Goal: Information Seeking & Learning: Learn about a topic

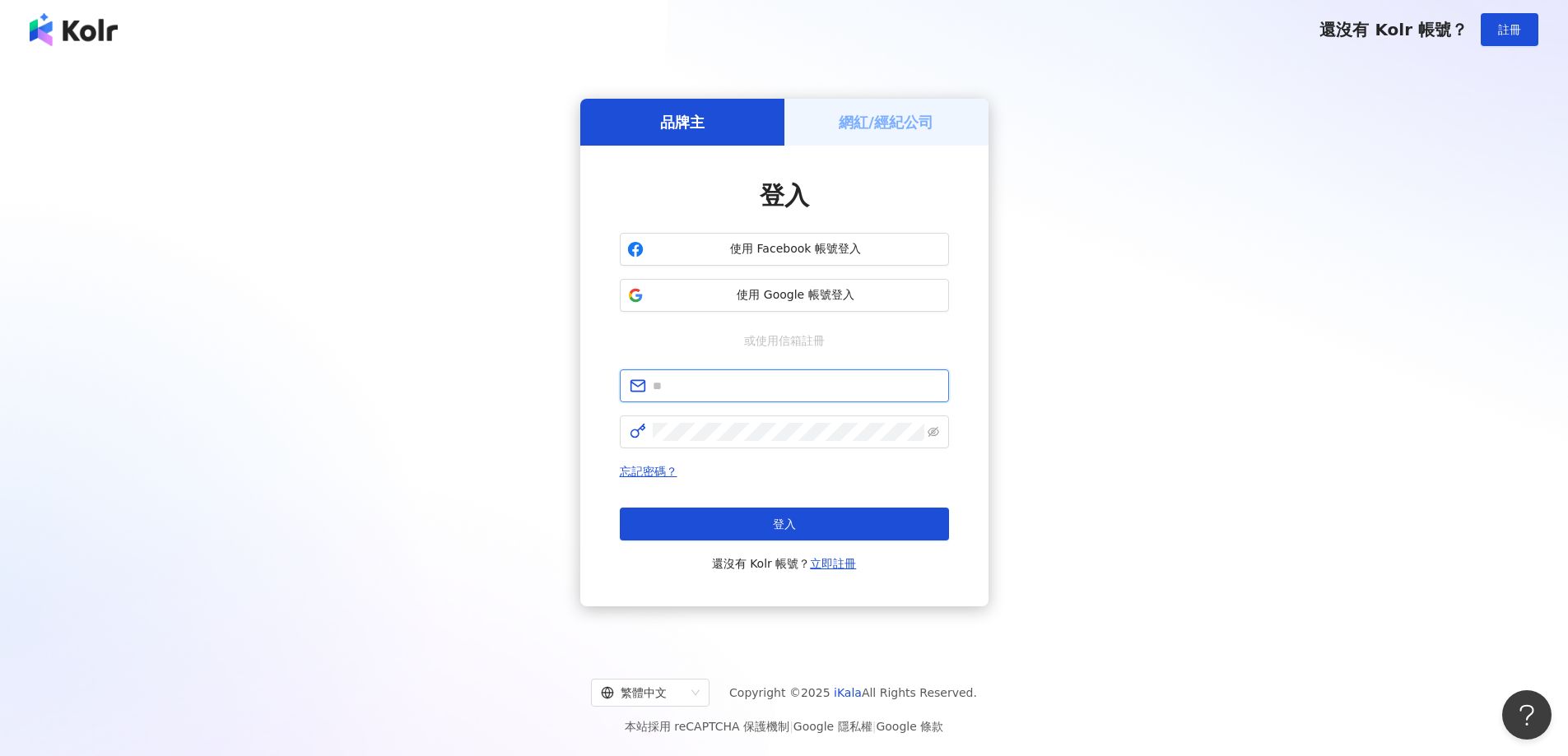
click at [716, 384] on input "text" at bounding box center [795, 386] width 286 height 18
paste input "**********"
type input "**********"
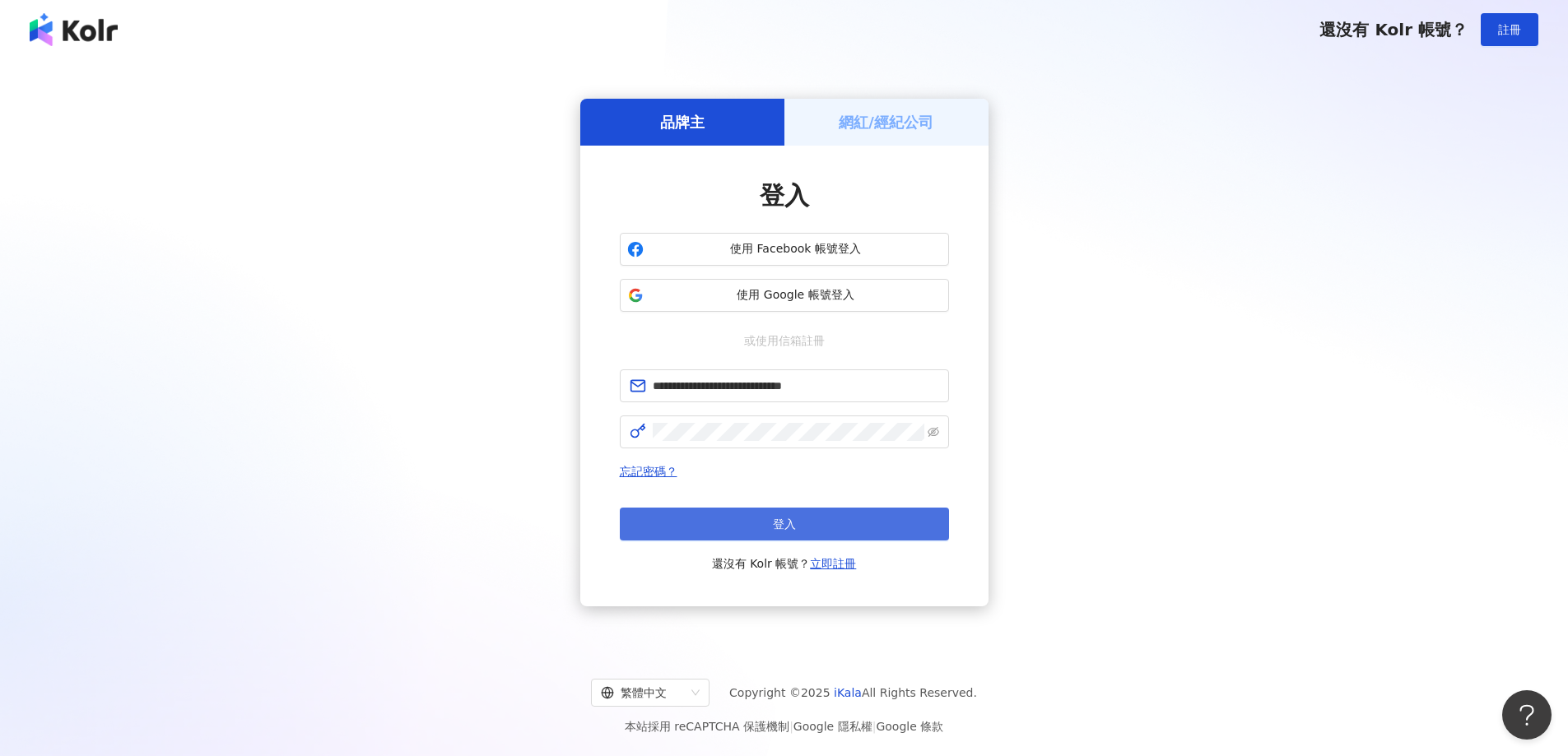
click at [827, 515] on button "登入" at bounding box center [785, 524] width 330 height 33
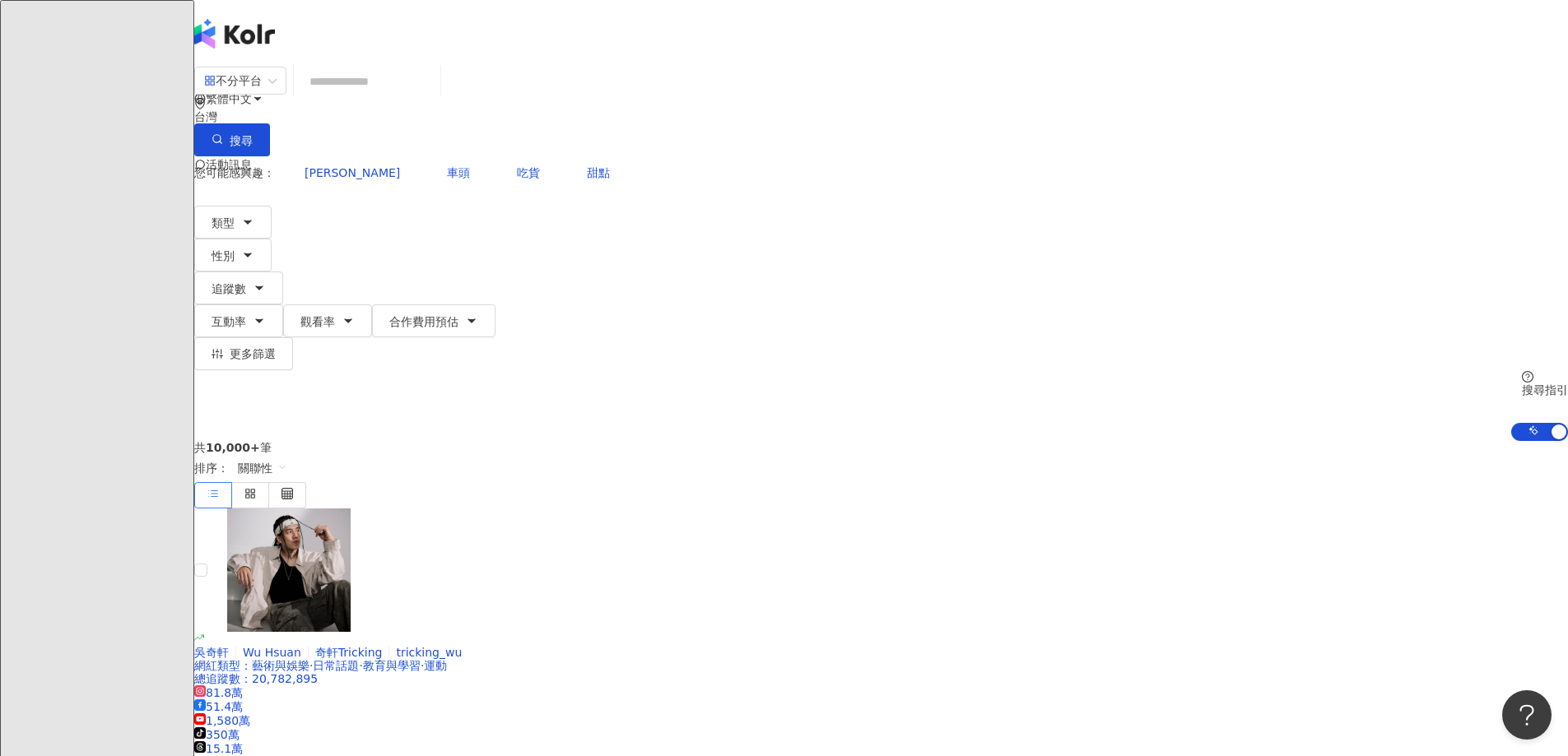
click at [434, 97] on input "search" at bounding box center [367, 82] width 133 height 31
paste input "**********"
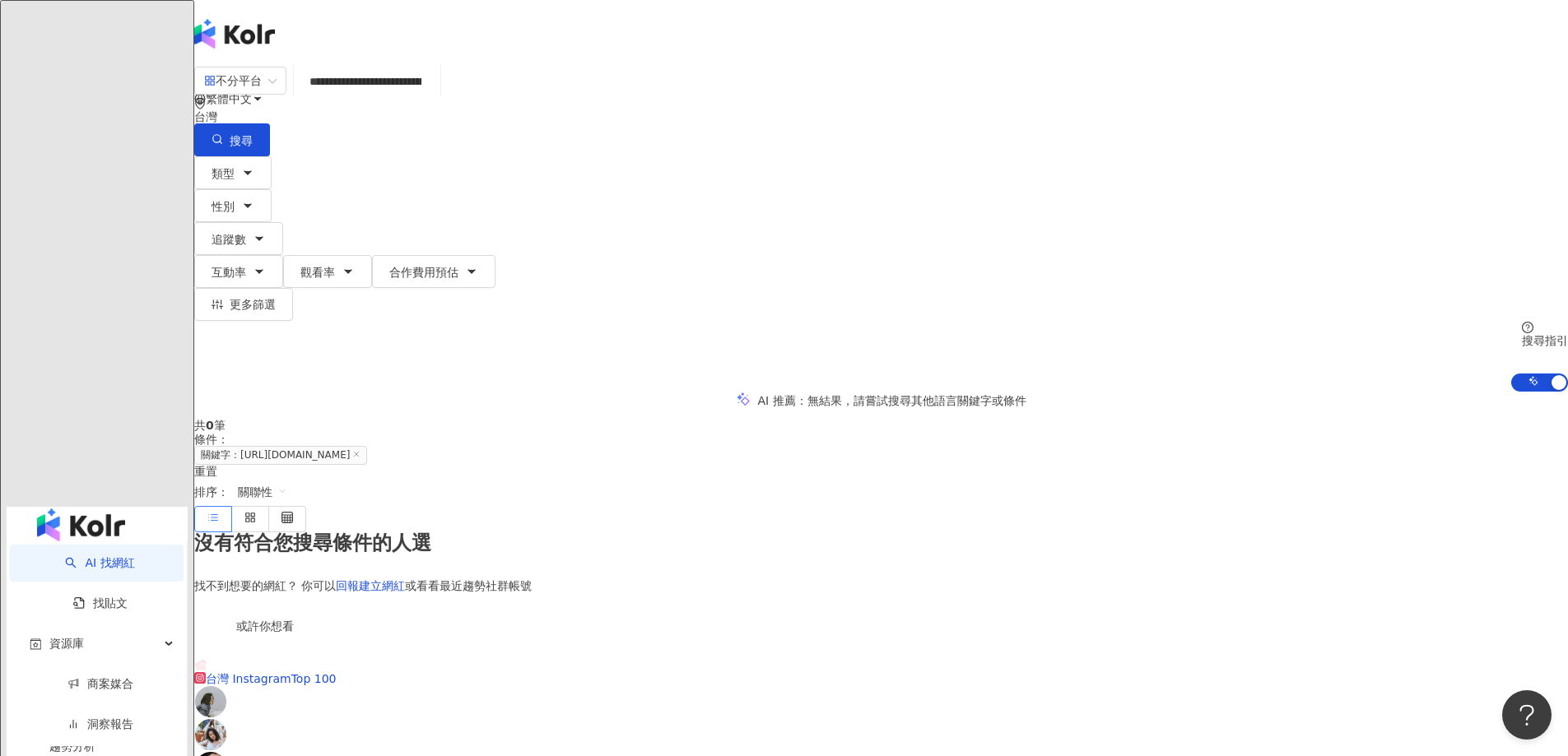
click at [434, 97] on input "**********" at bounding box center [367, 82] width 133 height 31
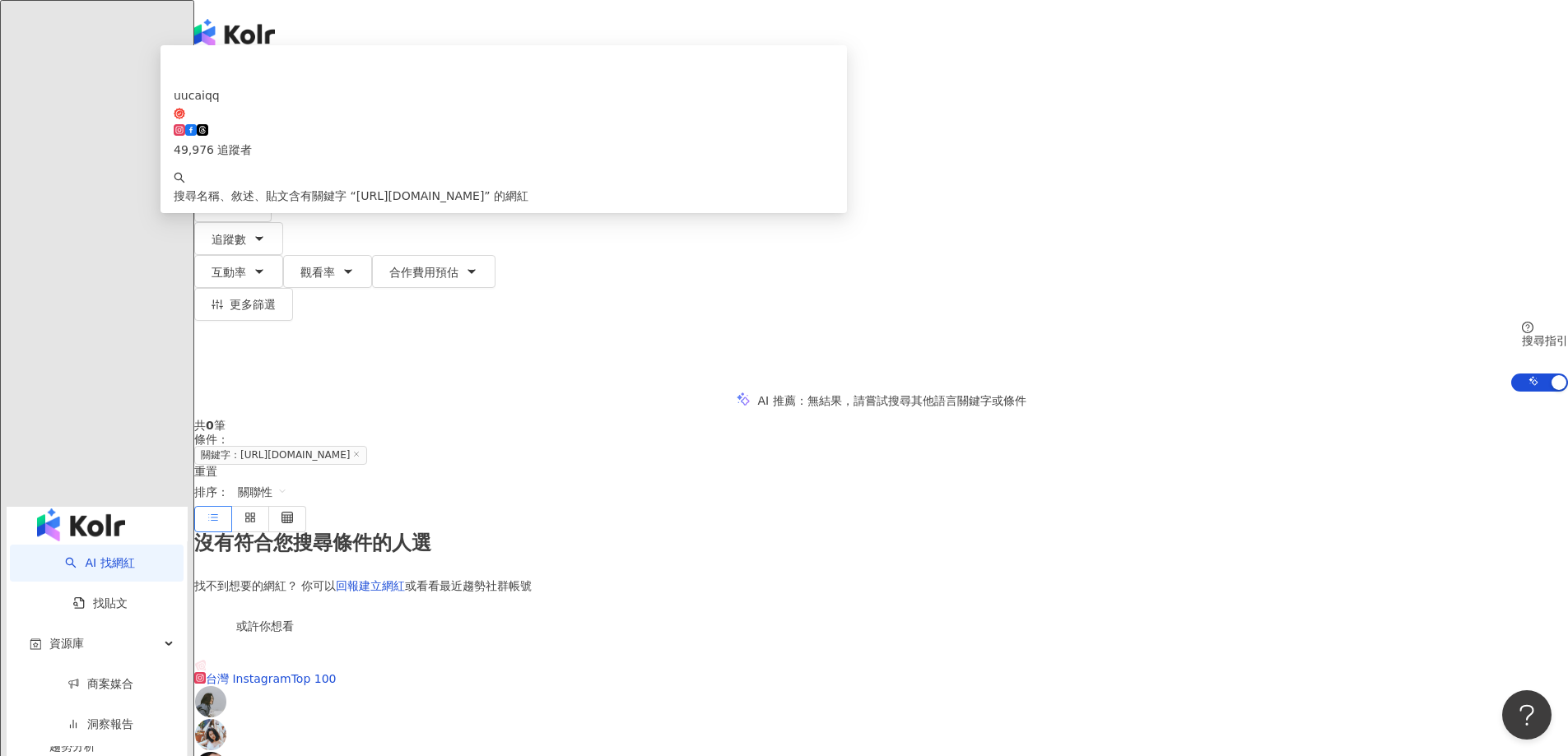
paste input "search"
type input "**********"
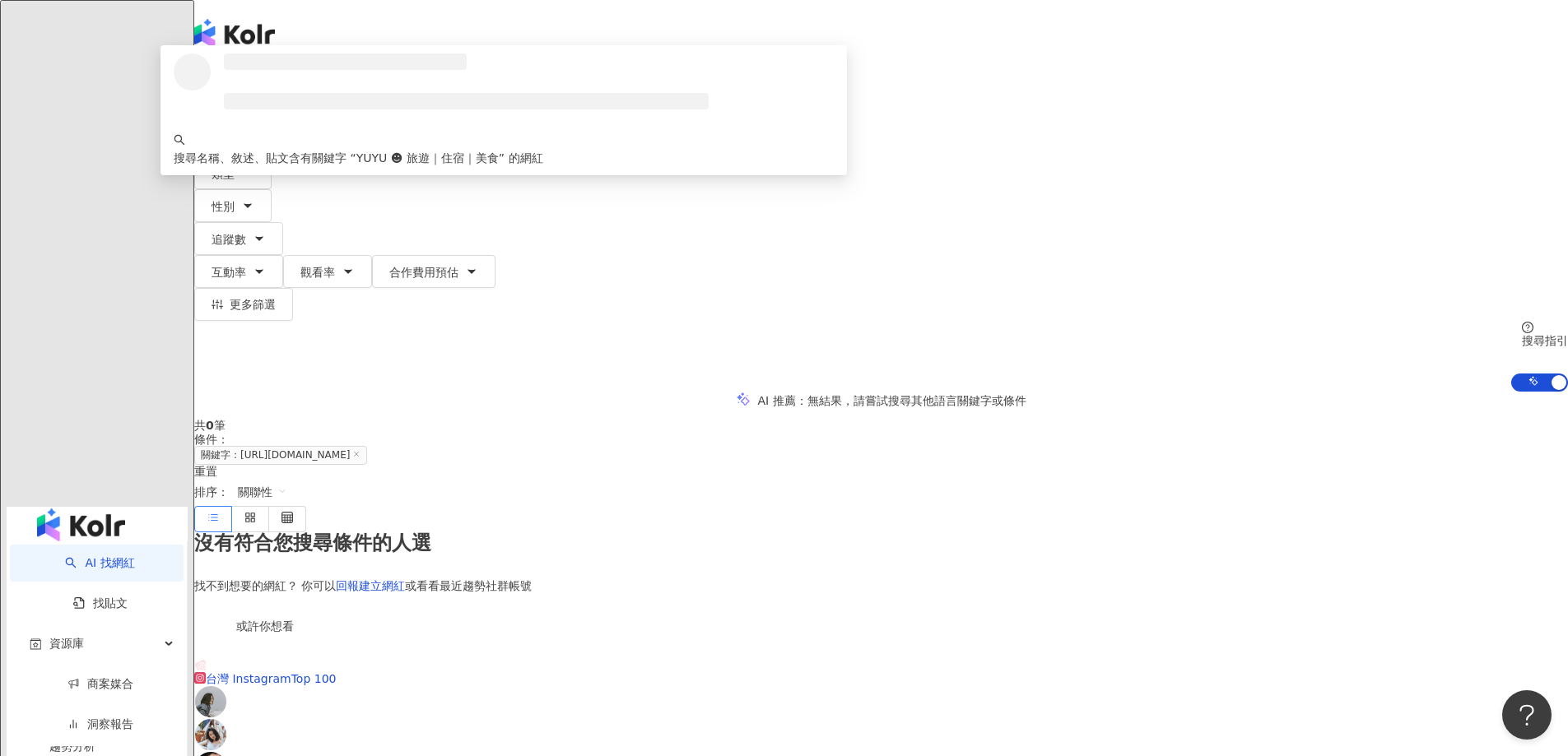
click at [708, 110] on li at bounding box center [466, 100] width 485 height 16
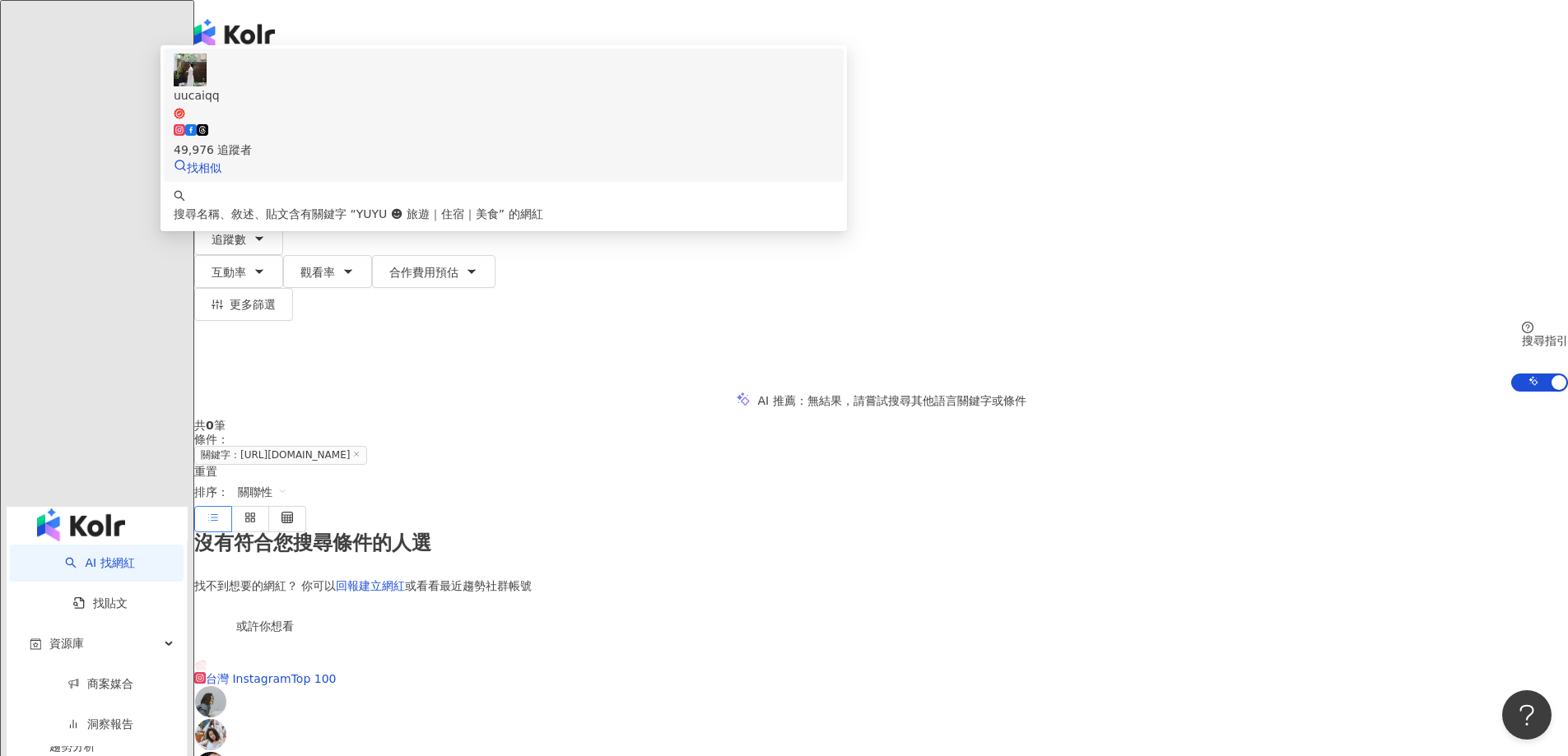
click at [833, 151] on div "49,976 追蹤者" at bounding box center [503, 140] width 660 height 37
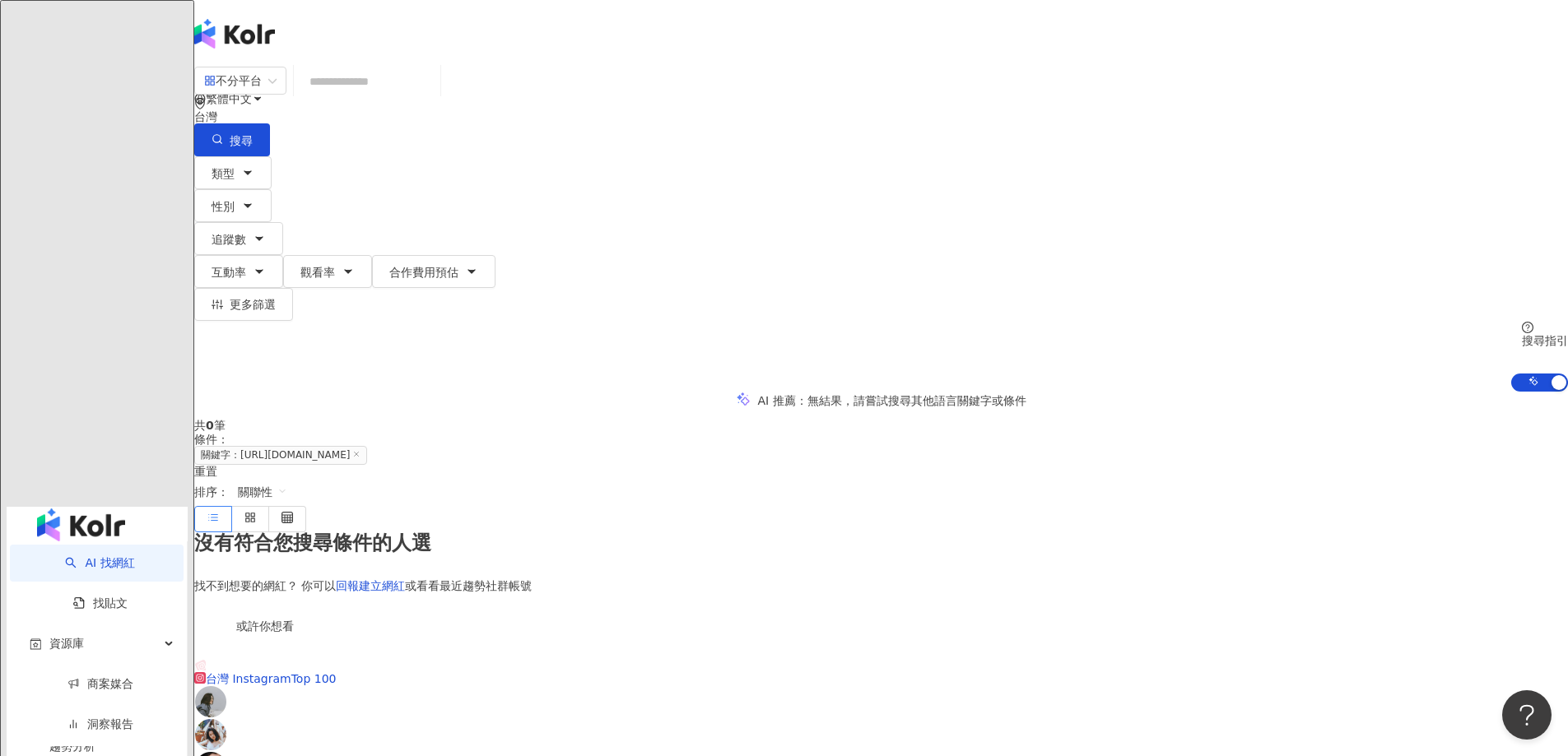
click at [434, 93] on input "search" at bounding box center [367, 82] width 133 height 31
click at [79, 625] on div "資源庫" at bounding box center [97, 644] width 173 height 37
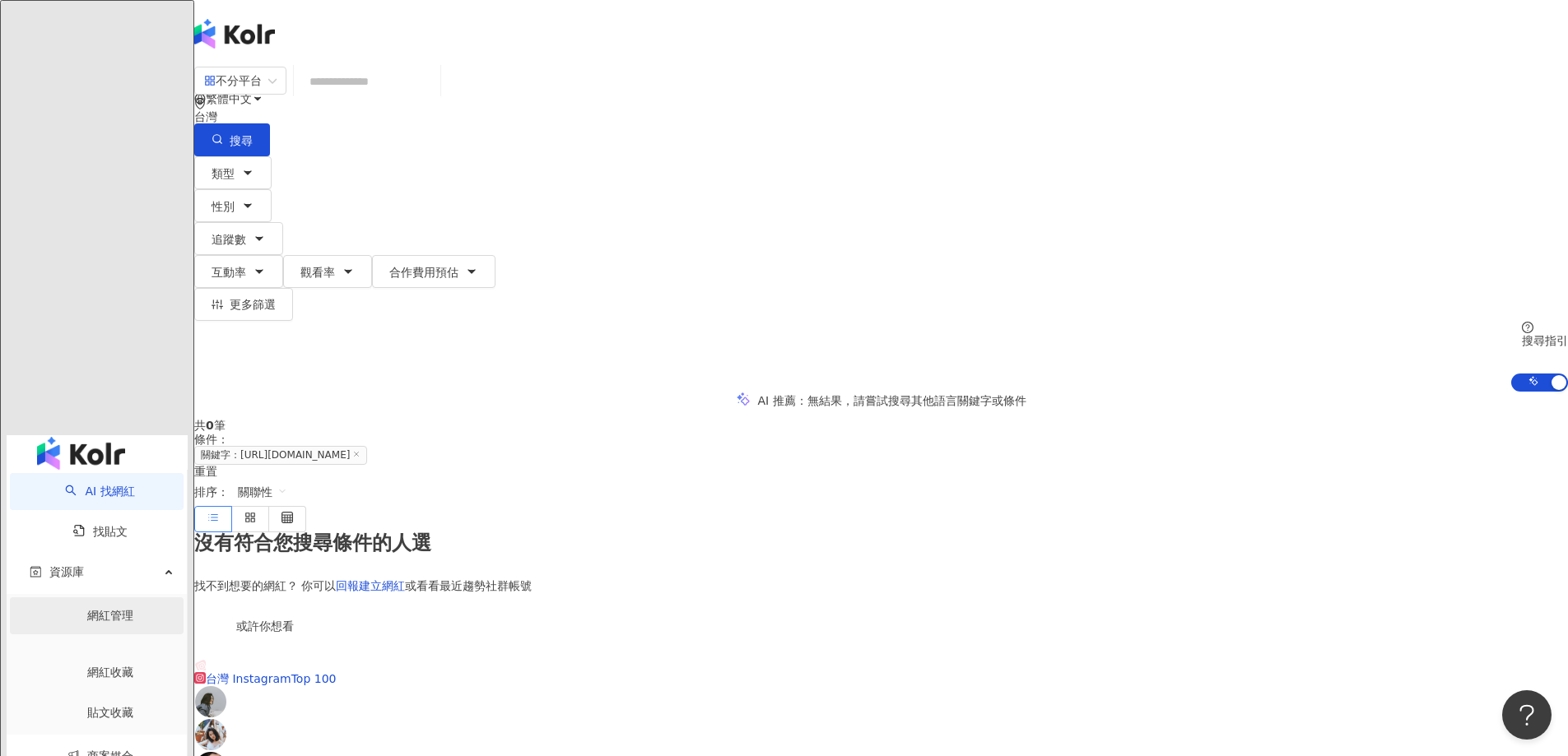
click at [118, 609] on link "網紅管理" at bounding box center [110, 616] width 46 height 14
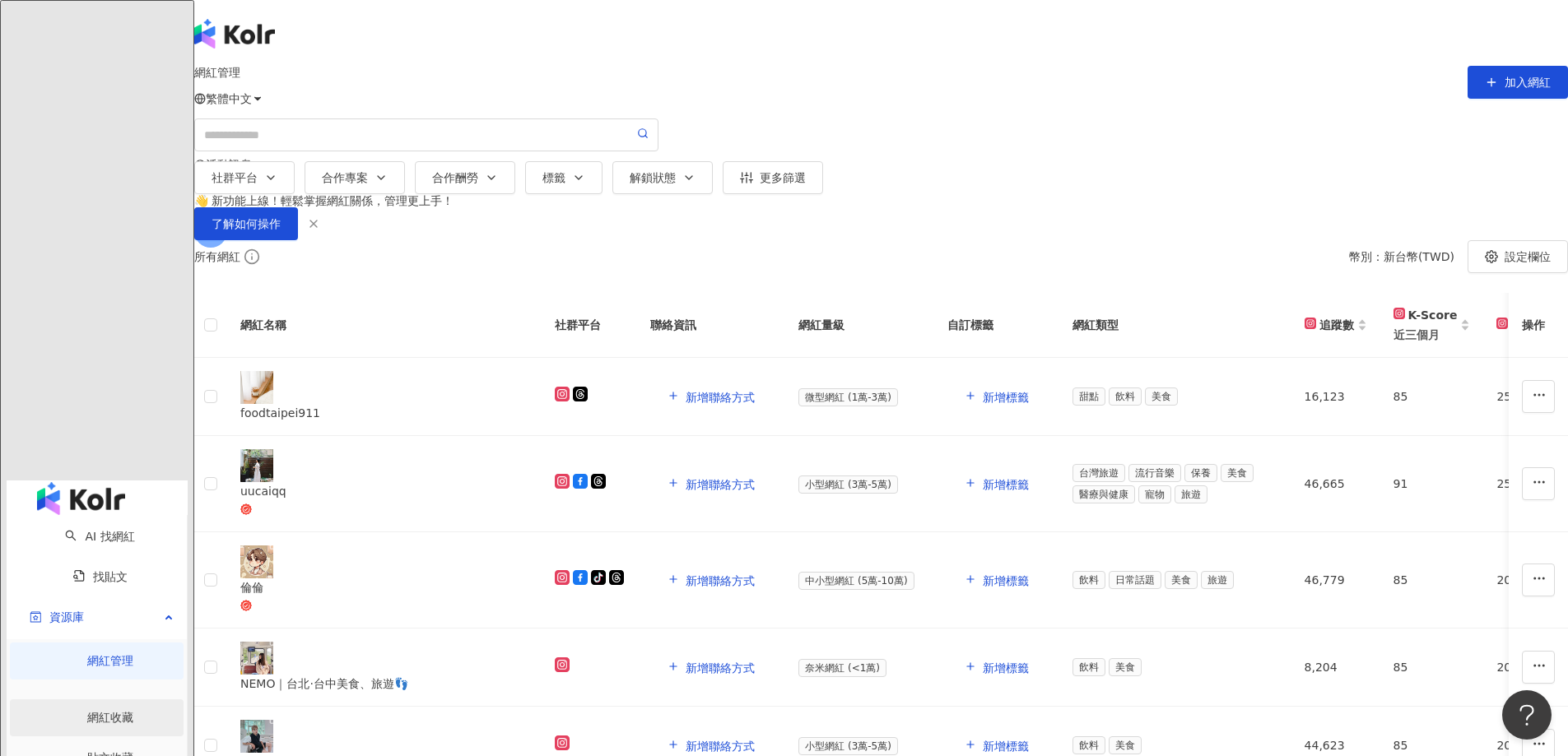
click at [133, 711] on link "網紅收藏" at bounding box center [110, 718] width 46 height 14
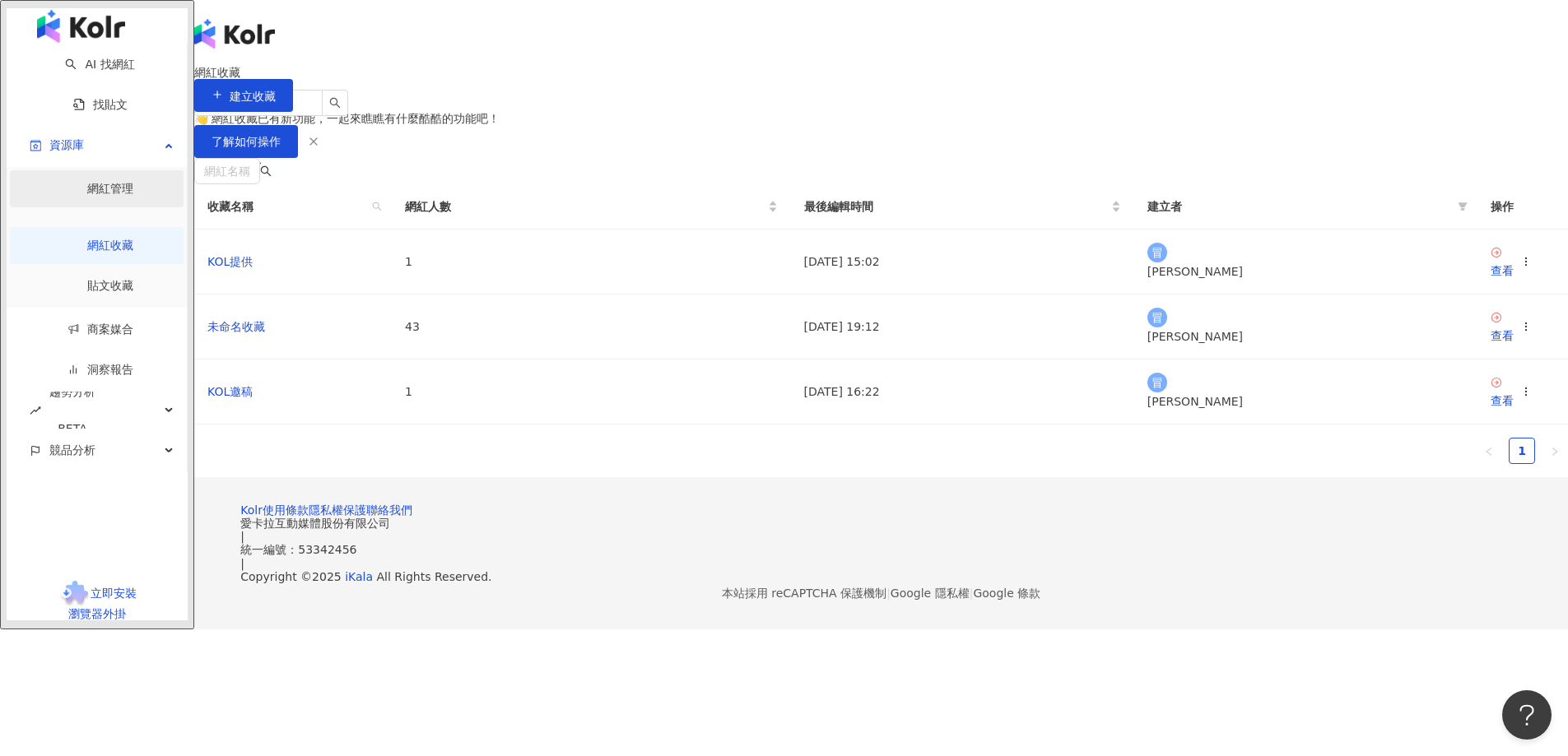
click at [128, 195] on link "網紅管理" at bounding box center [110, 189] width 46 height 14
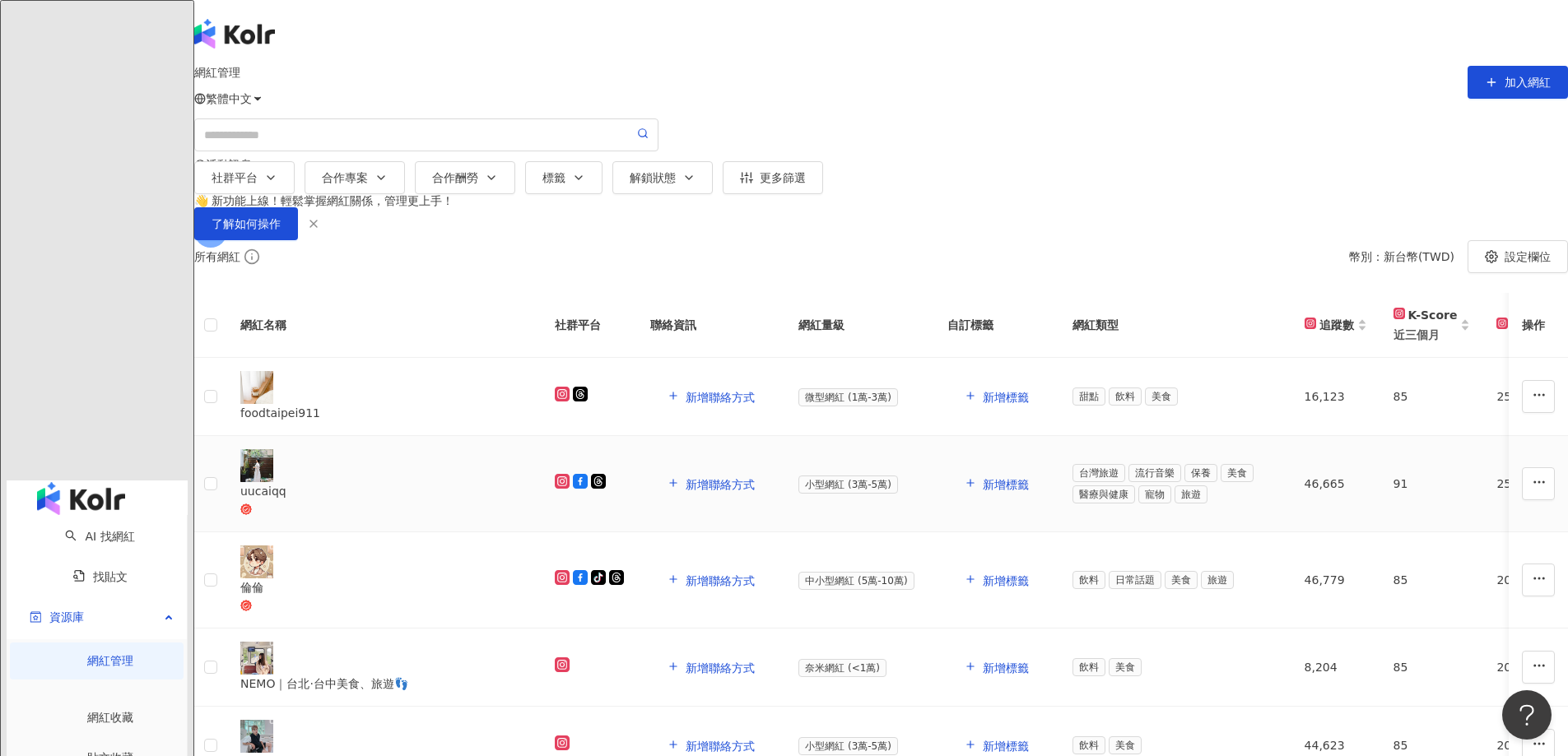
click at [494, 500] on div "uucaiqq" at bounding box center [384, 491] width 288 height 18
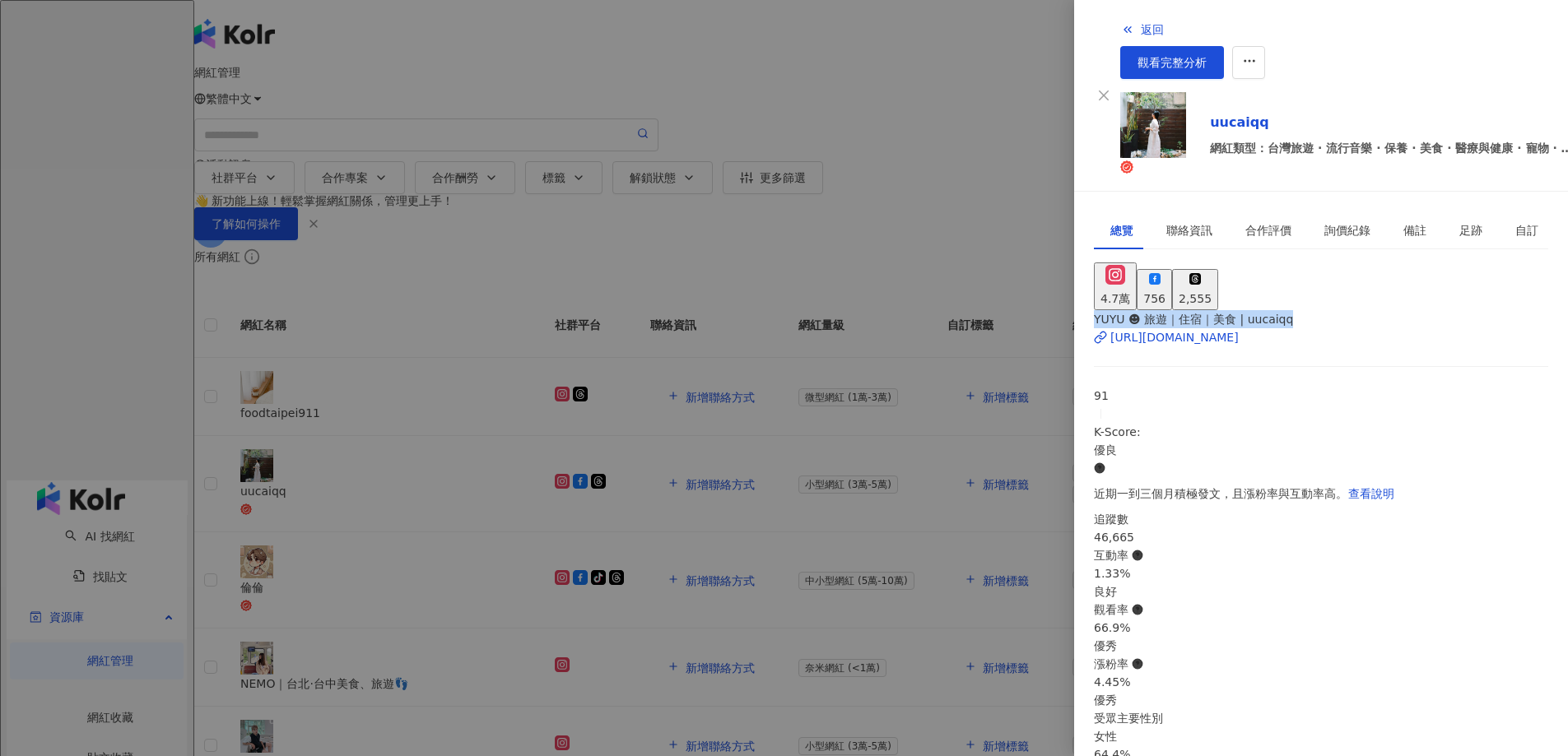
drag, startPoint x: 1116, startPoint y: 284, endPoint x: 1347, endPoint y: 278, distance: 231.1
click at [1293, 313] on span "YUYU ☻ 旅遊｜住宿｜美食 | uucaiqq" at bounding box center [1193, 319] width 199 height 14
copy span "YUYU ☻ 旅遊｜住宿｜美食 | uucaiqq"
click at [937, 124] on div at bounding box center [784, 378] width 1568 height 756
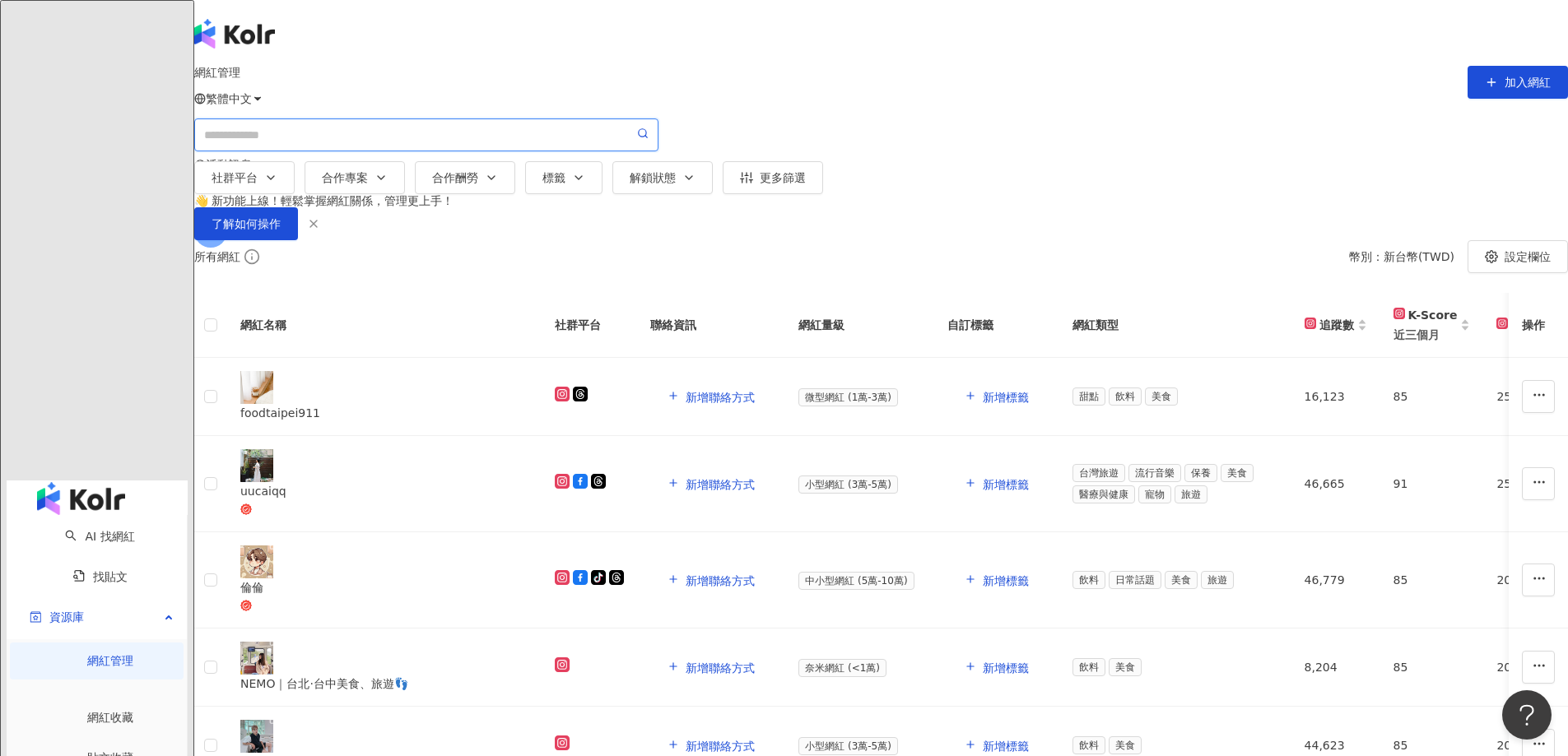
click at [469, 135] on input "search" at bounding box center [419, 134] width 430 height 18
paste input "**********"
type input "**********"
click at [89, 530] on link "AI 找網紅" at bounding box center [99, 537] width 69 height 14
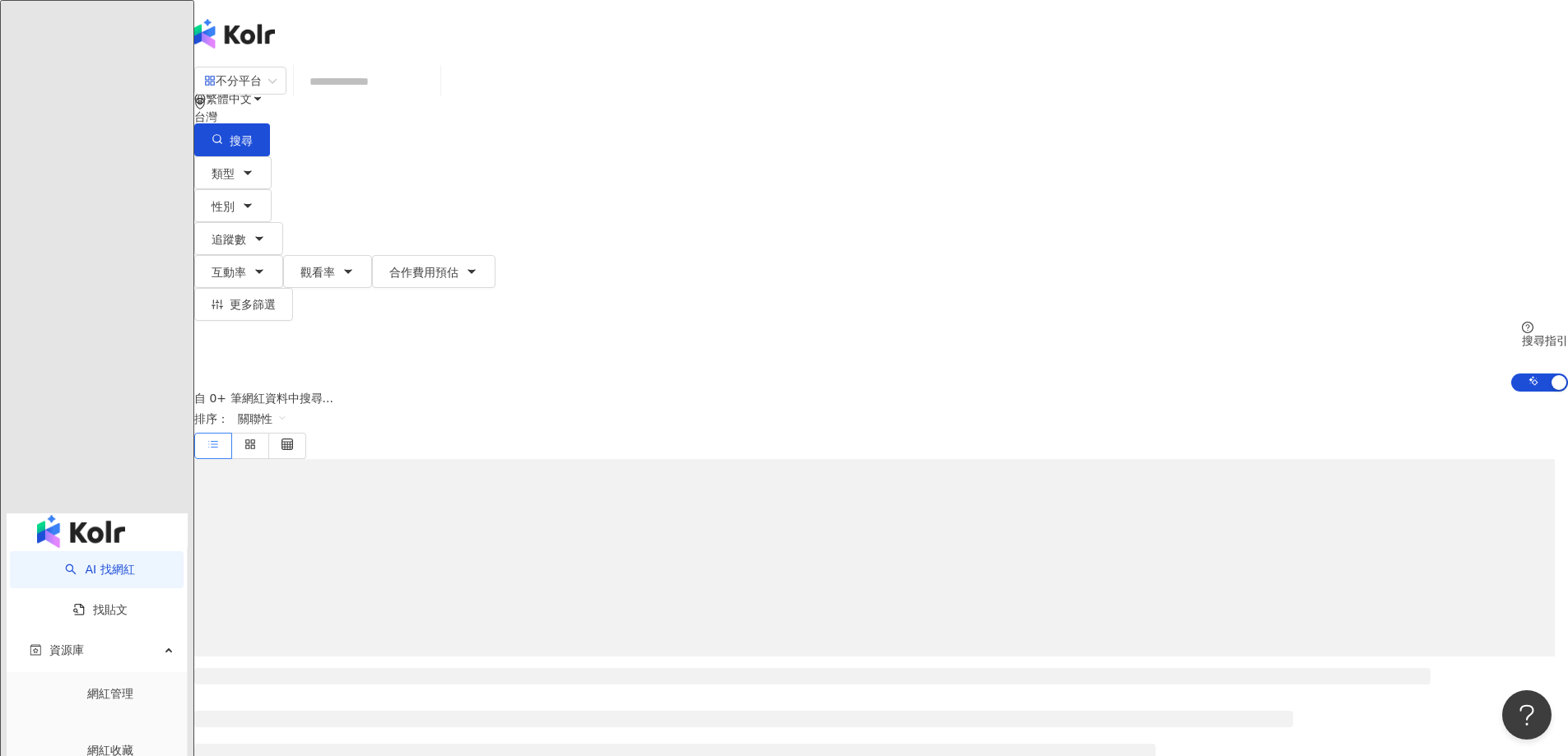
click at [434, 97] on input "search" at bounding box center [367, 82] width 133 height 31
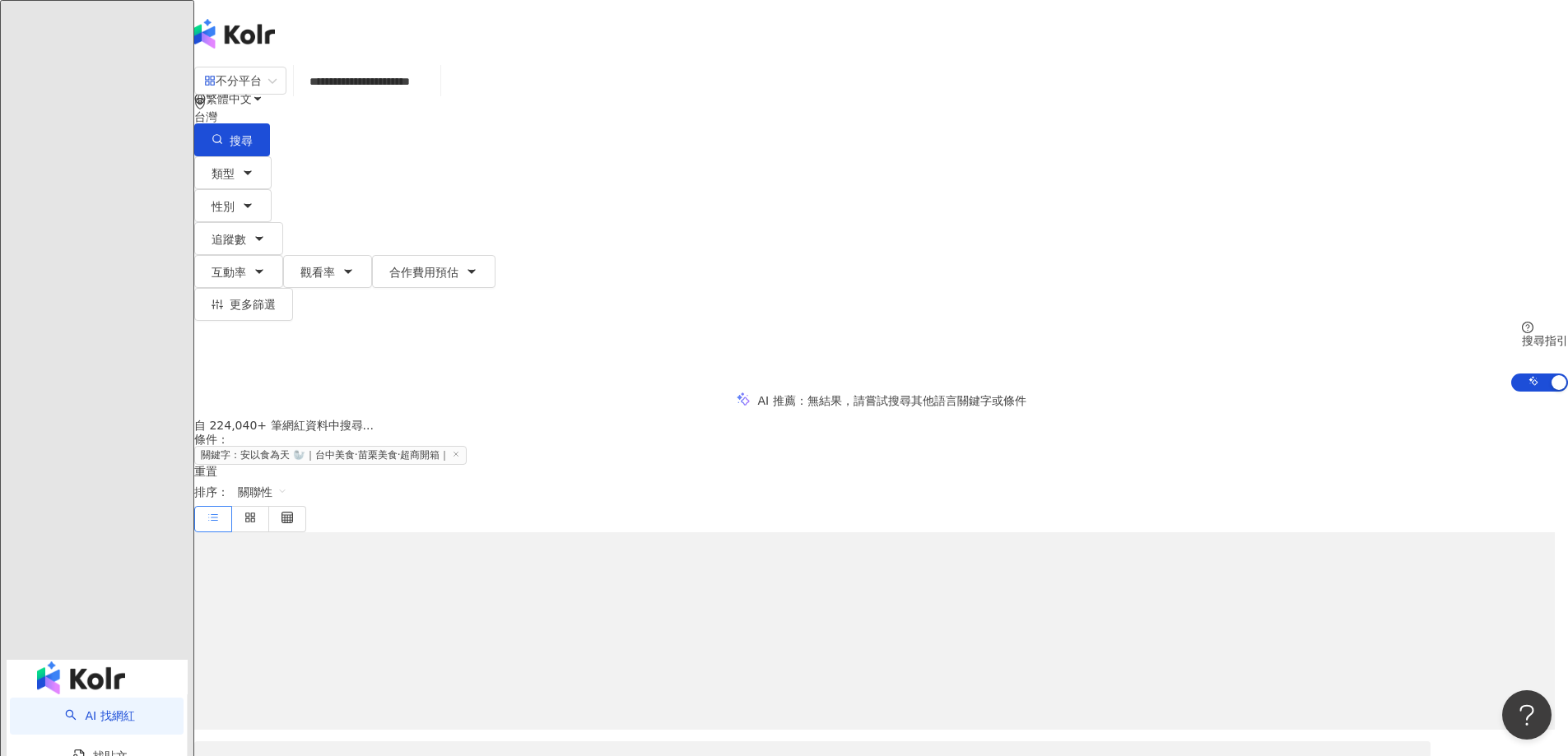
click at [434, 95] on input "**********" at bounding box center [367, 82] width 133 height 31
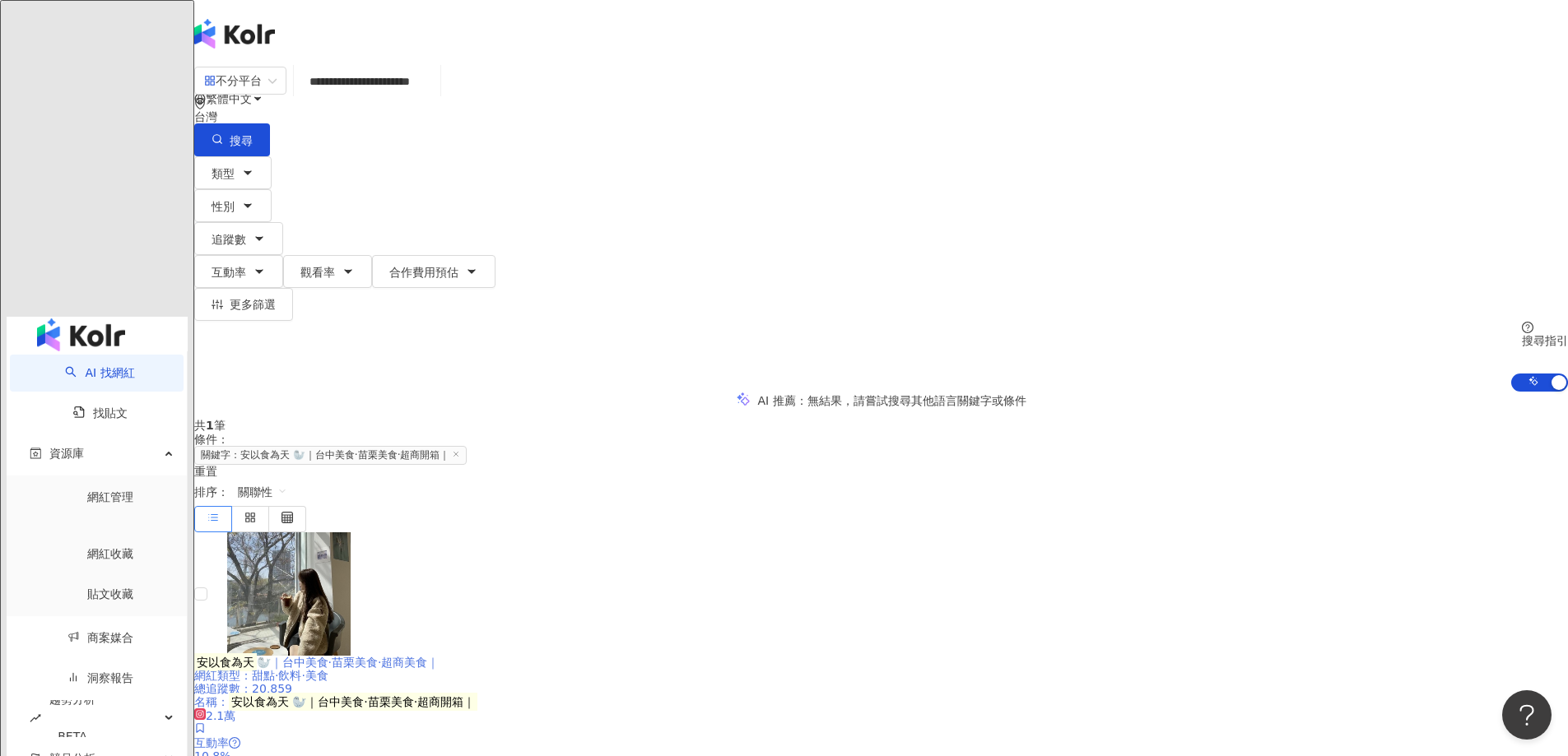
click at [439, 656] on span "🦭｜台中美食·苗栗美食·超商美食｜" at bounding box center [347, 663] width 183 height 14
click at [434, 97] on input "**********" at bounding box center [367, 82] width 133 height 31
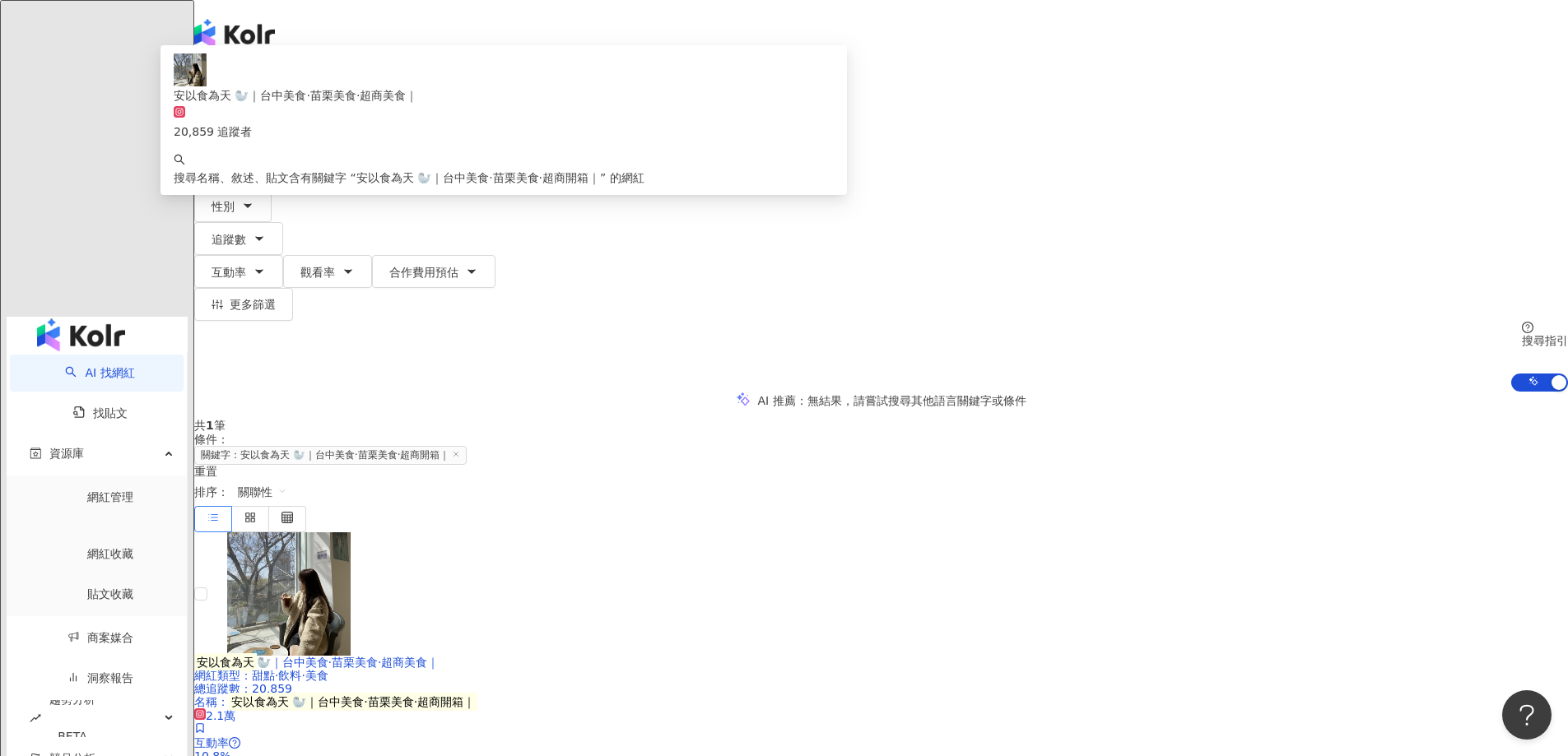
paste input "search"
type input "**********"
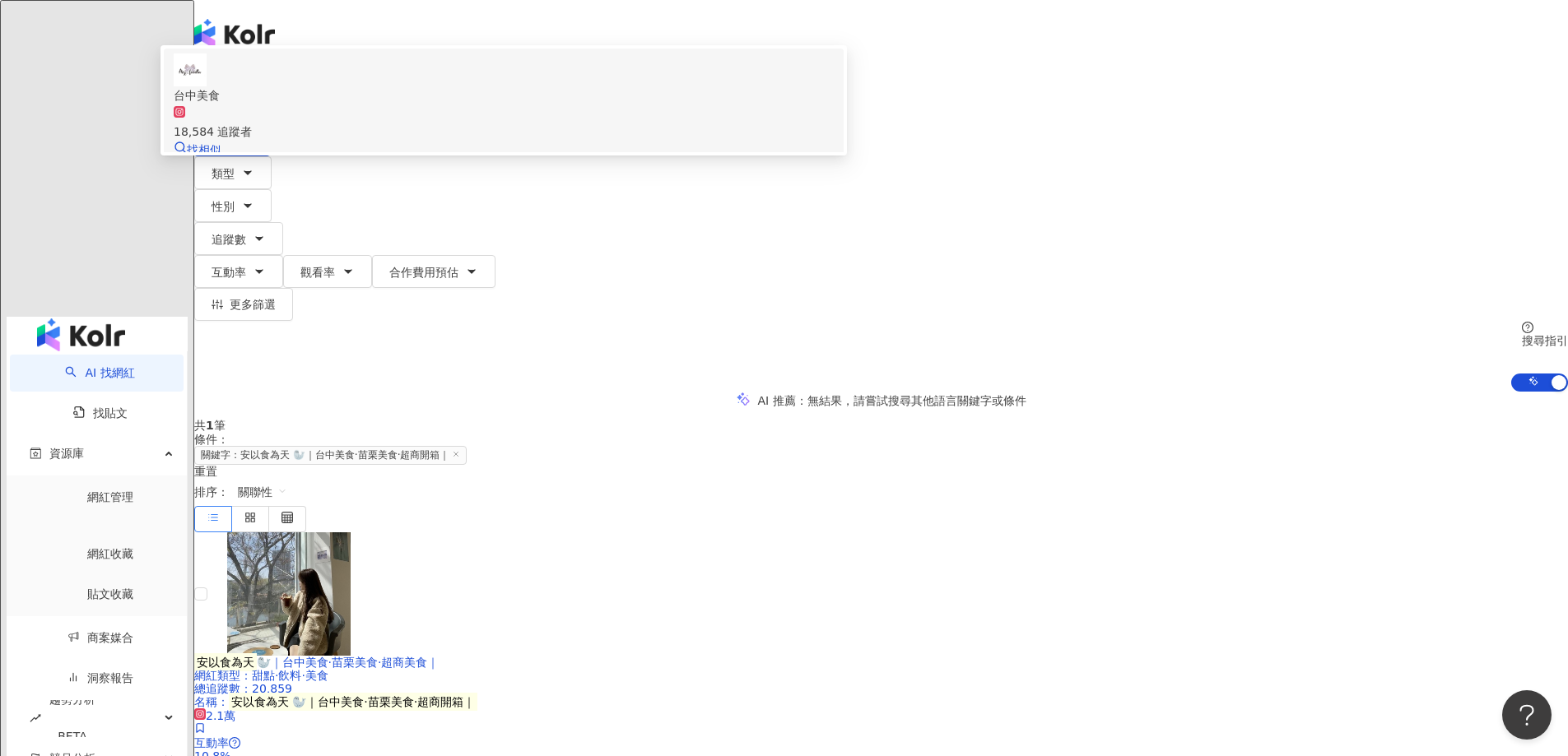
click at [610, 104] on div "台中美食" at bounding box center [503, 95] width 660 height 18
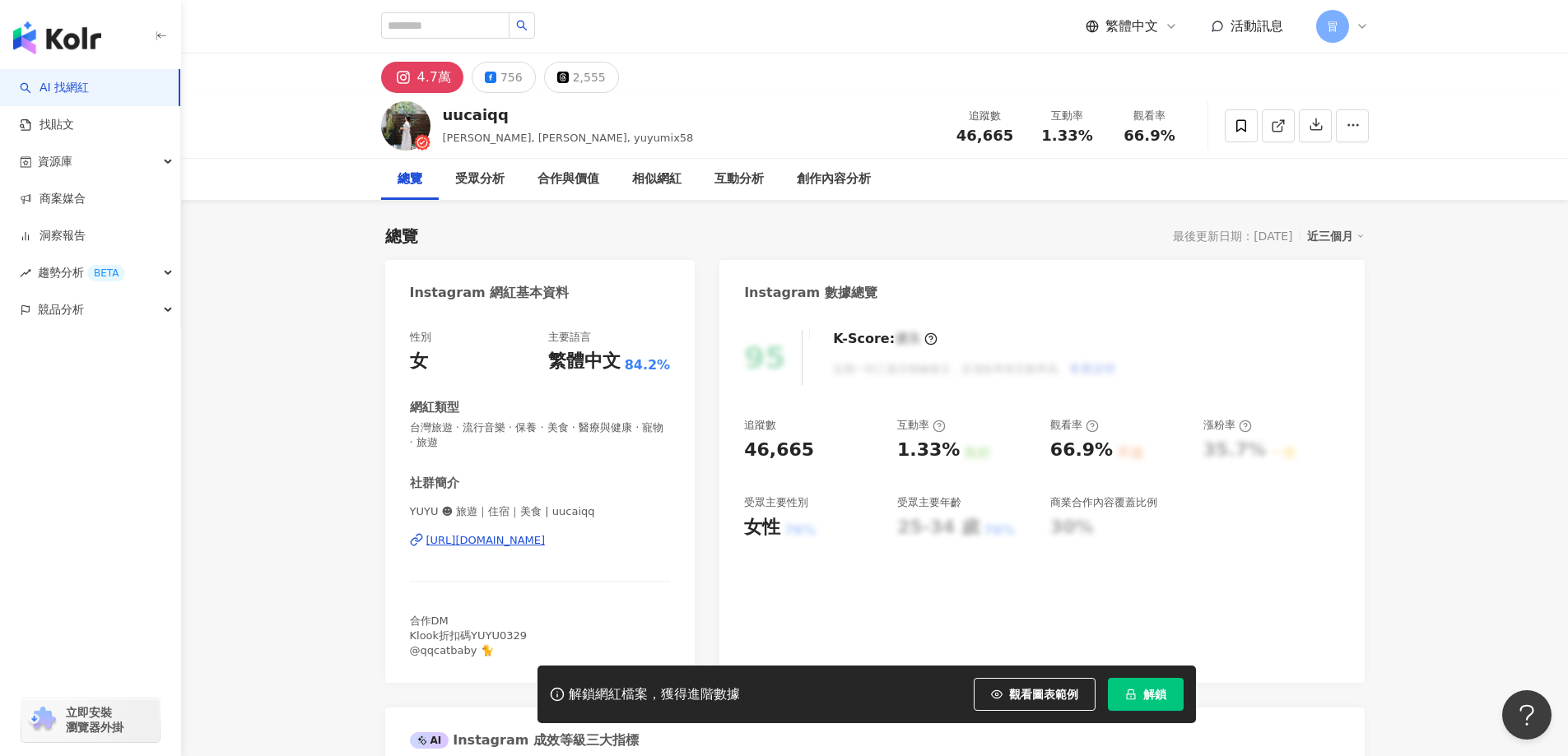
click at [1153, 697] on span "解鎖" at bounding box center [1154, 695] width 23 height 14
click at [1249, 125] on span at bounding box center [1241, 126] width 33 height 33
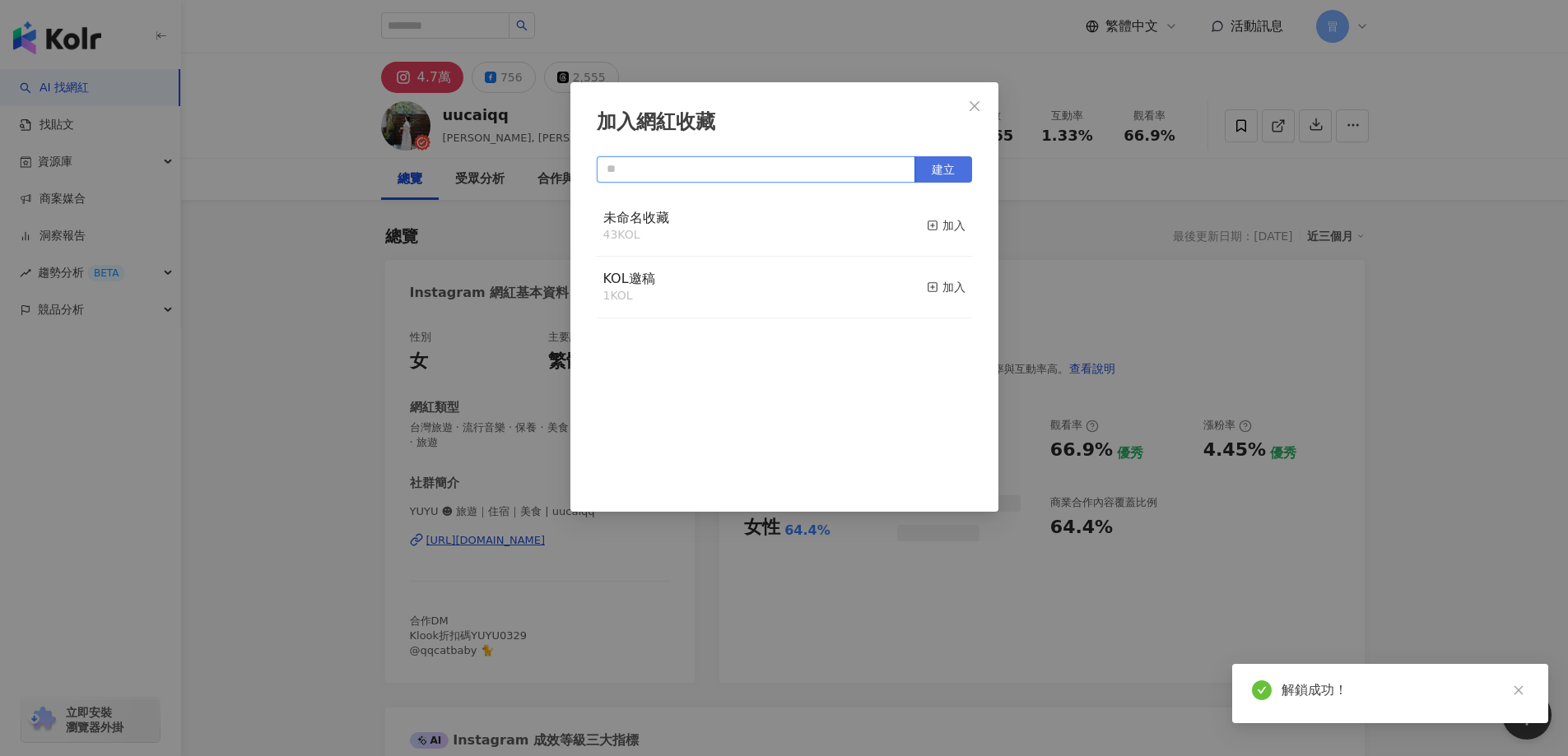
click at [849, 166] on input "text" at bounding box center [755, 169] width 319 height 26
click at [919, 170] on button "建立" at bounding box center [943, 169] width 58 height 26
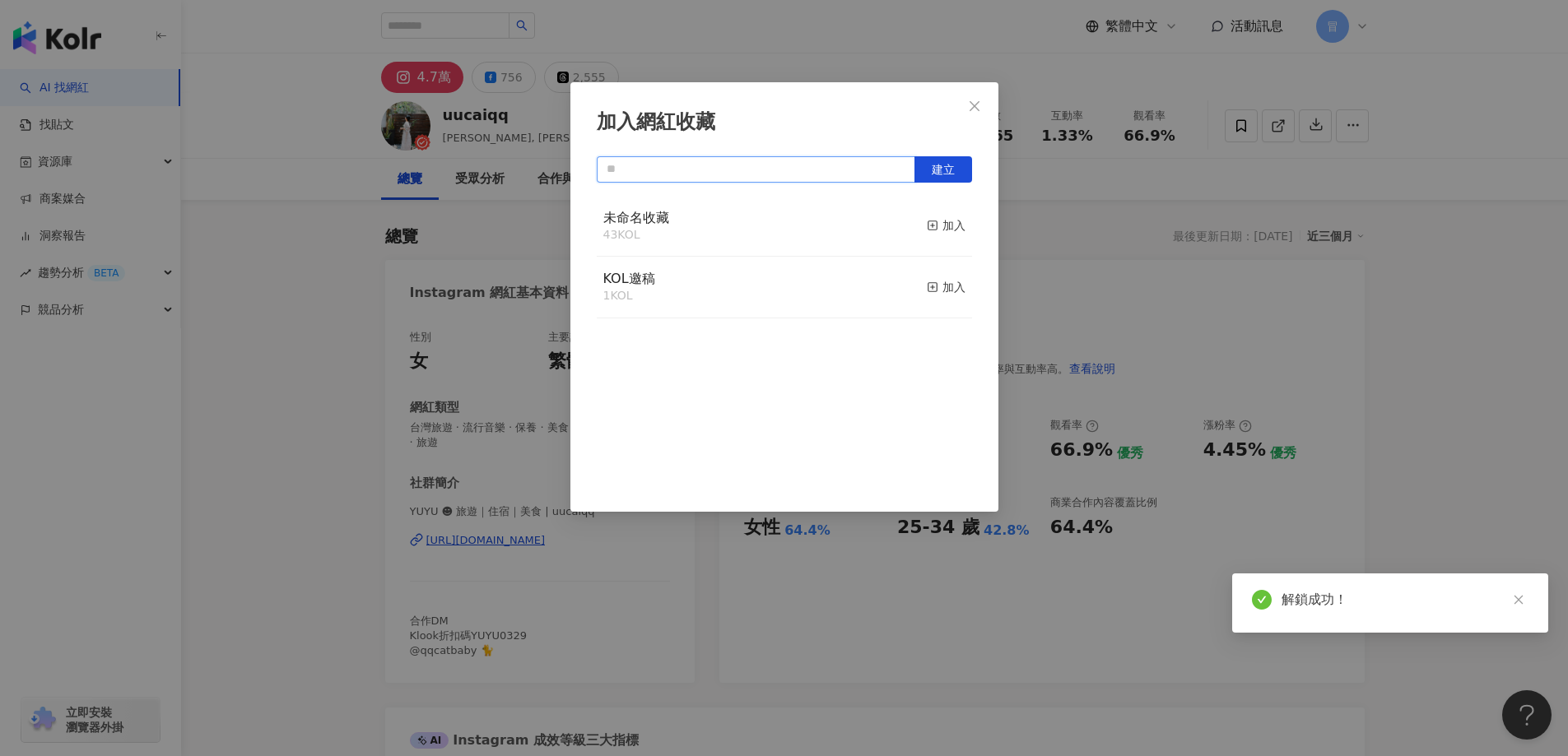
type input "*"
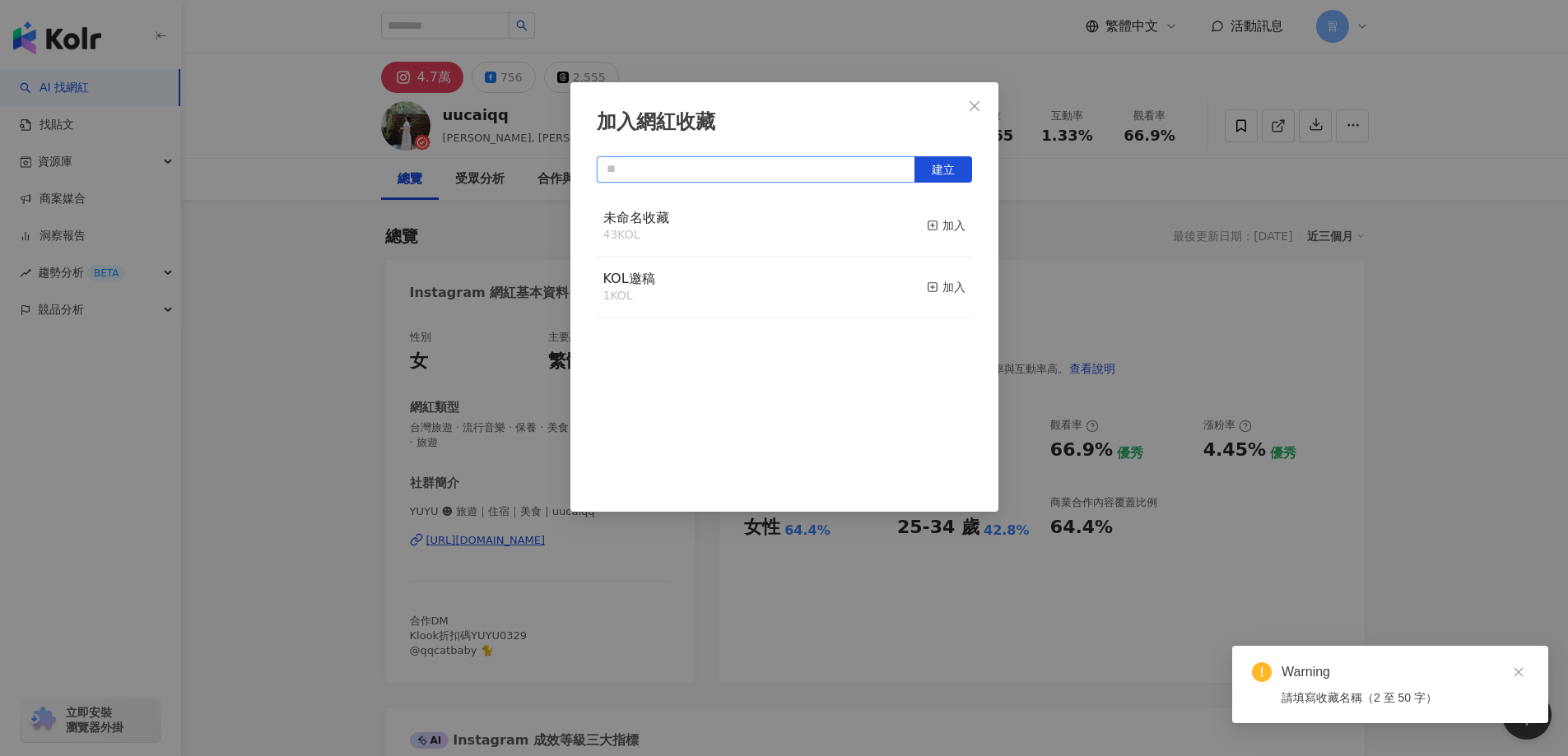
type input "*"
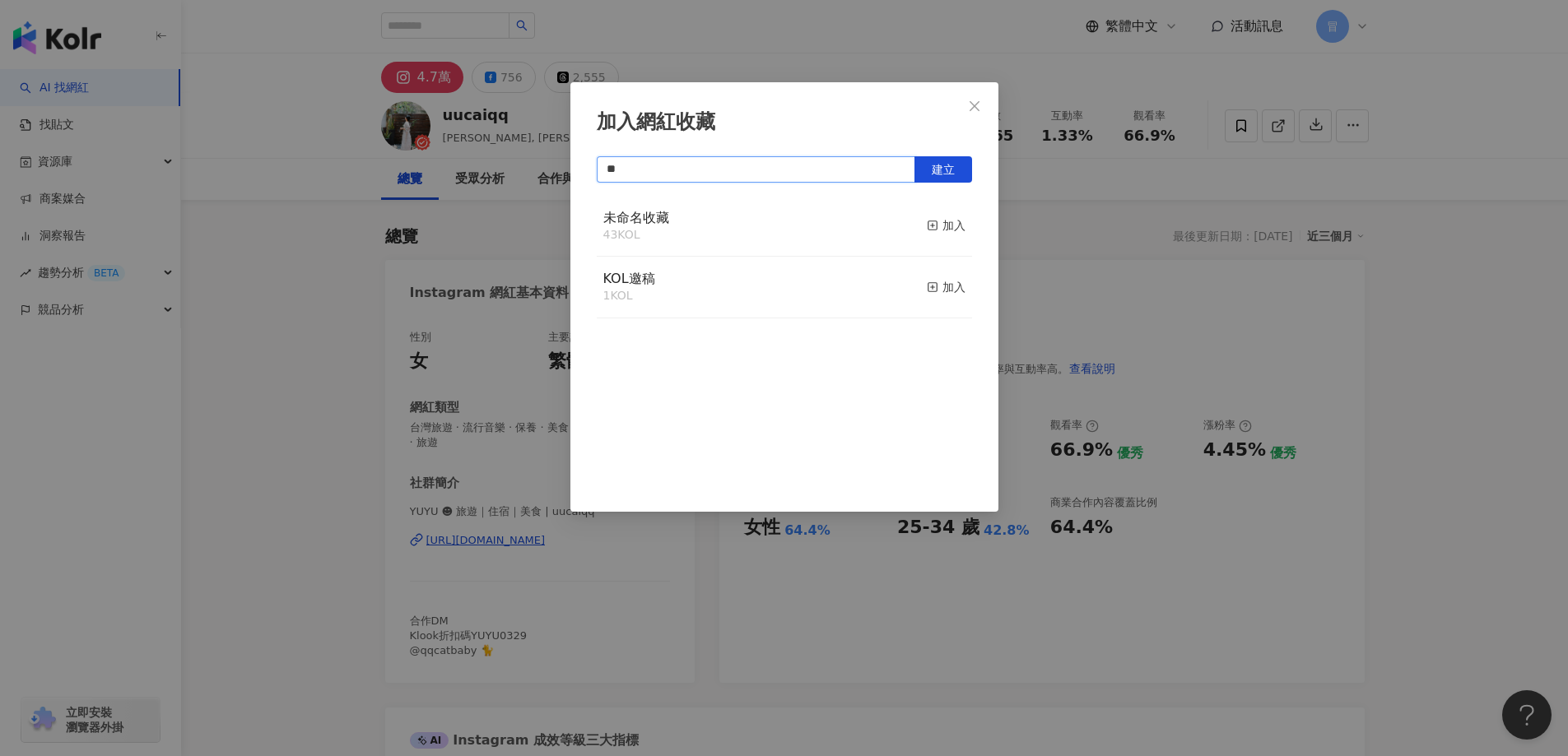
type input "*"
click at [959, 168] on button "建立" at bounding box center [943, 169] width 58 height 26
type input "*****"
click at [973, 108] on icon "close" at bounding box center [974, 106] width 14 height 14
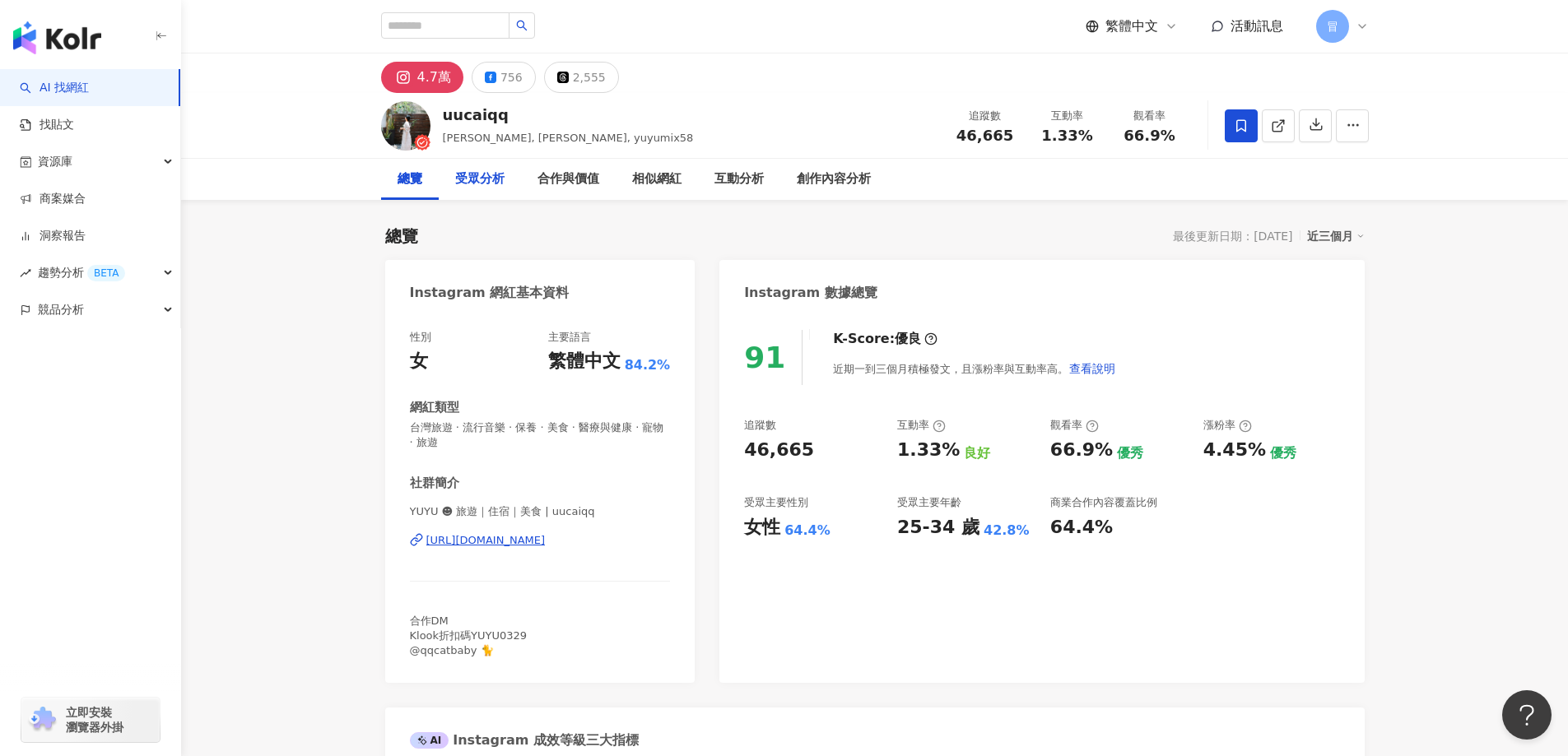
click at [475, 174] on div "受眾分析" at bounding box center [480, 179] width 49 height 20
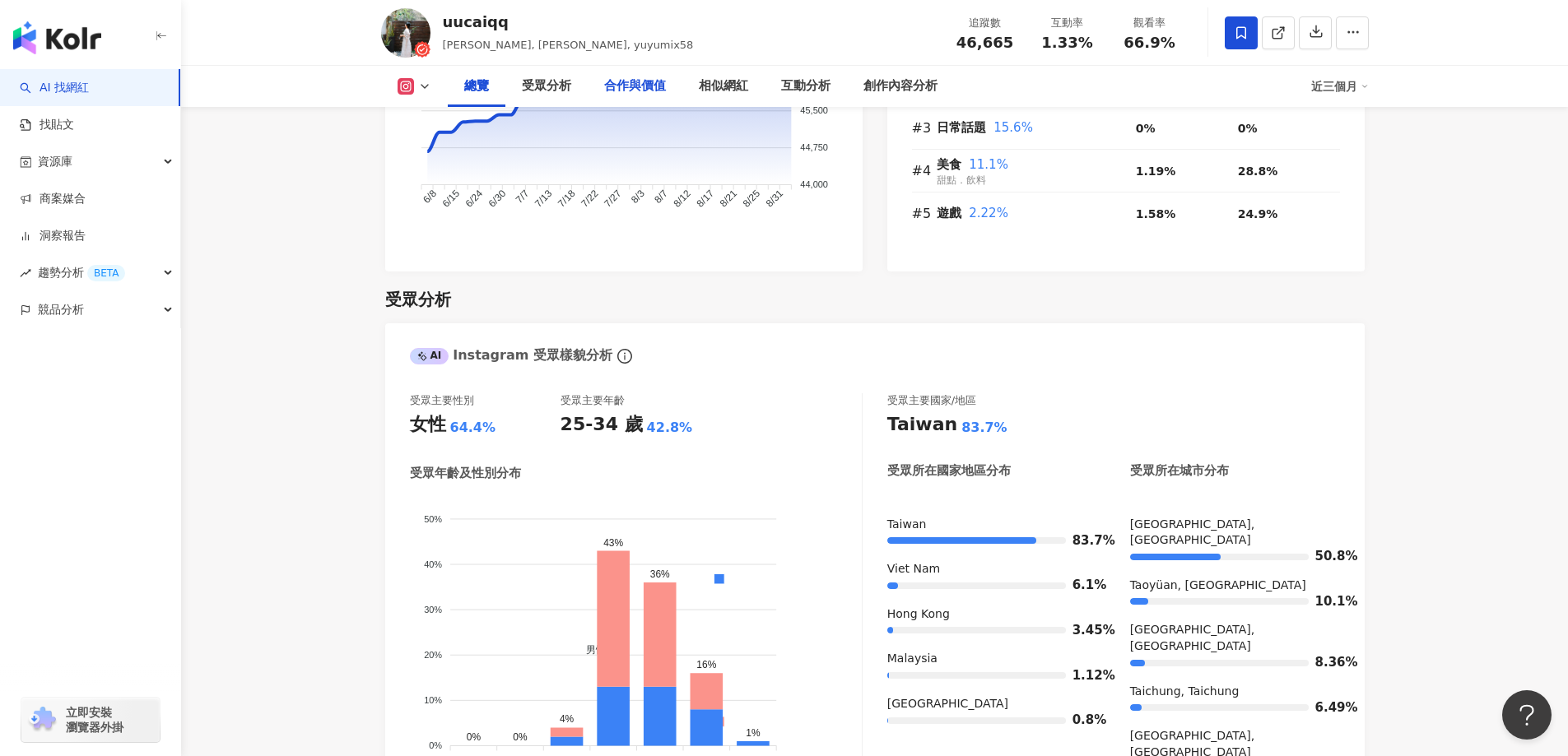
click at [648, 79] on div "合作與價值" at bounding box center [635, 86] width 62 height 20
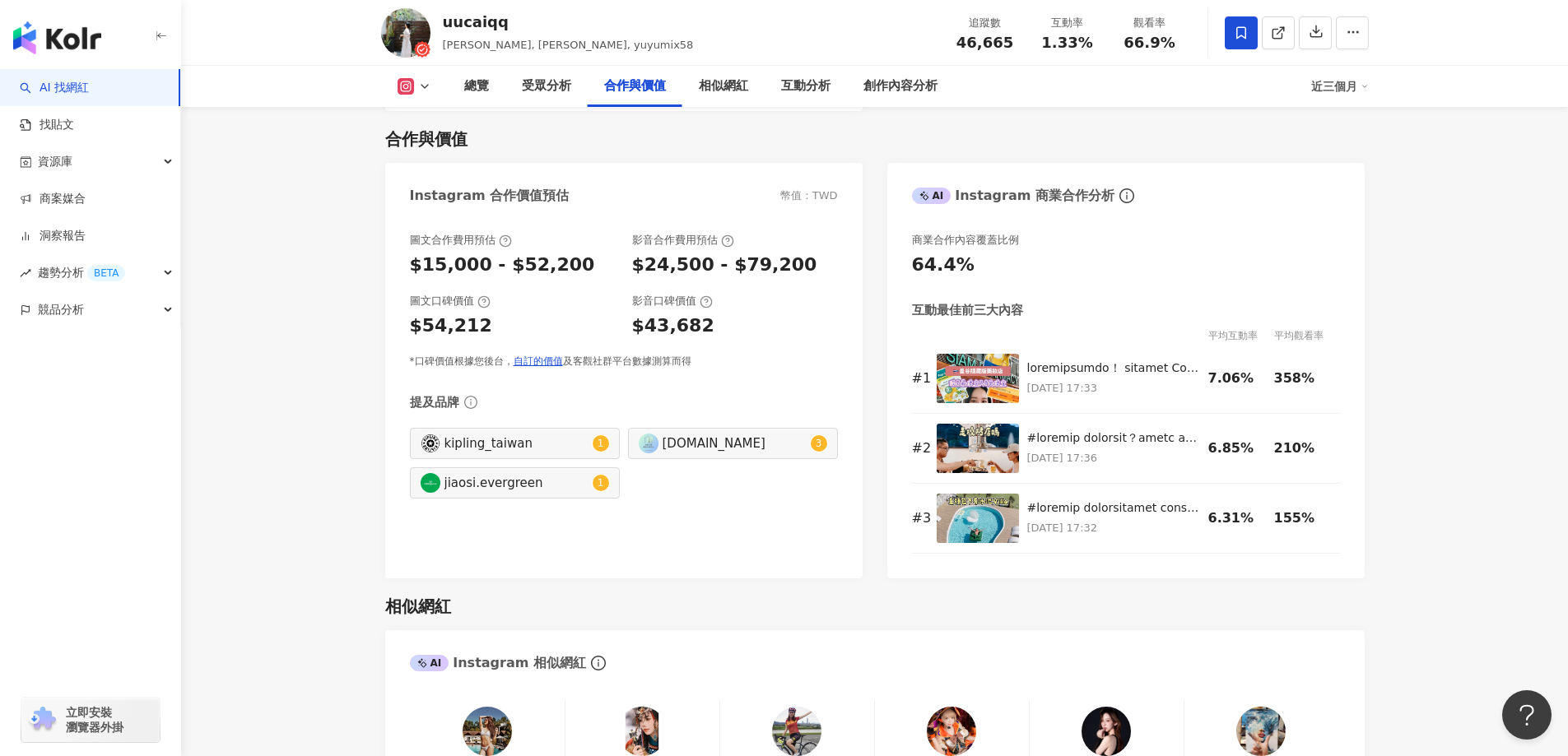
click at [429, 90] on icon at bounding box center [425, 87] width 14 height 14
click at [431, 166] on li "Facebook" at bounding box center [441, 155] width 119 height 38
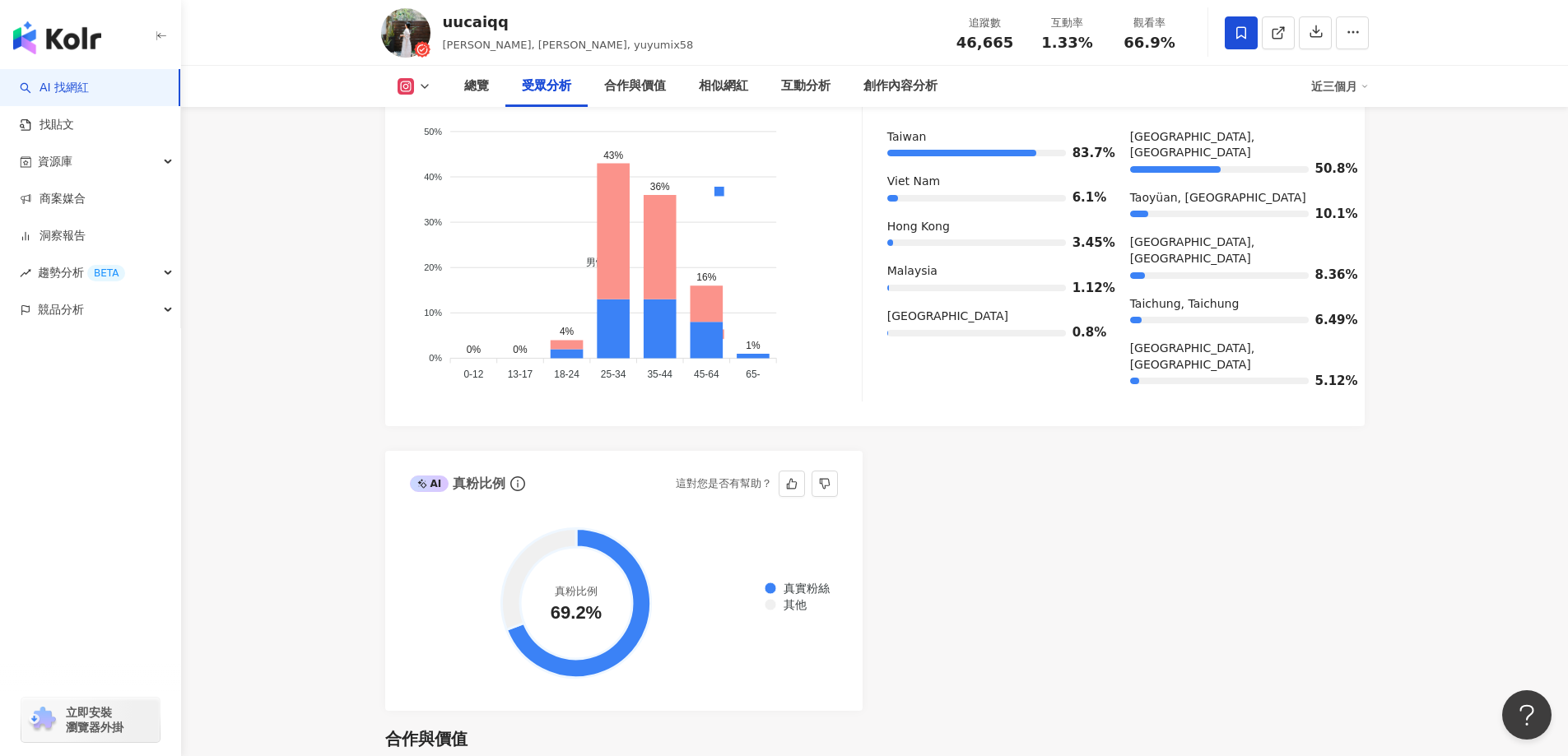
scroll to position [1470, 0]
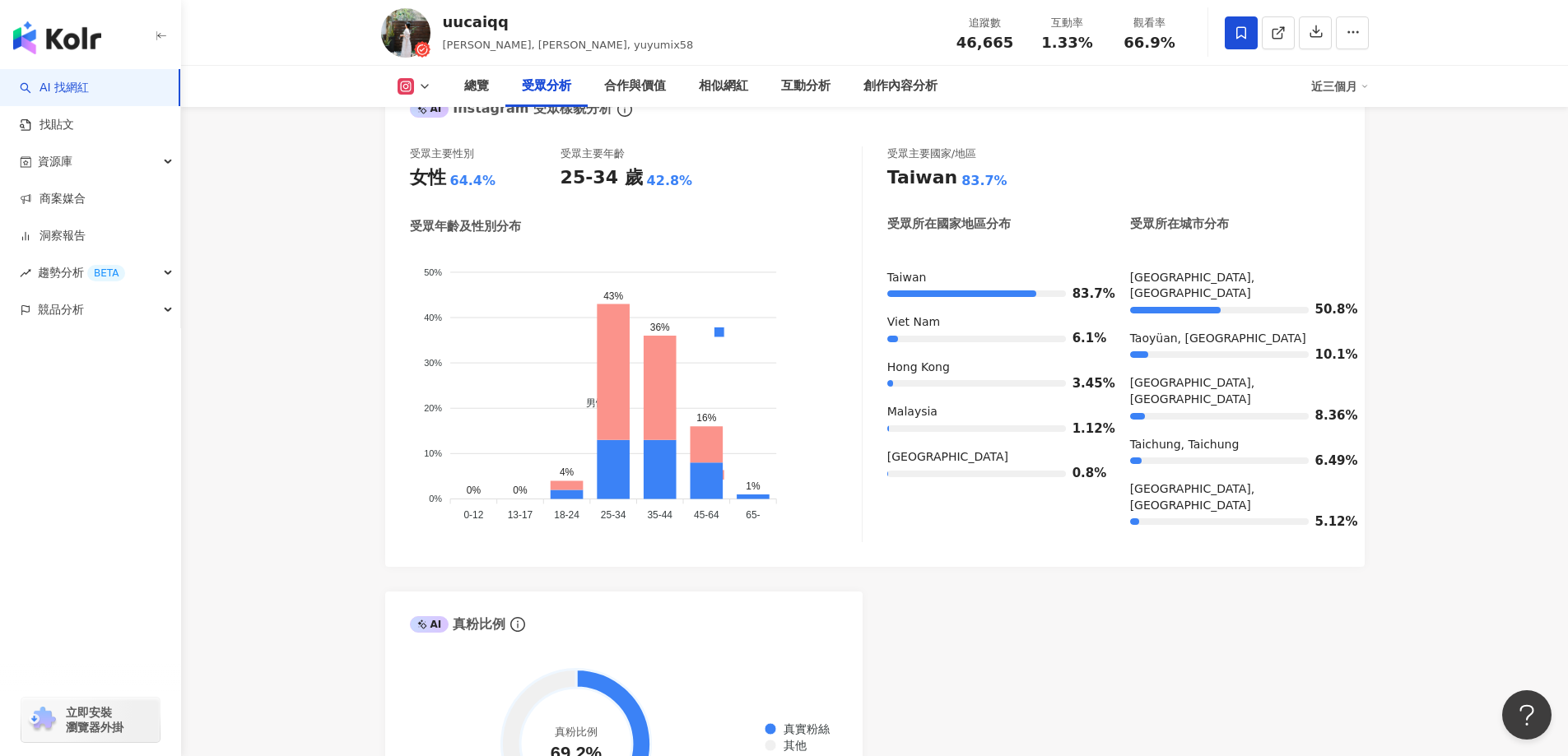
click at [428, 86] on icon at bounding box center [425, 87] width 14 height 14
click at [398, 152] on rect at bounding box center [398, 153] width 11 height 11
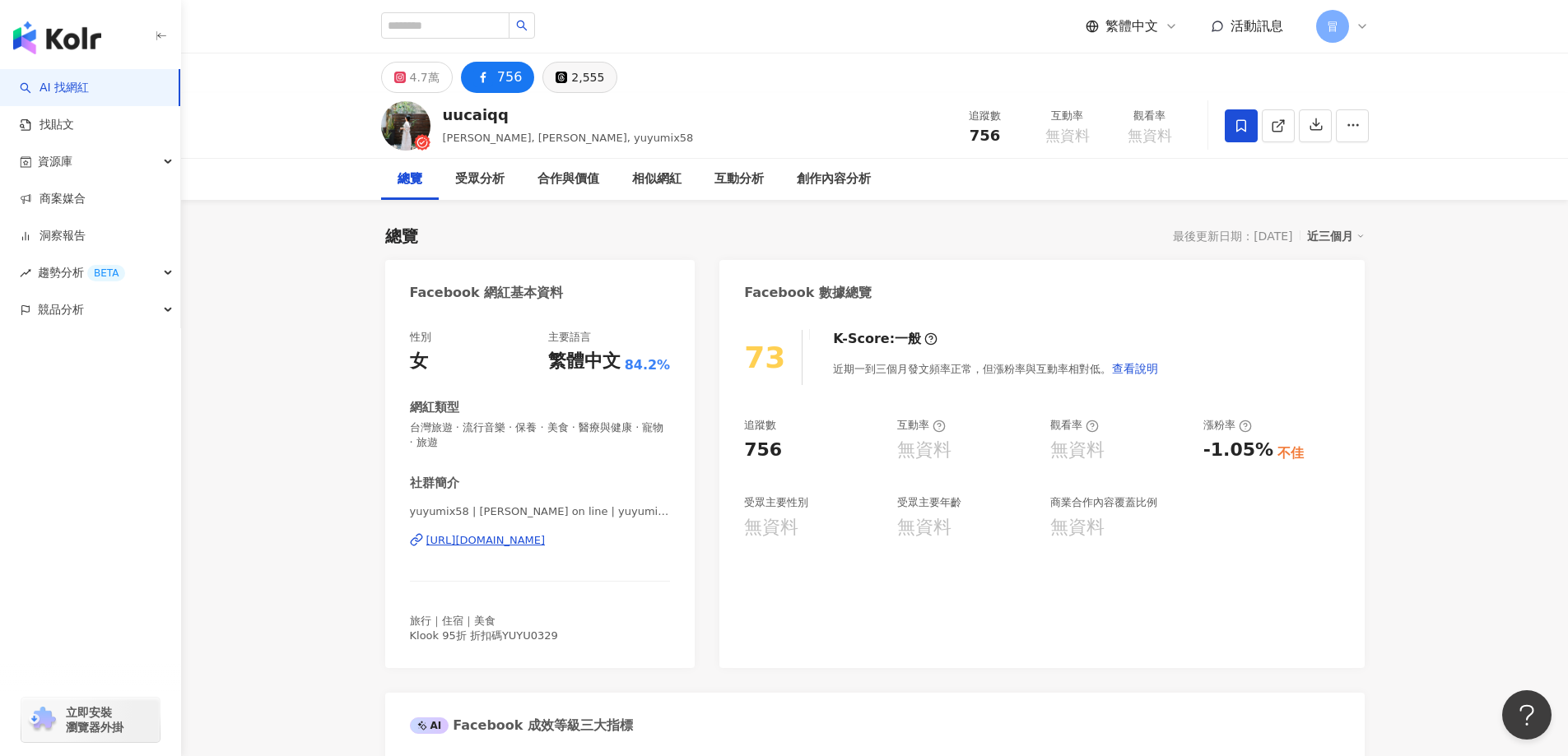
click at [571, 72] on div "2,555" at bounding box center [587, 77] width 33 height 23
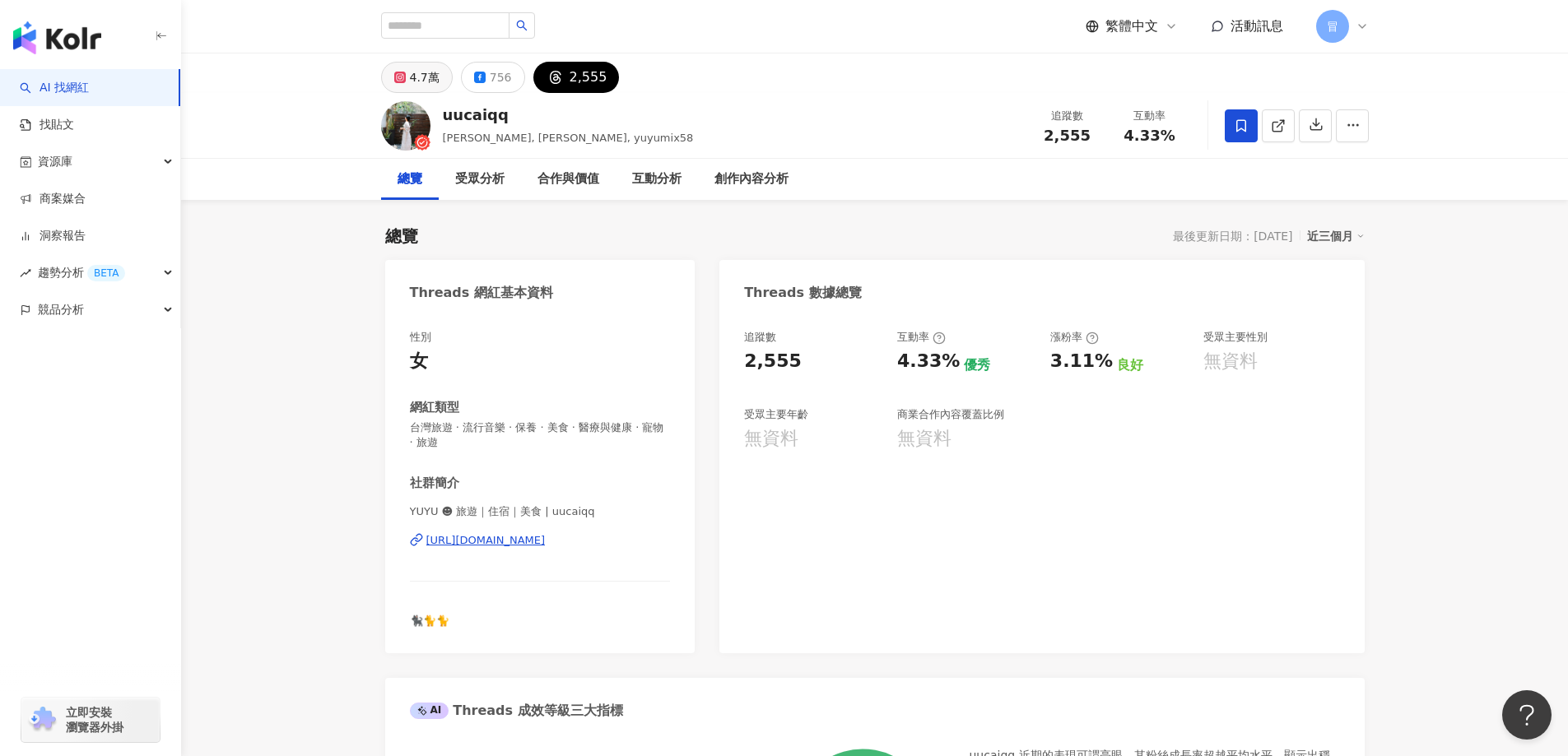
click at [411, 85] on div "4.7萬" at bounding box center [424, 77] width 30 height 23
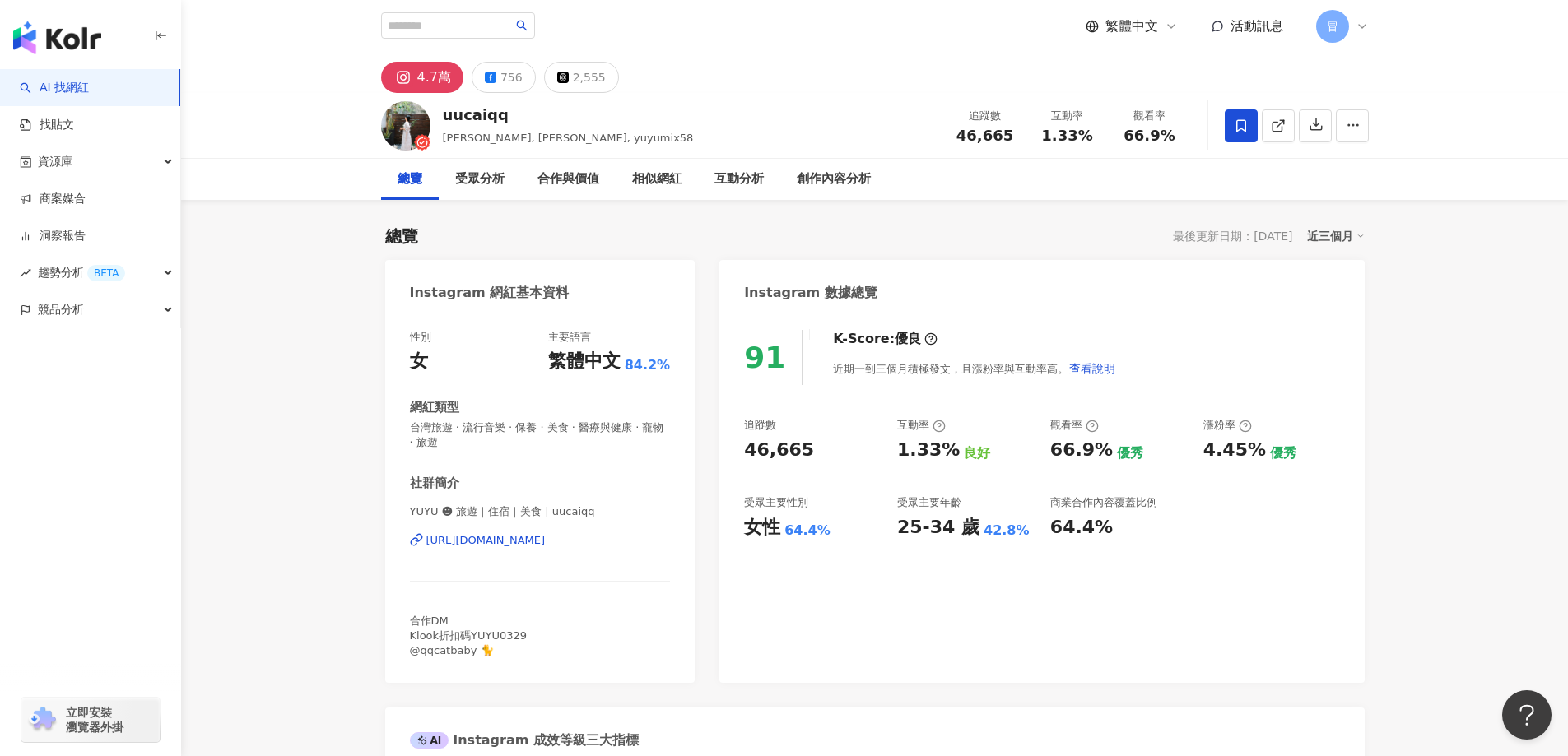
drag, startPoint x: 1214, startPoint y: 298, endPoint x: 1160, endPoint y: 297, distance: 54.0
click at [1160, 297] on div "Instagram 數據總覽" at bounding box center [1041, 286] width 645 height 54
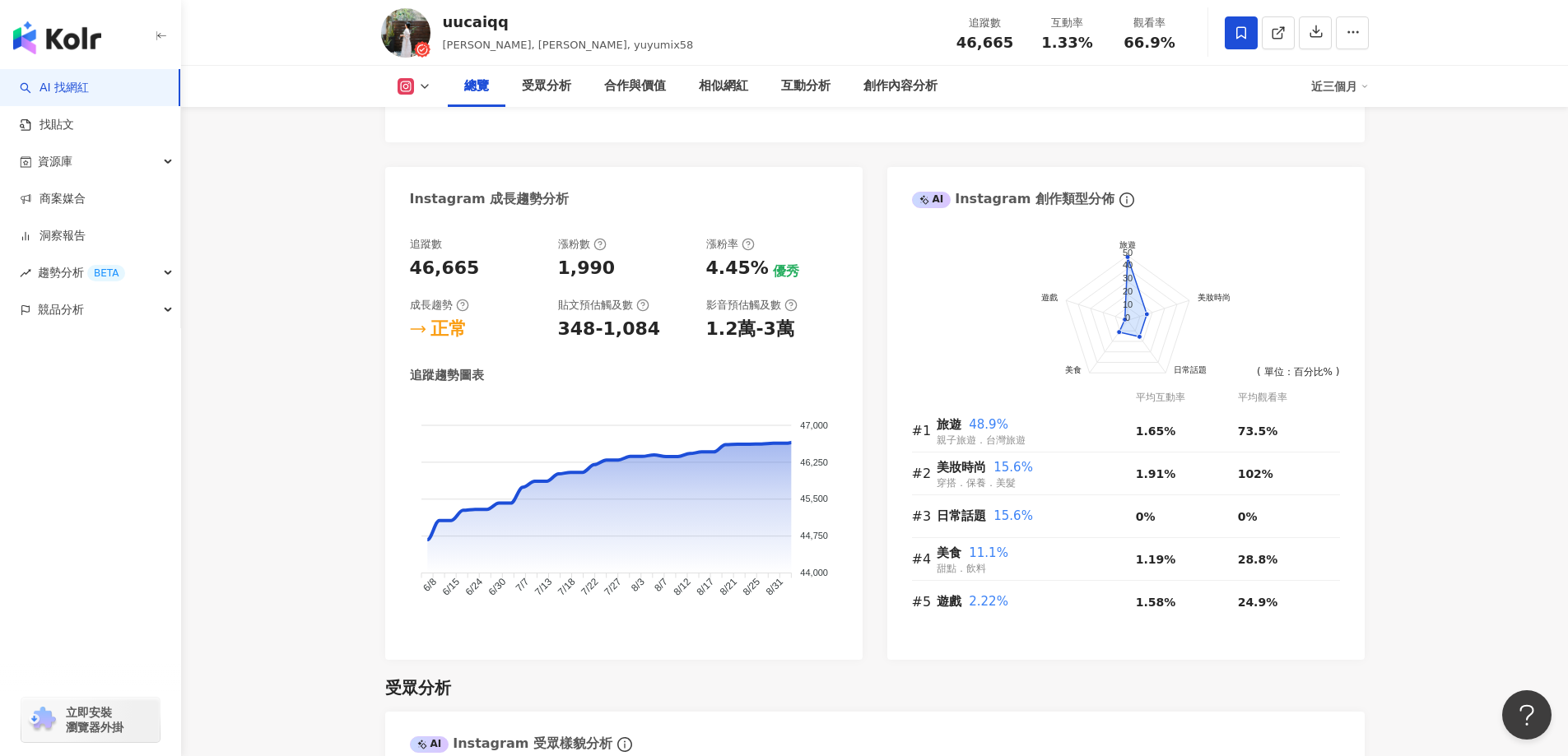
scroll to position [823, 0]
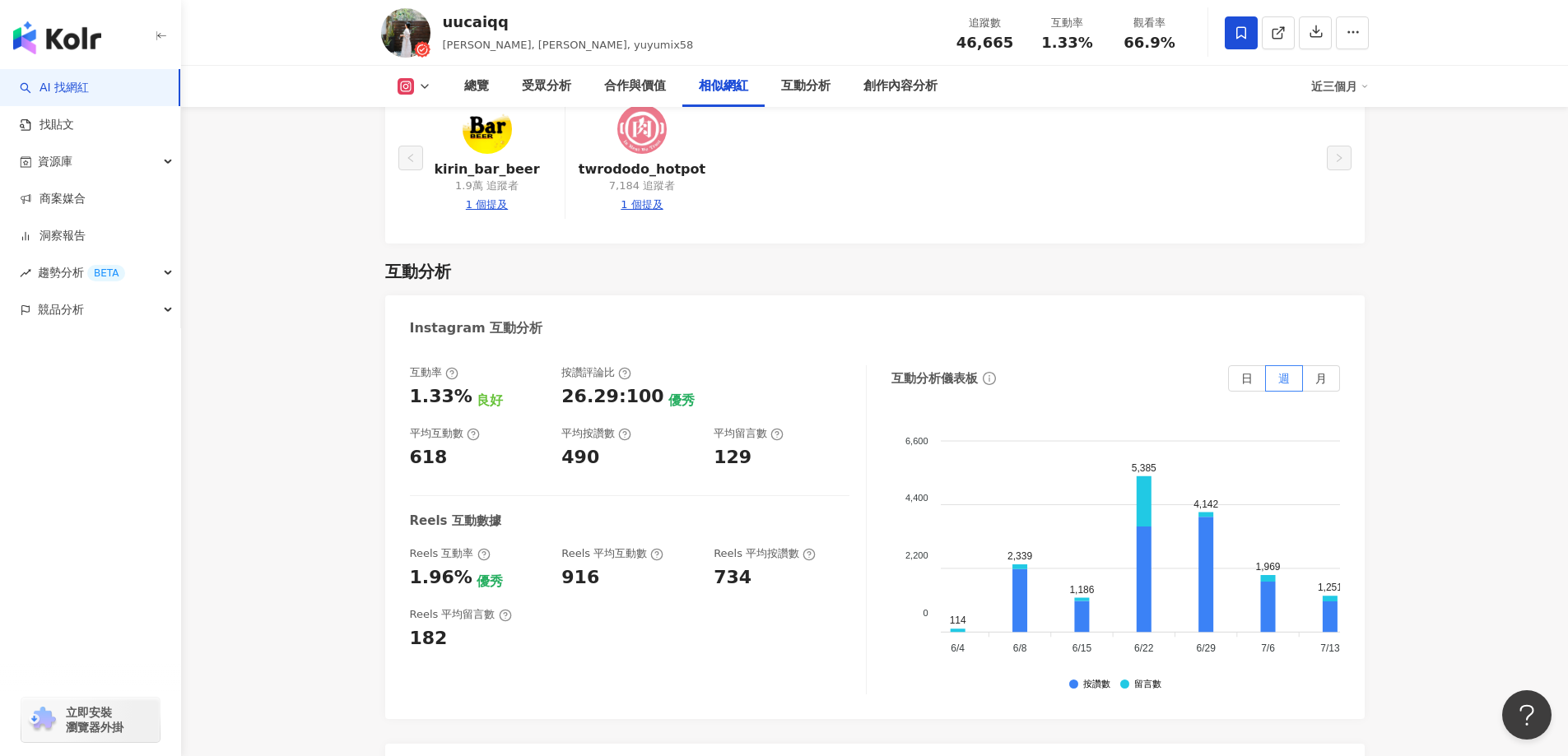
scroll to position [0, 6]
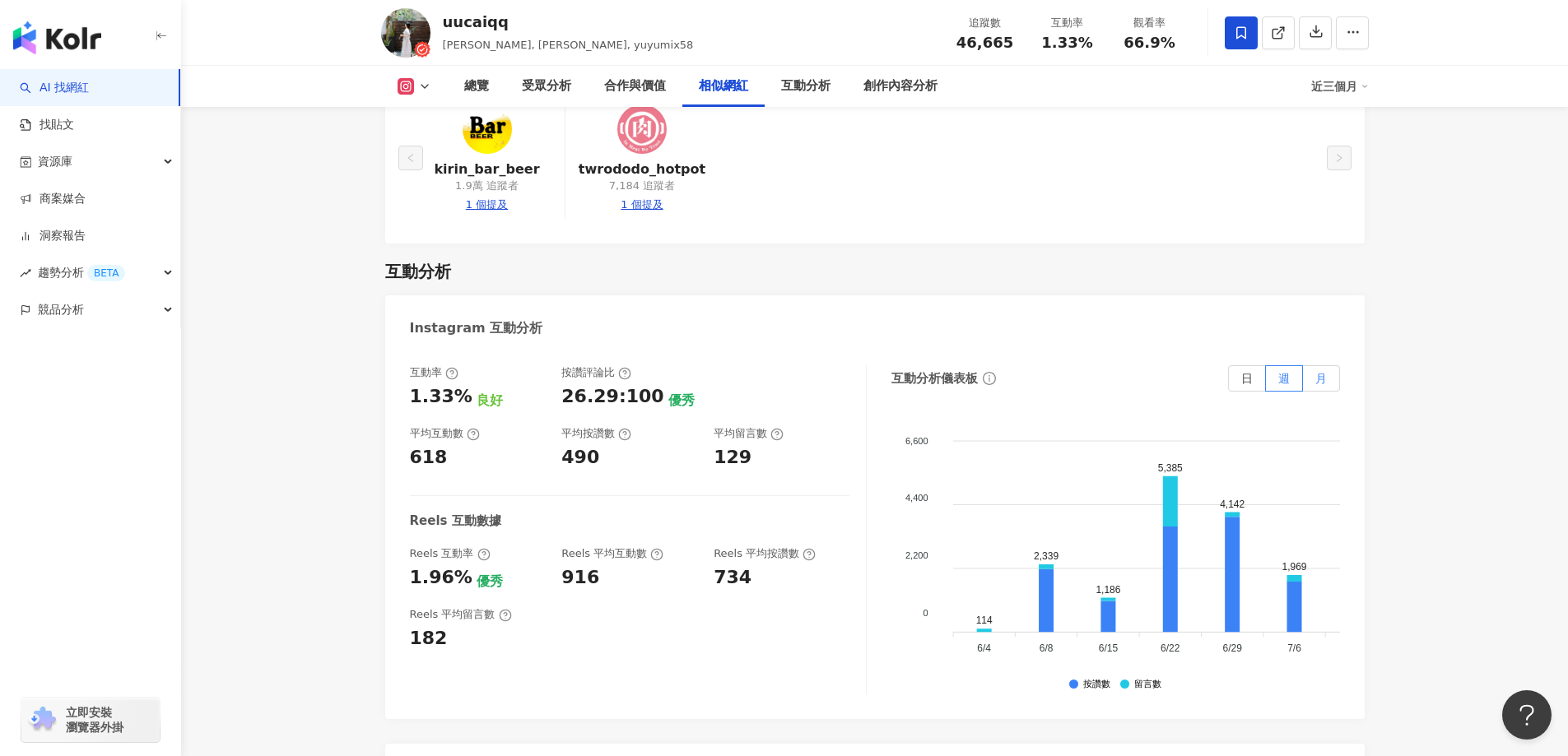
click at [1306, 365] on label "月" at bounding box center [1322, 378] width 37 height 26
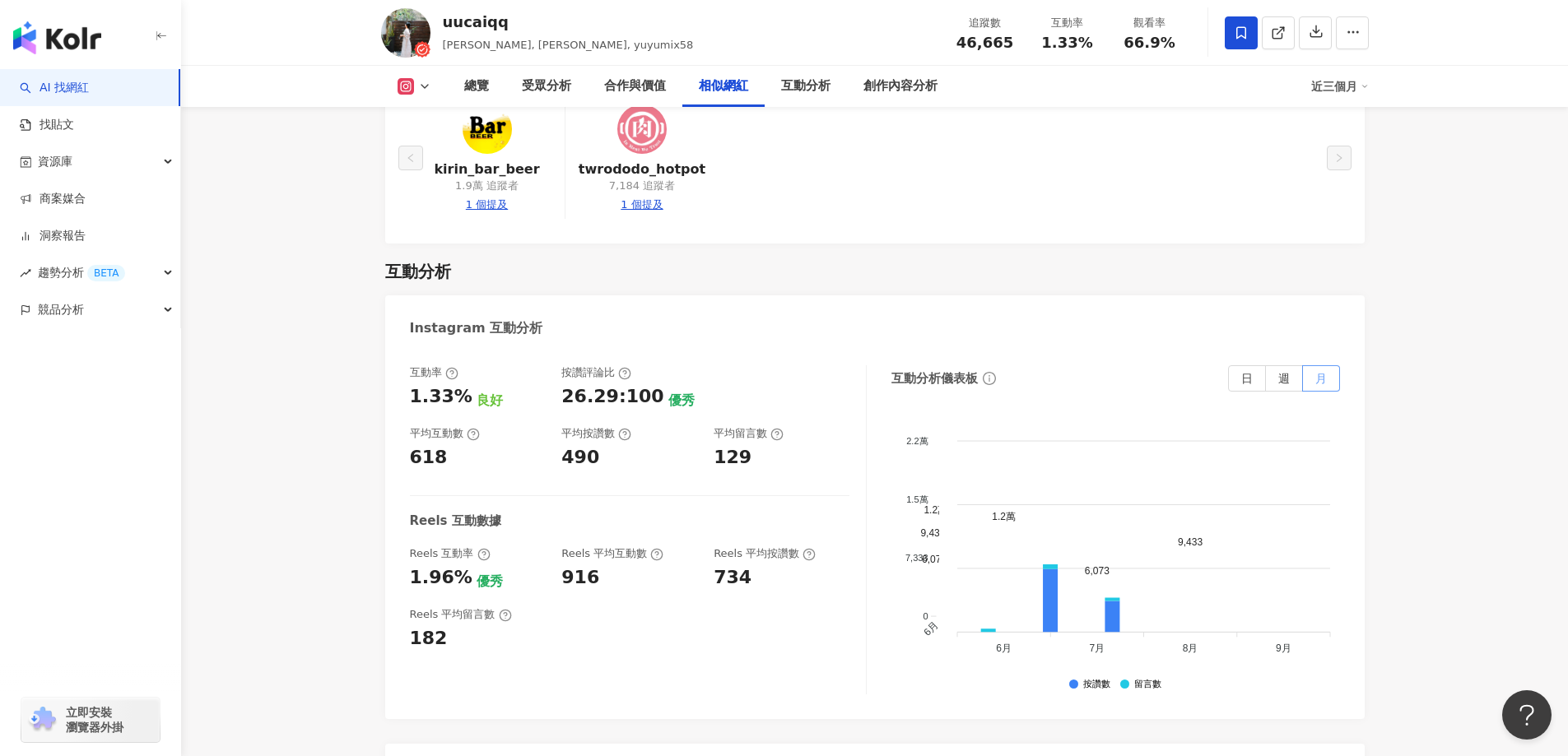
scroll to position [0, 0]
click at [1268, 365] on label "週" at bounding box center [1284, 378] width 37 height 26
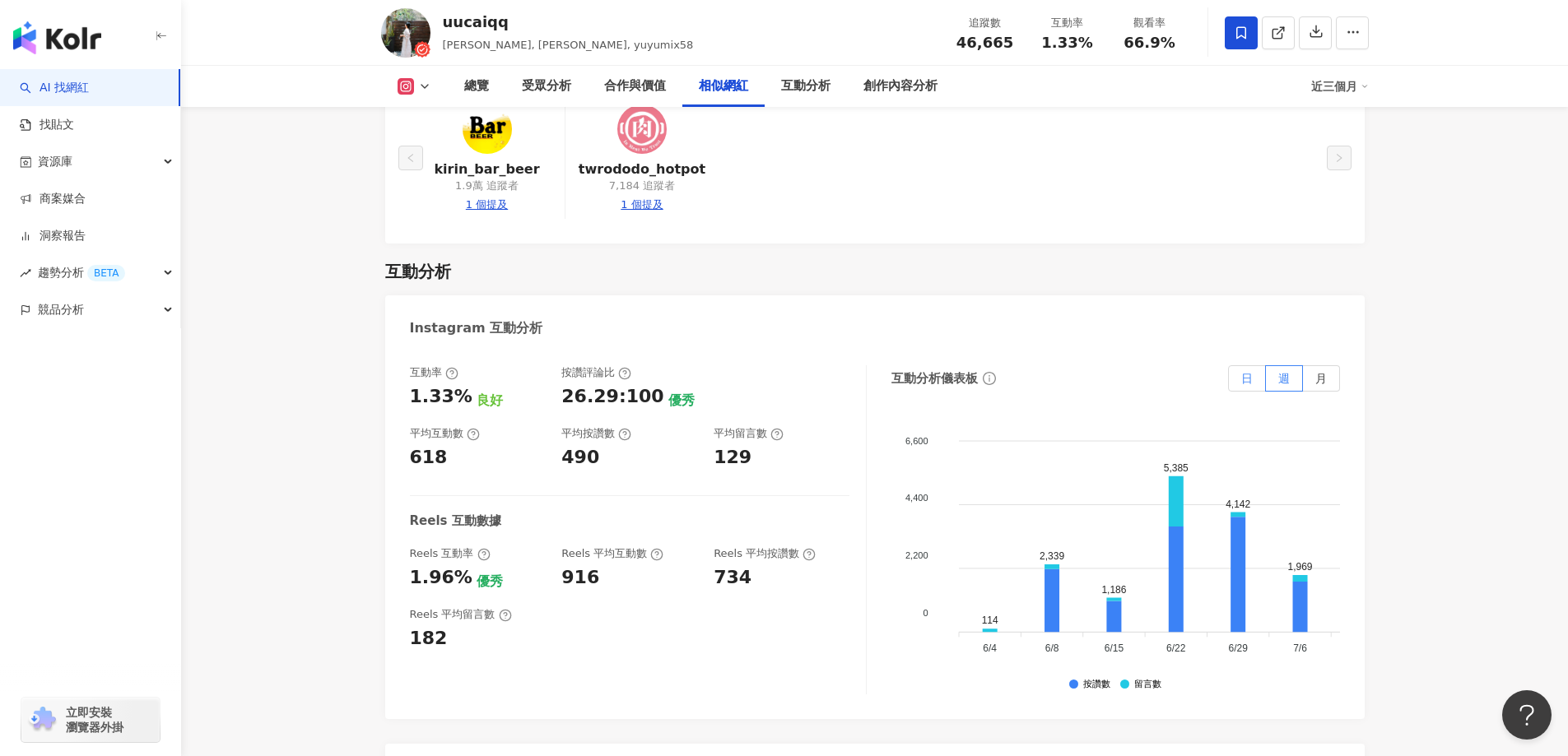
click at [1238, 365] on label "日" at bounding box center [1246, 378] width 38 height 26
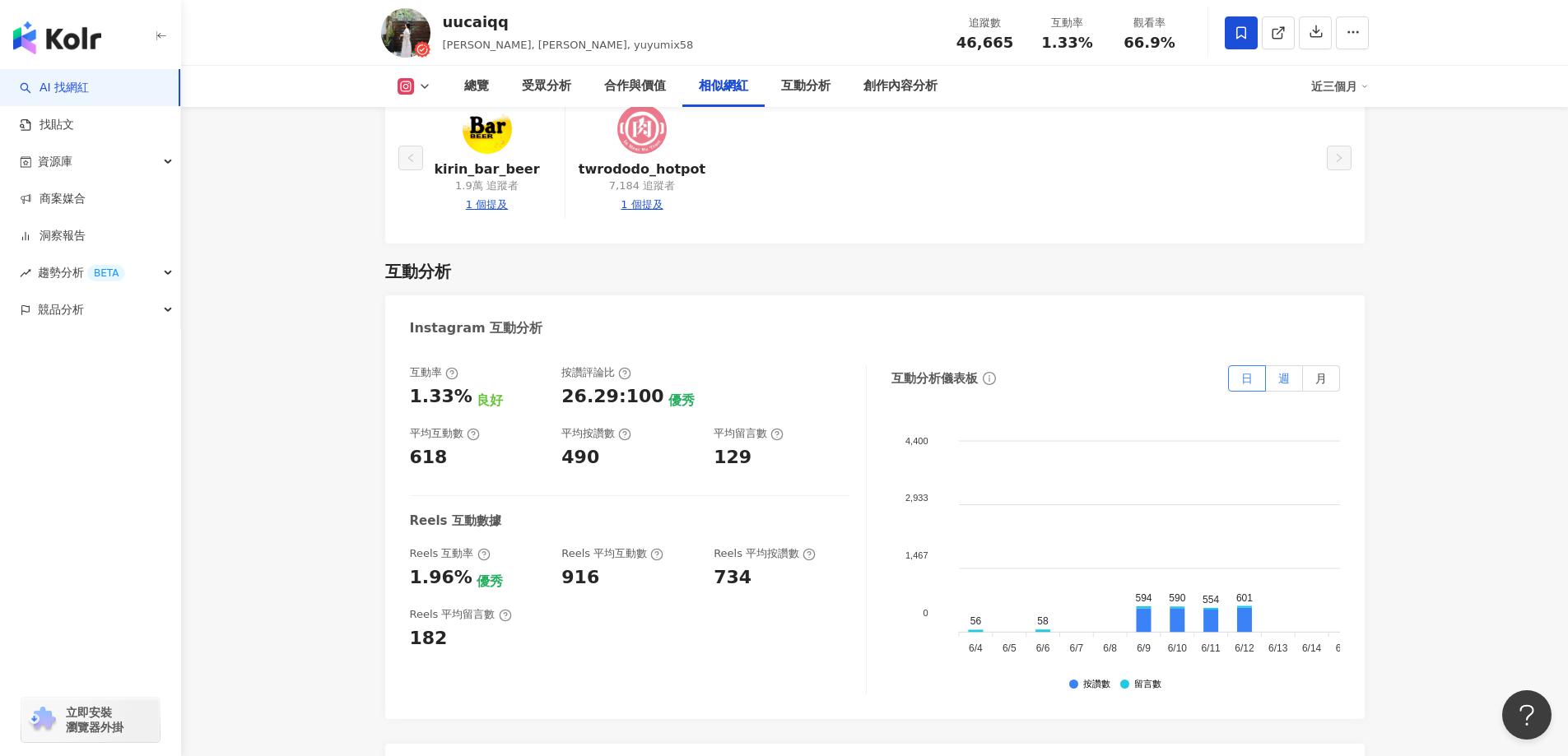
click at [1291, 365] on label "週" at bounding box center [1284, 378] width 37 height 26
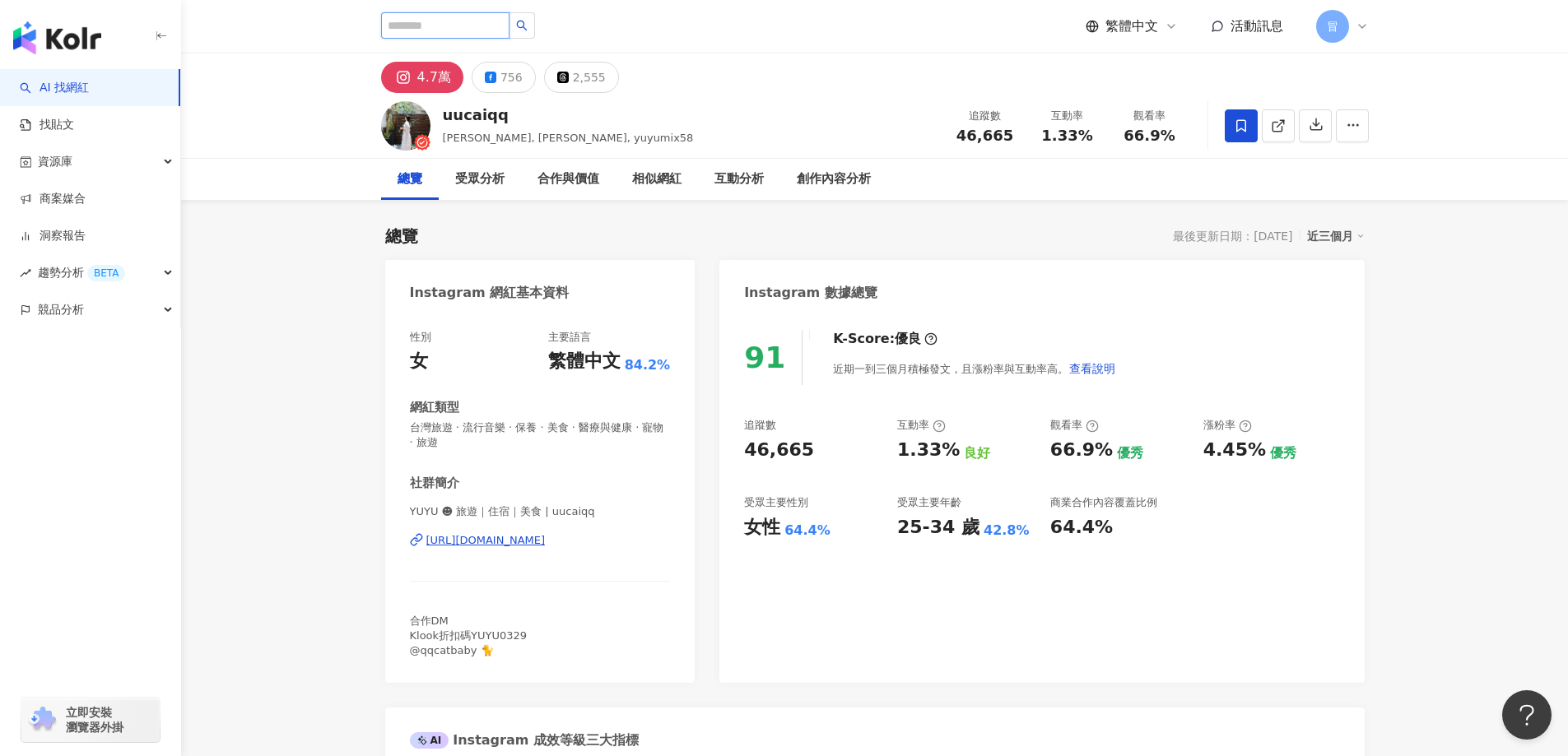
click at [420, 25] on input "search" at bounding box center [445, 25] width 128 height 26
paste input "**********"
type input "**********"
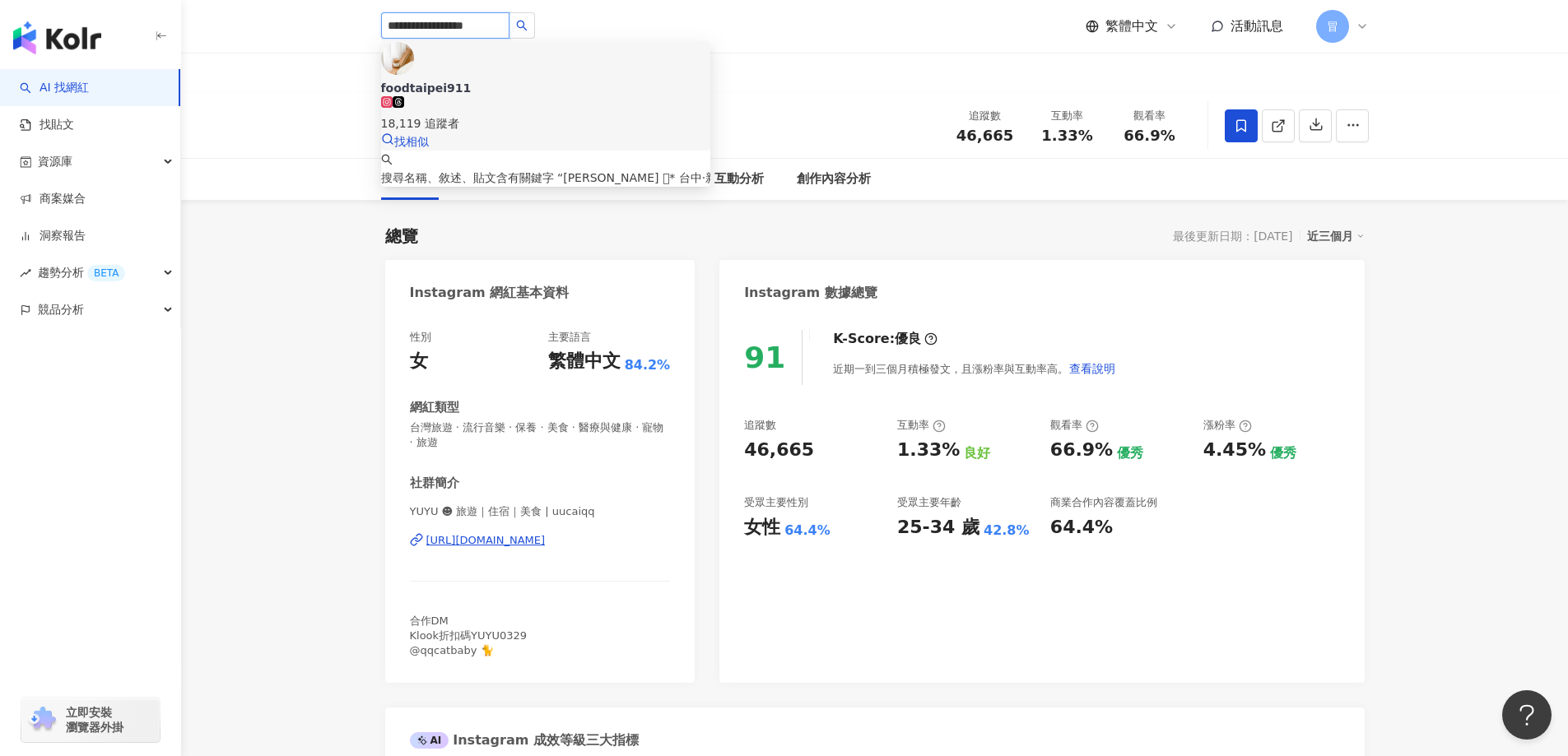
click at [523, 80] on span "foodtaipei911" at bounding box center [546, 87] width 330 height 16
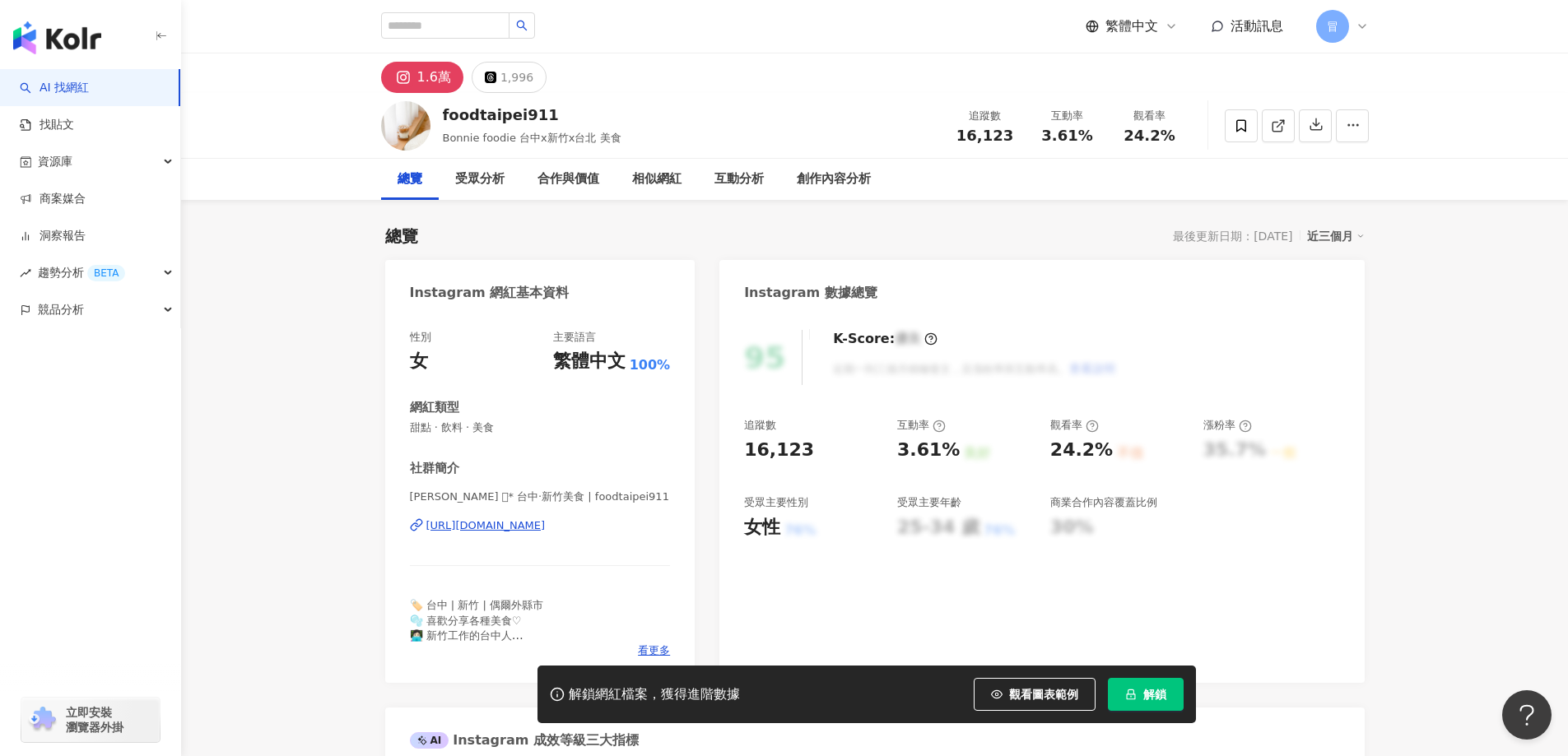
click at [1123, 696] on button "解鎖" at bounding box center [1145, 694] width 76 height 33
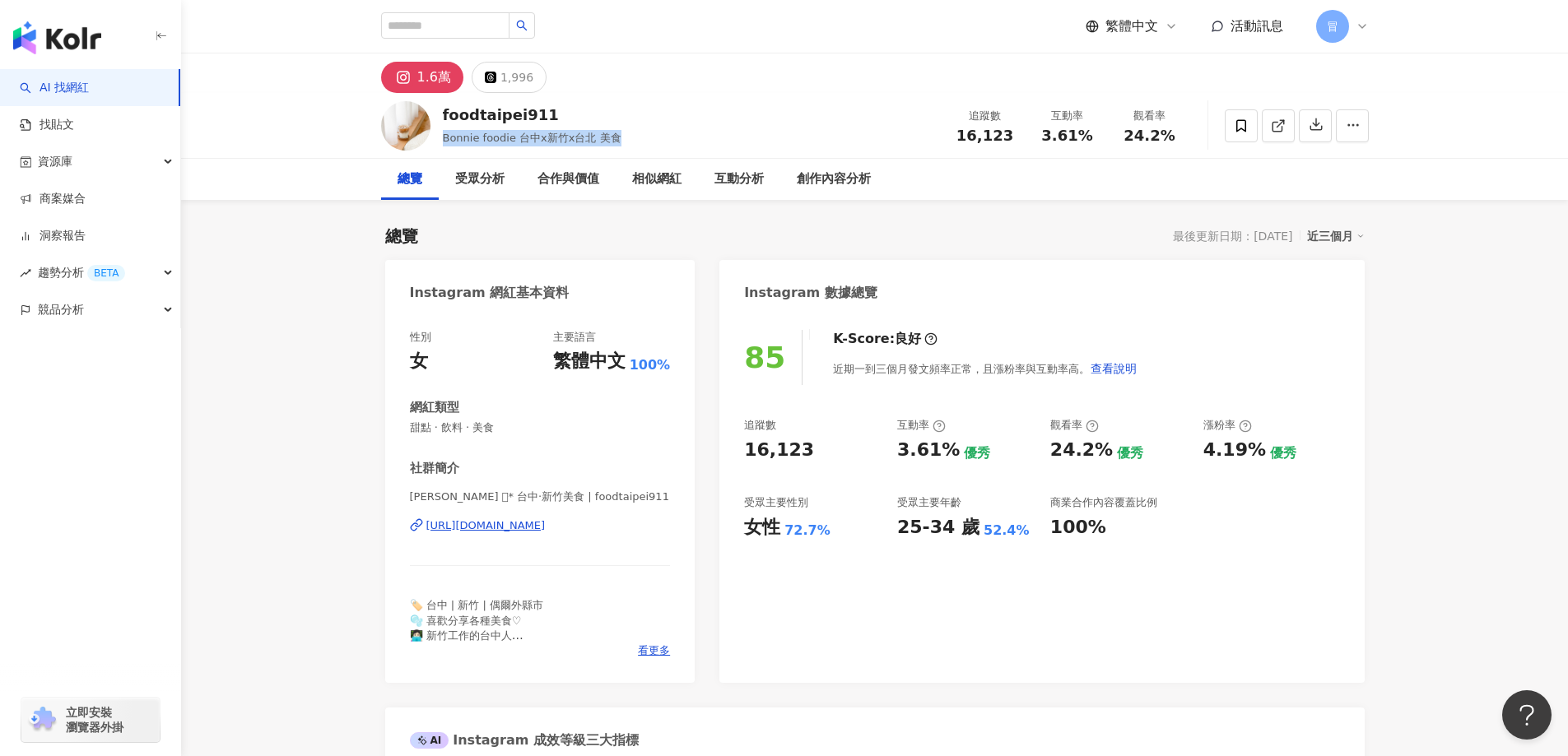
drag, startPoint x: 611, startPoint y: 139, endPoint x: 439, endPoint y: 141, distance: 172.0
click at [439, 141] on div "foodtaipei911 Bonnie foodie 台中x新竹x台北 美食 追蹤數 16,123 互動率 3.61% 觀看率 24.2%" at bounding box center [875, 125] width 1053 height 65
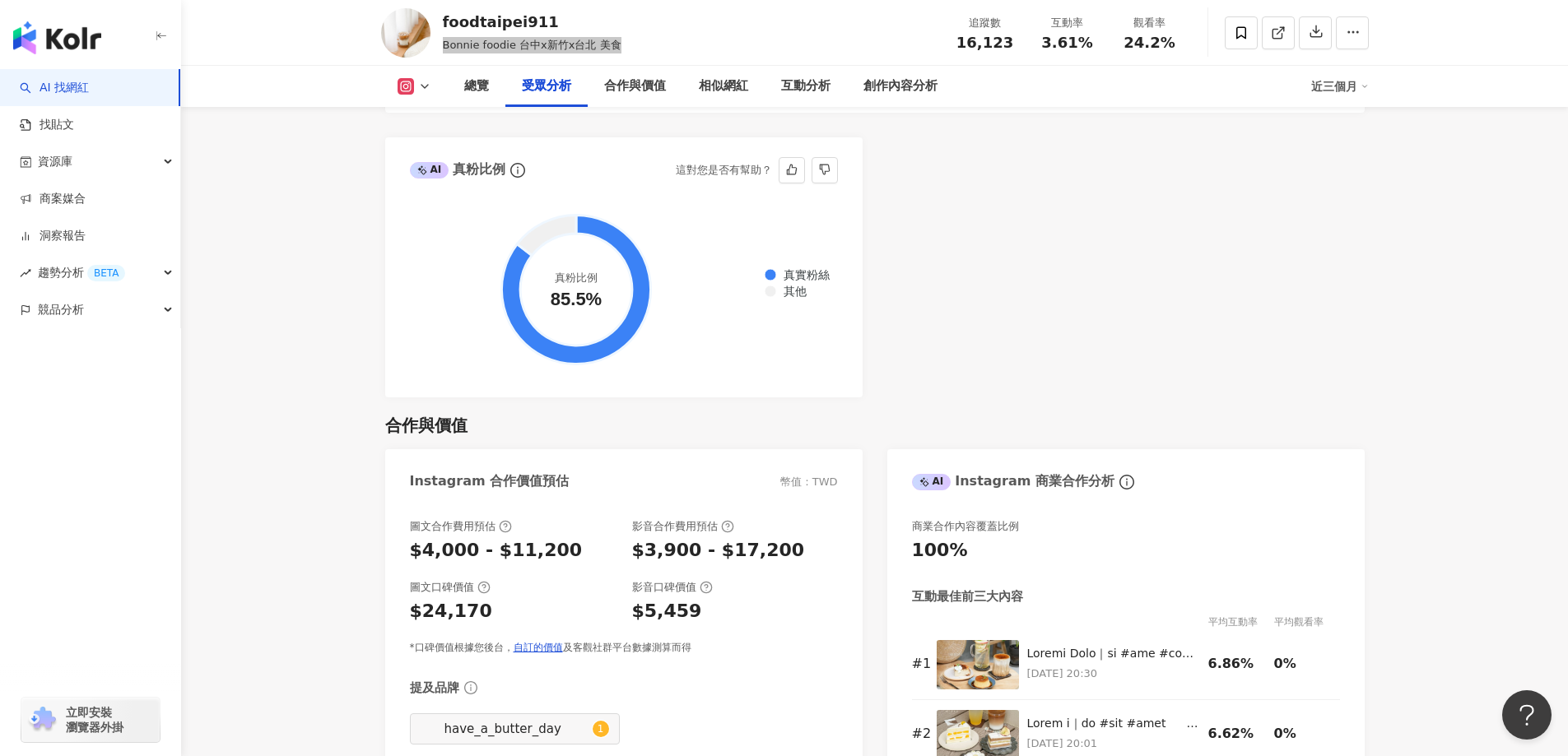
scroll to position [2140, 0]
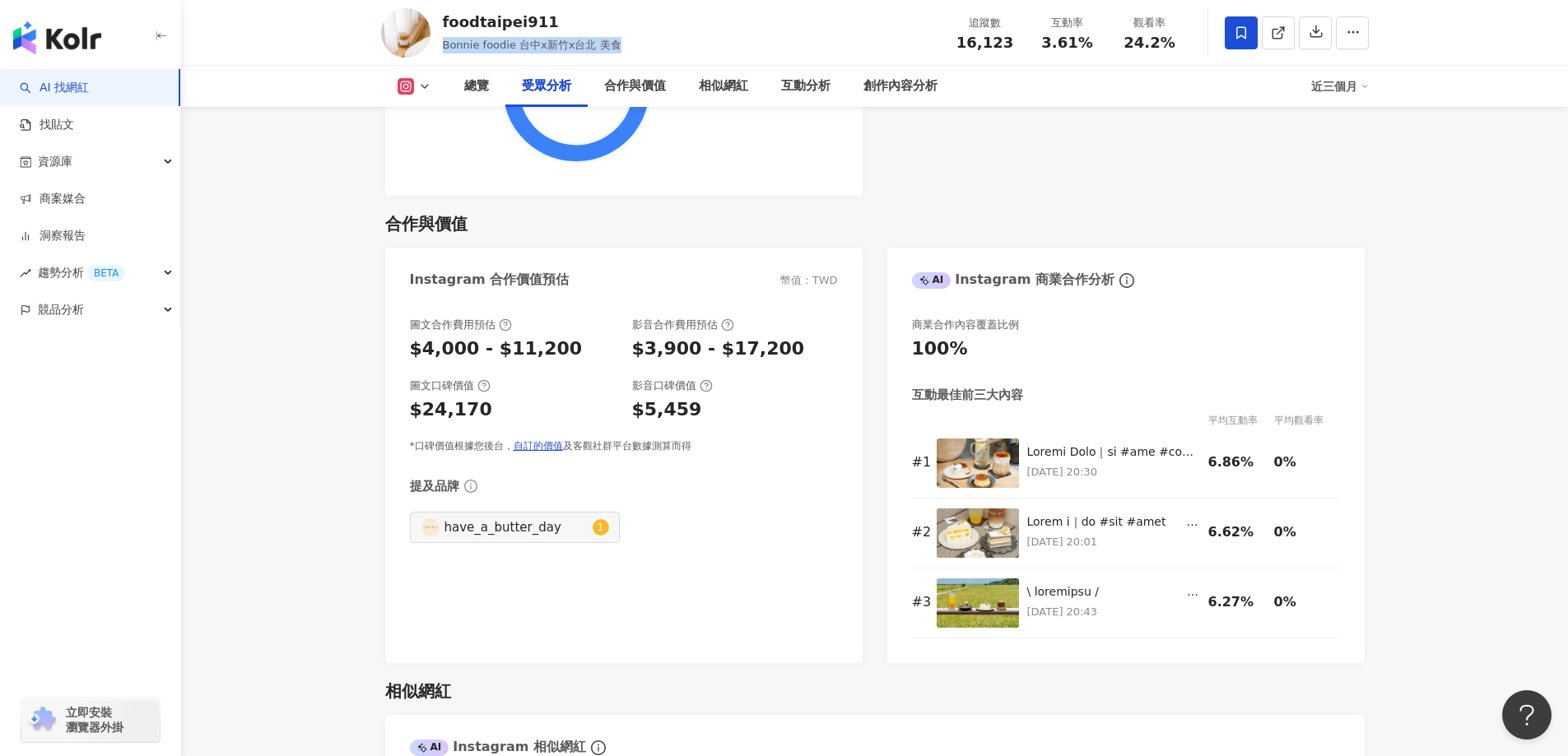
click at [1251, 27] on span at bounding box center [1241, 32] width 33 height 33
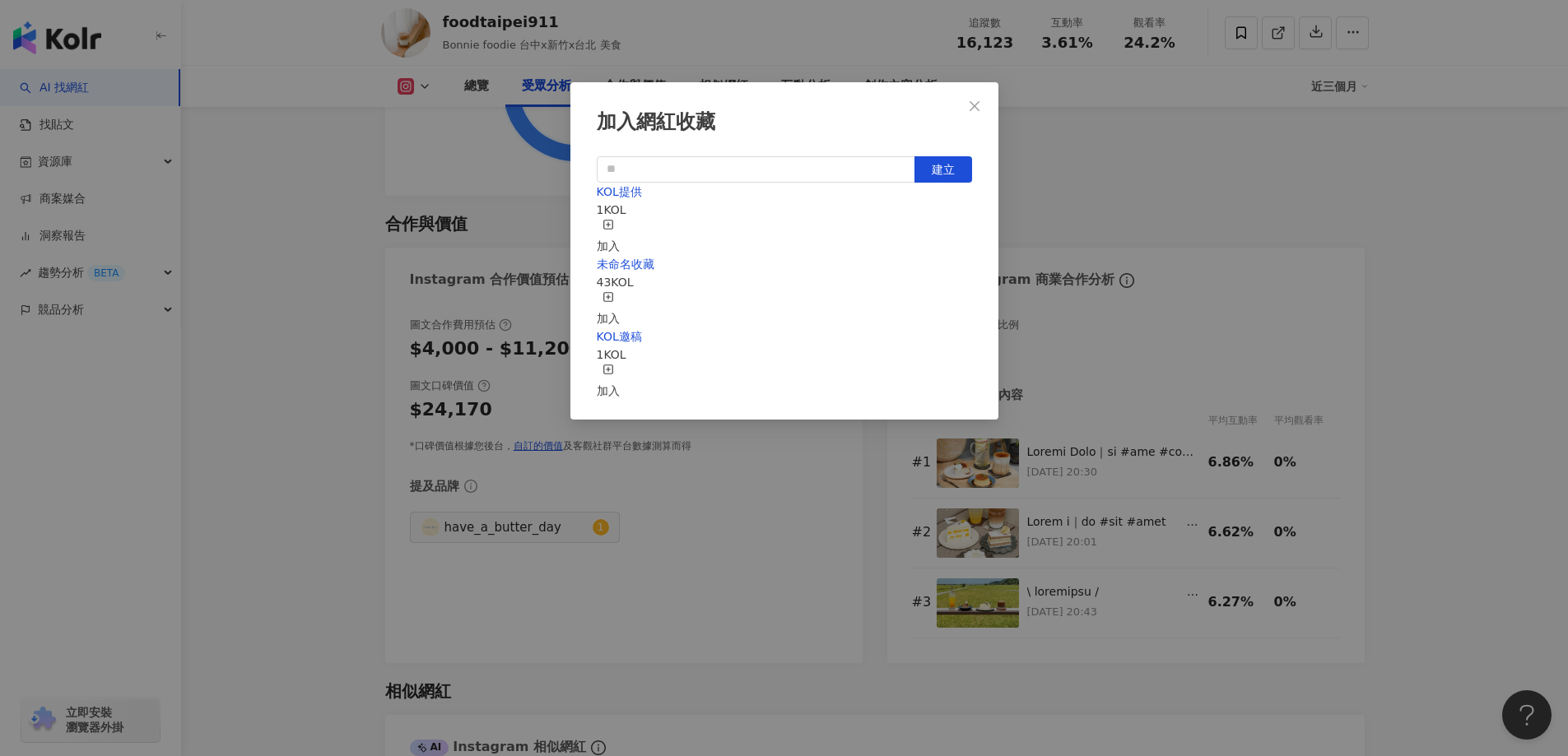
click at [746, 233] on div "KOL提供 1 KOL 加入" at bounding box center [784, 218] width 375 height 72
click at [620, 224] on div "加入" at bounding box center [607, 237] width 23 height 37
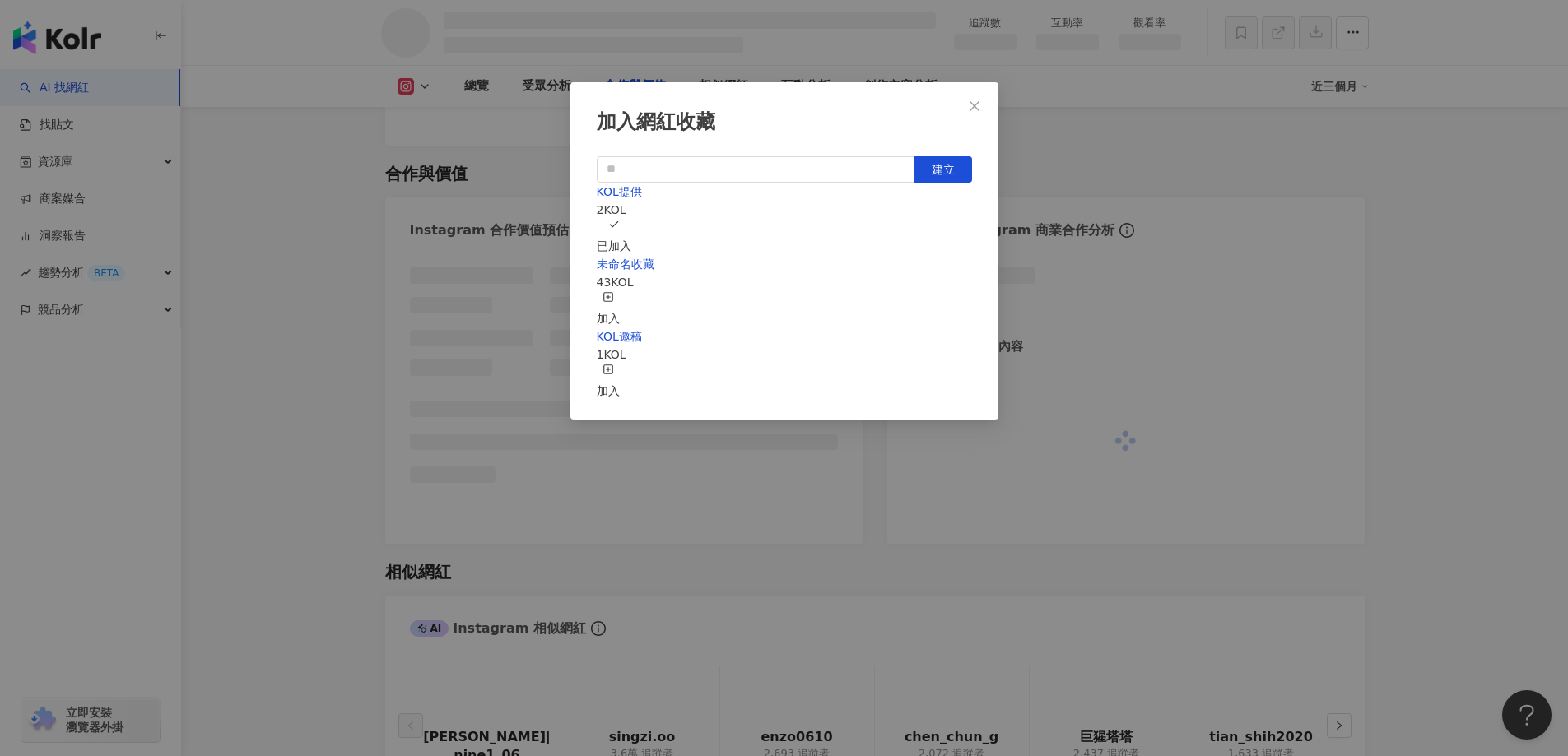
scroll to position [1853, 0]
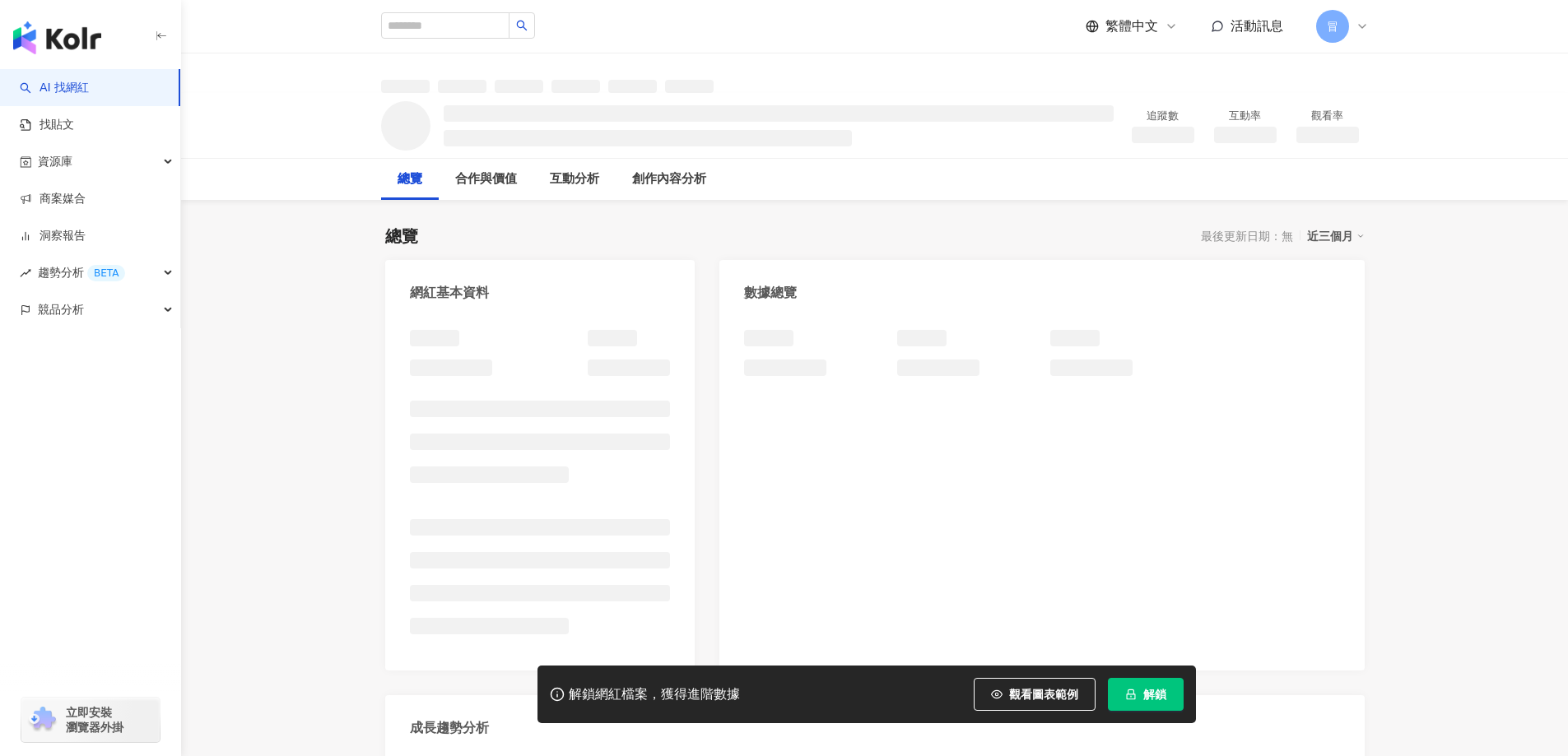
click at [1148, 696] on span "解鎖" at bounding box center [1154, 695] width 23 height 14
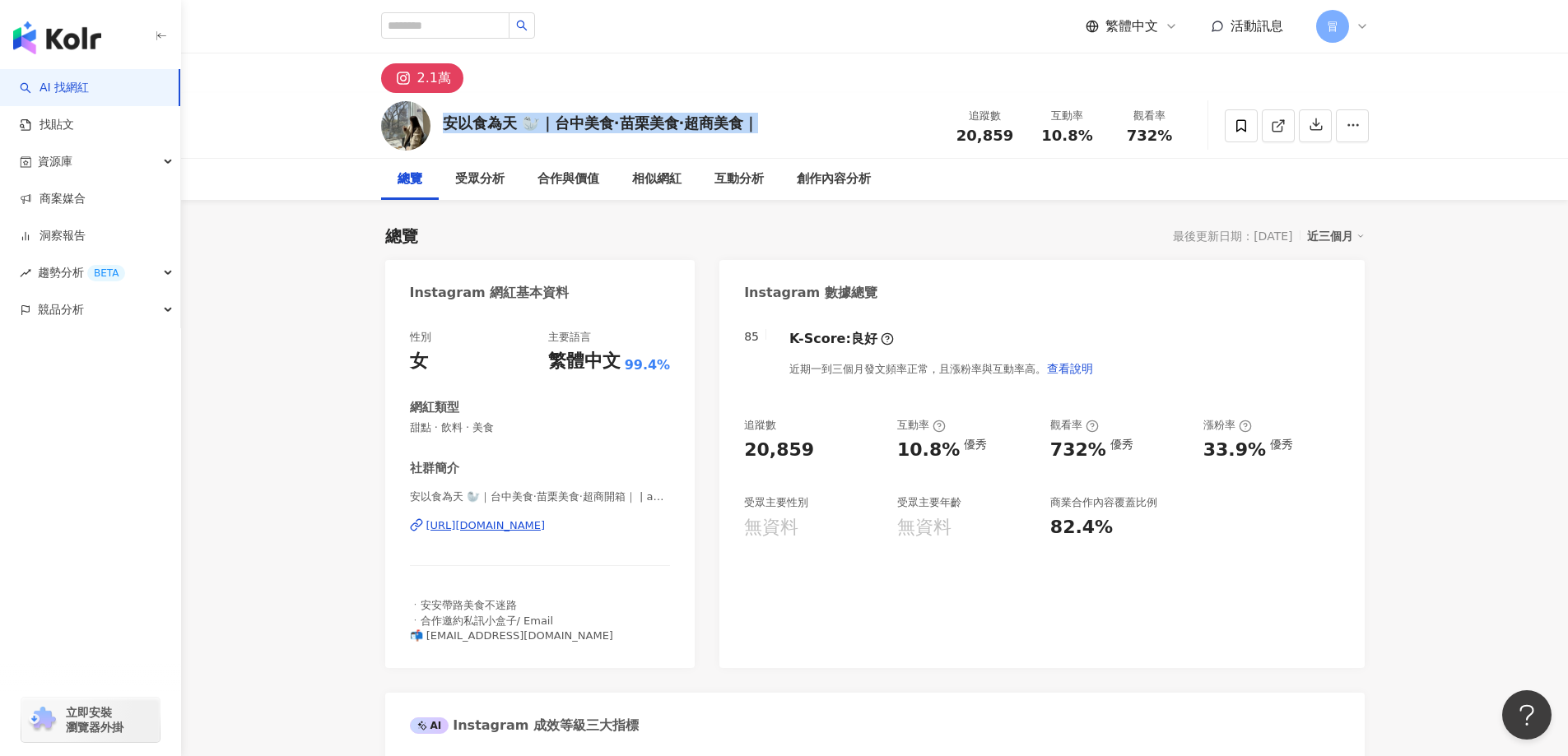
drag, startPoint x: 440, startPoint y: 125, endPoint x: 807, endPoint y: 122, distance: 367.0
click at [807, 122] on div "安以食為天 🦭｜台中美食·苗栗美食·超商美食｜ 追蹤數 20,859 互動率 10.8% 觀看率 732%" at bounding box center [875, 125] width 1053 height 65
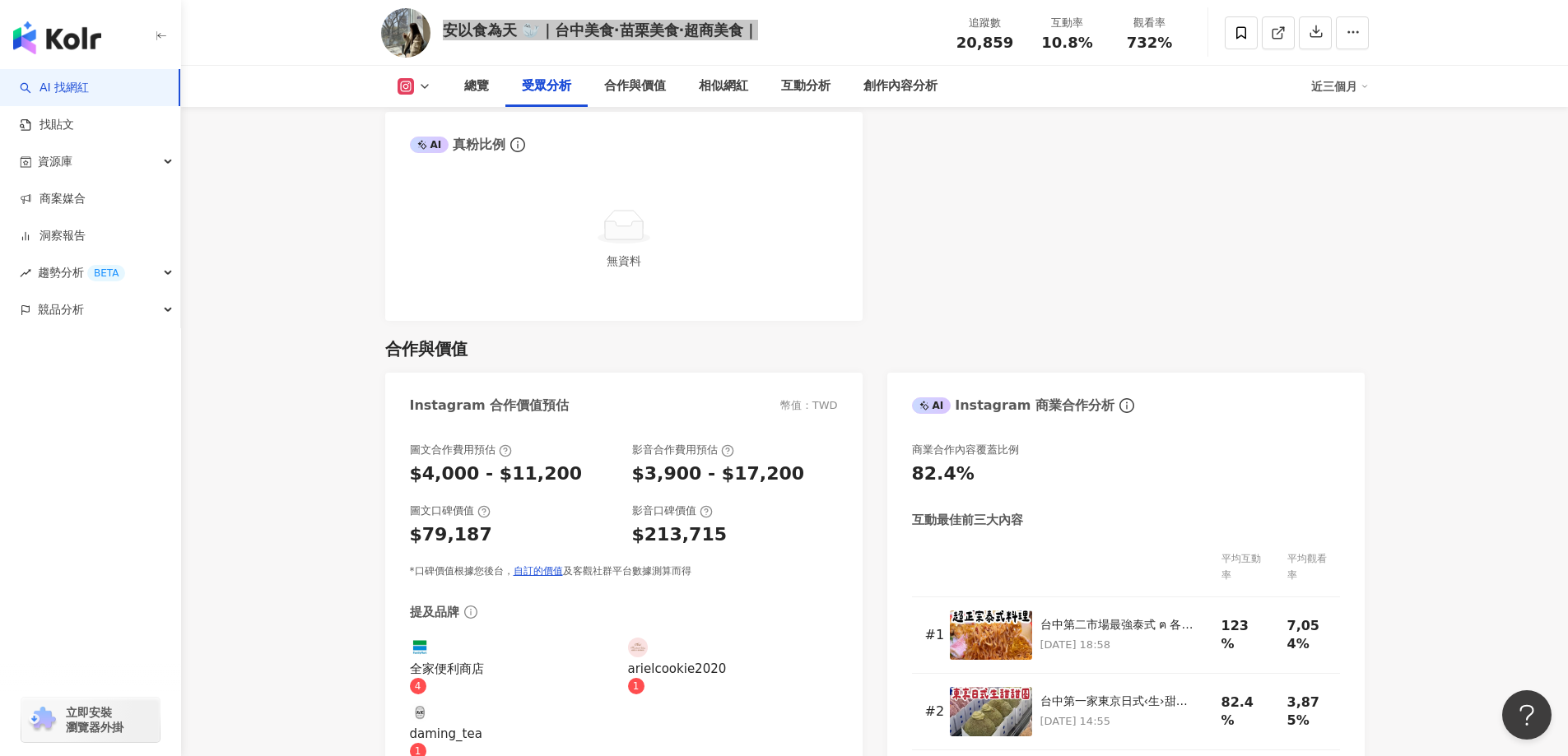
scroll to position [1564, 0]
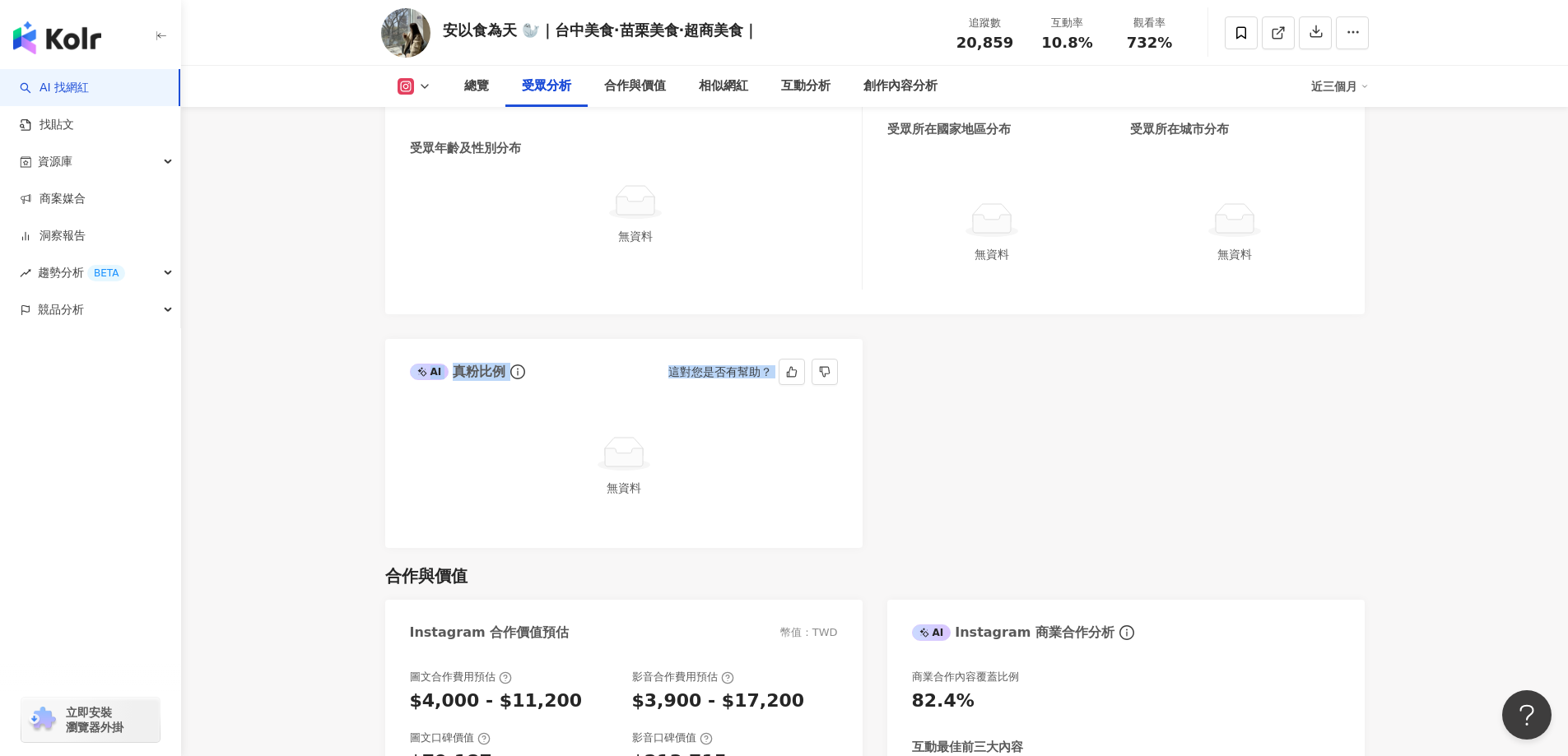
drag, startPoint x: 431, startPoint y: 379, endPoint x: 593, endPoint y: 399, distance: 163.2
click at [593, 399] on div "AI 真粉比例 這對您是否有幫助？ 無資料" at bounding box center [623, 443] width 477 height 209
click at [520, 373] on icon "info-circle" at bounding box center [517, 371] width 14 height 14
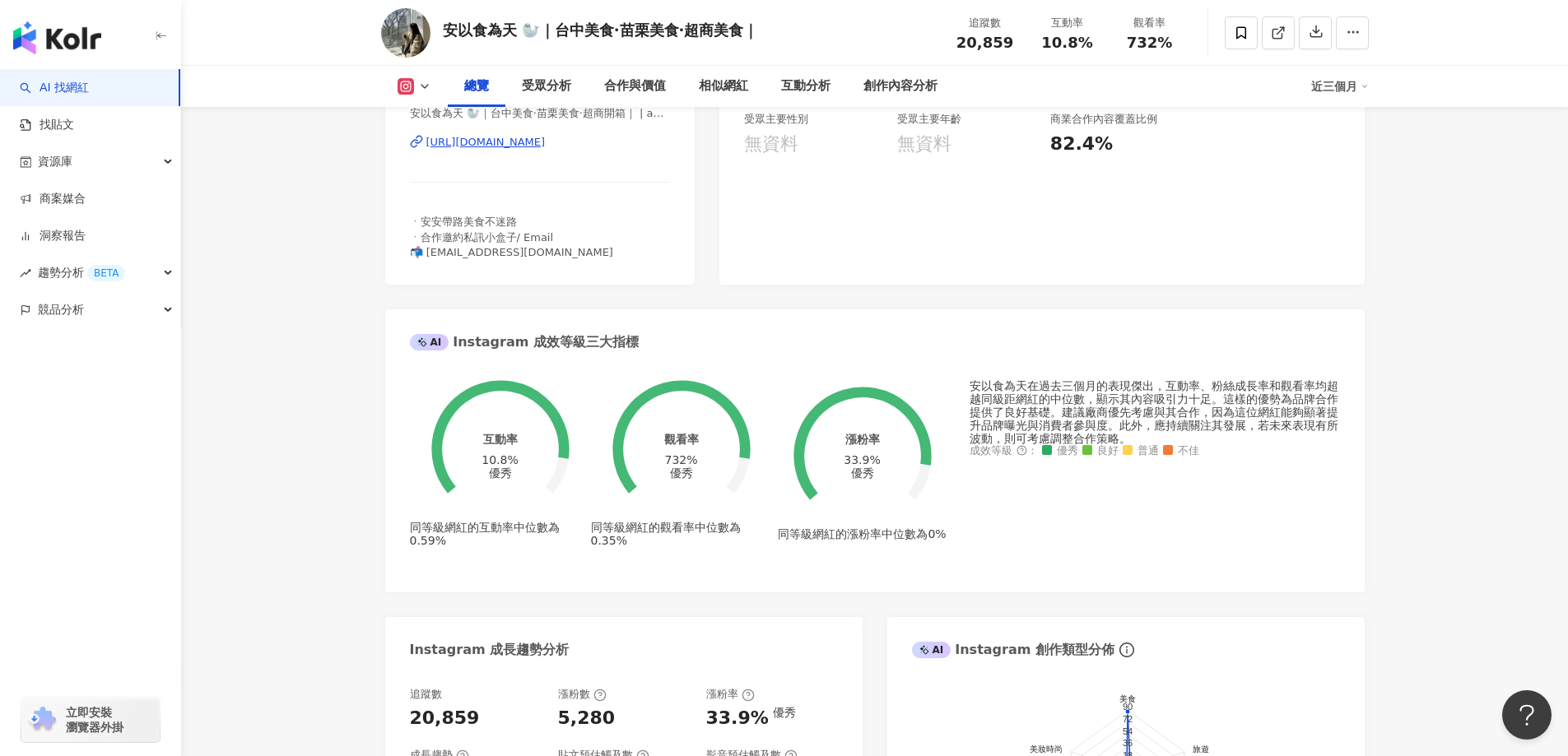
scroll to position [0, 0]
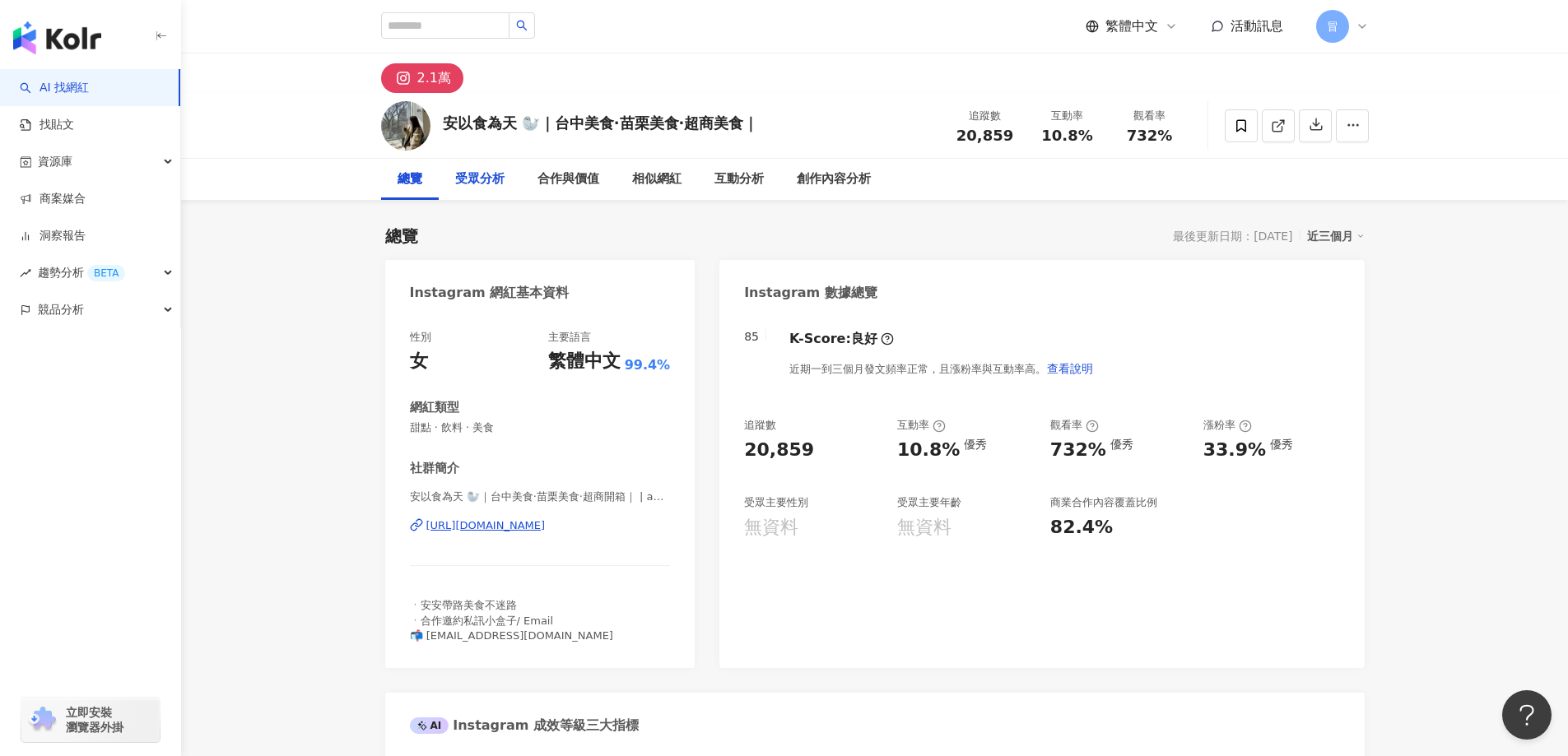
click at [479, 181] on div "受眾分析" at bounding box center [480, 179] width 49 height 20
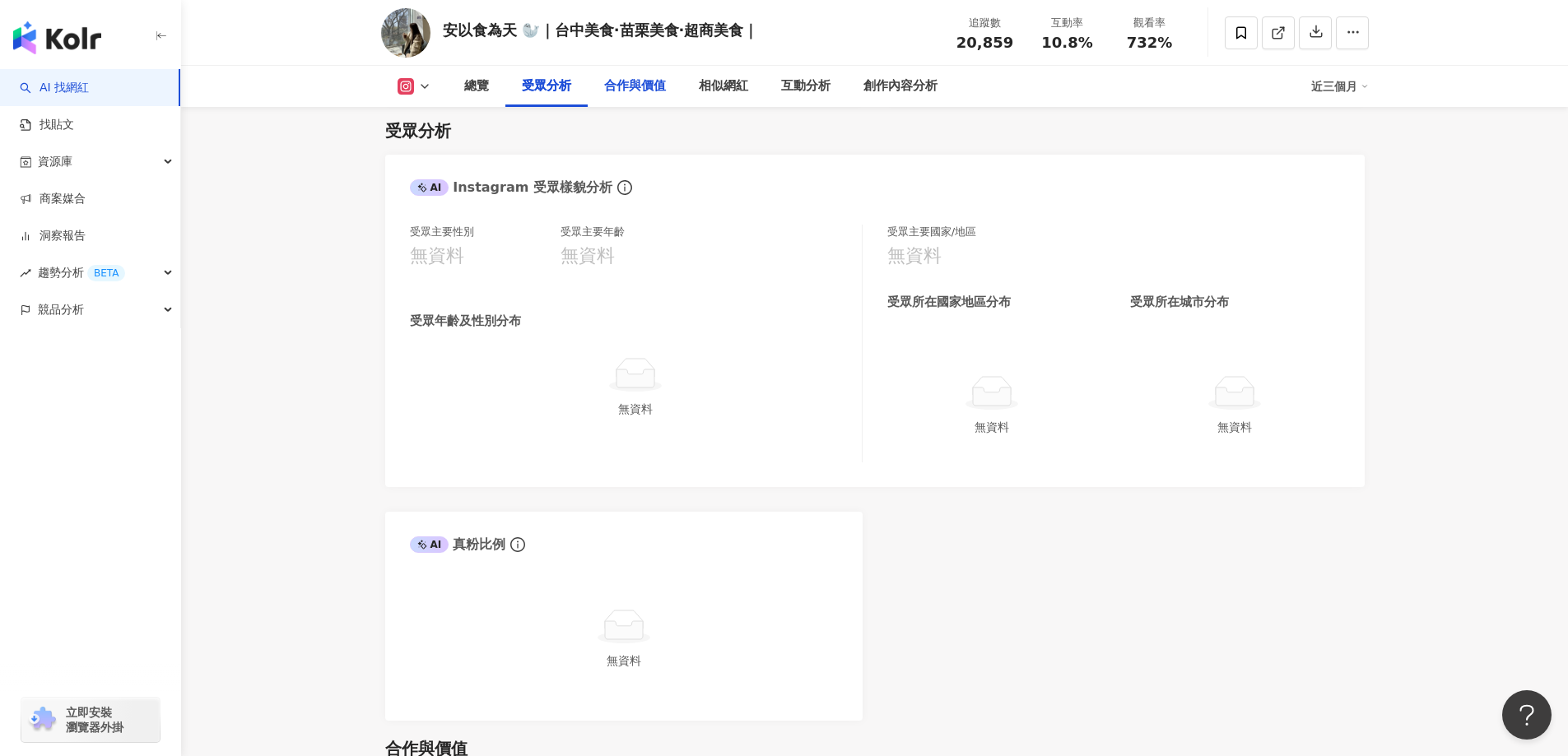
click at [653, 84] on div "合作與價值" at bounding box center [635, 86] width 62 height 20
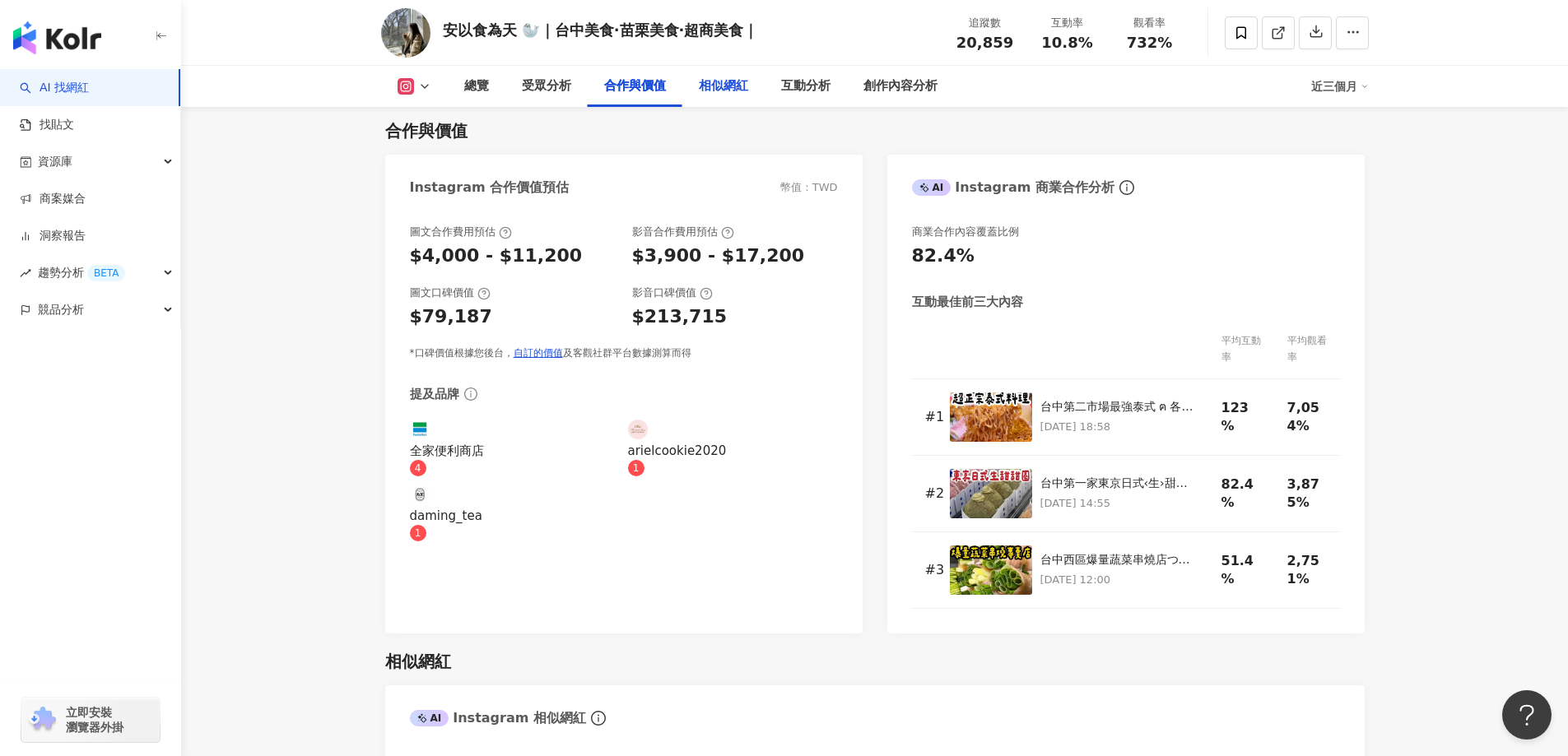
click at [743, 97] on div "相似網紅" at bounding box center [723, 87] width 82 height 41
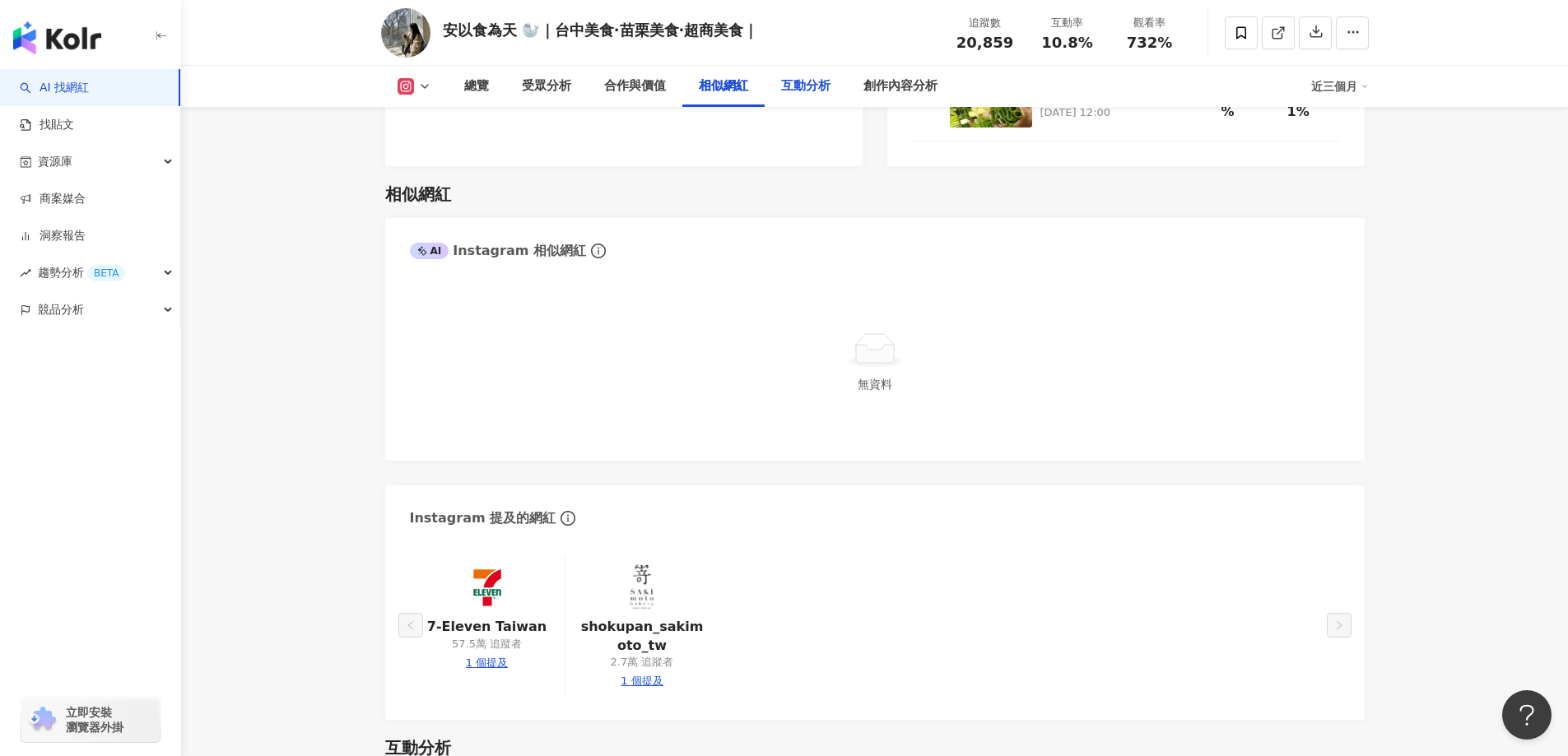
click at [792, 93] on div "互動分析" at bounding box center [805, 86] width 49 height 20
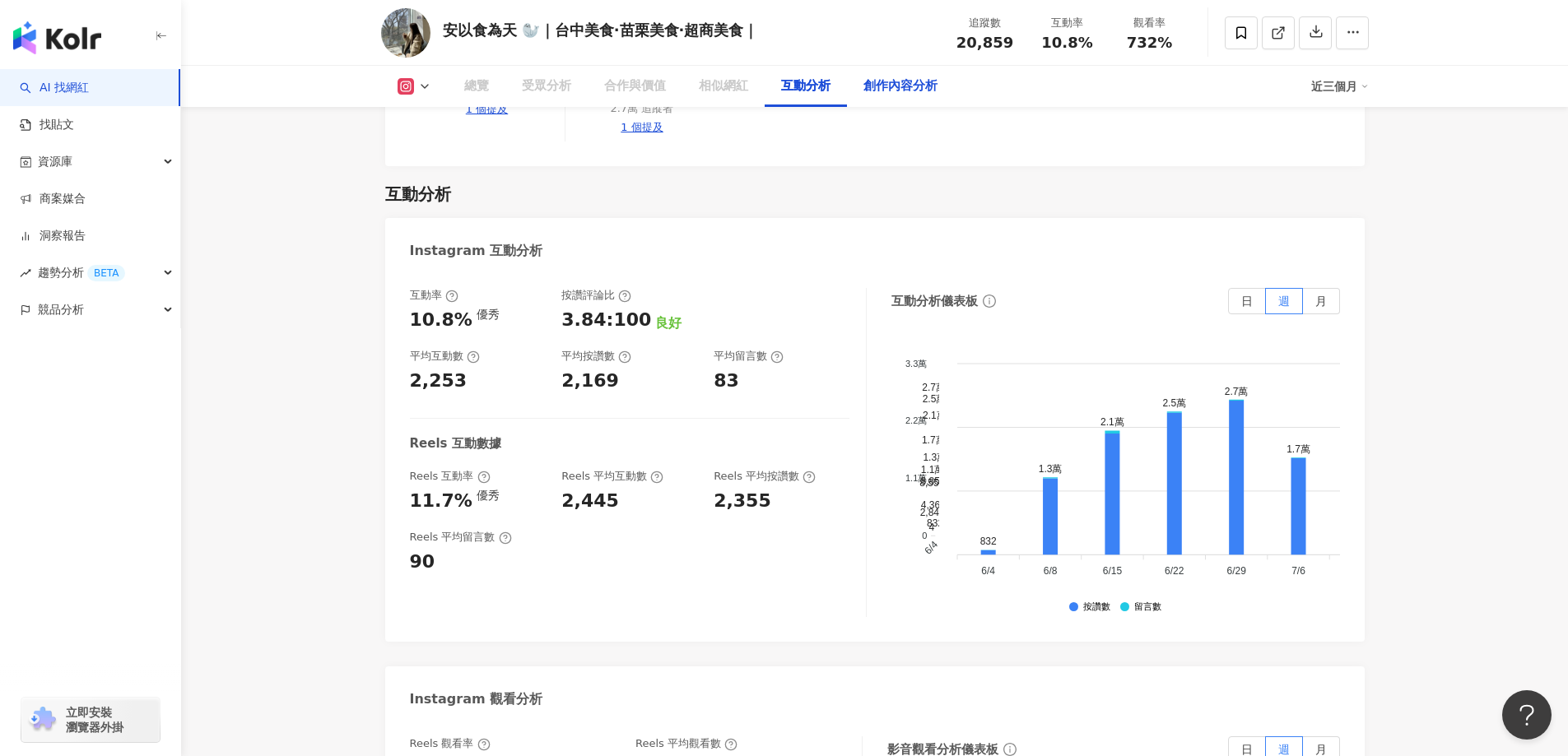
click at [933, 102] on div "創作內容分析" at bounding box center [900, 87] width 107 height 41
click at [924, 98] on div "創作內容分析" at bounding box center [900, 87] width 107 height 41
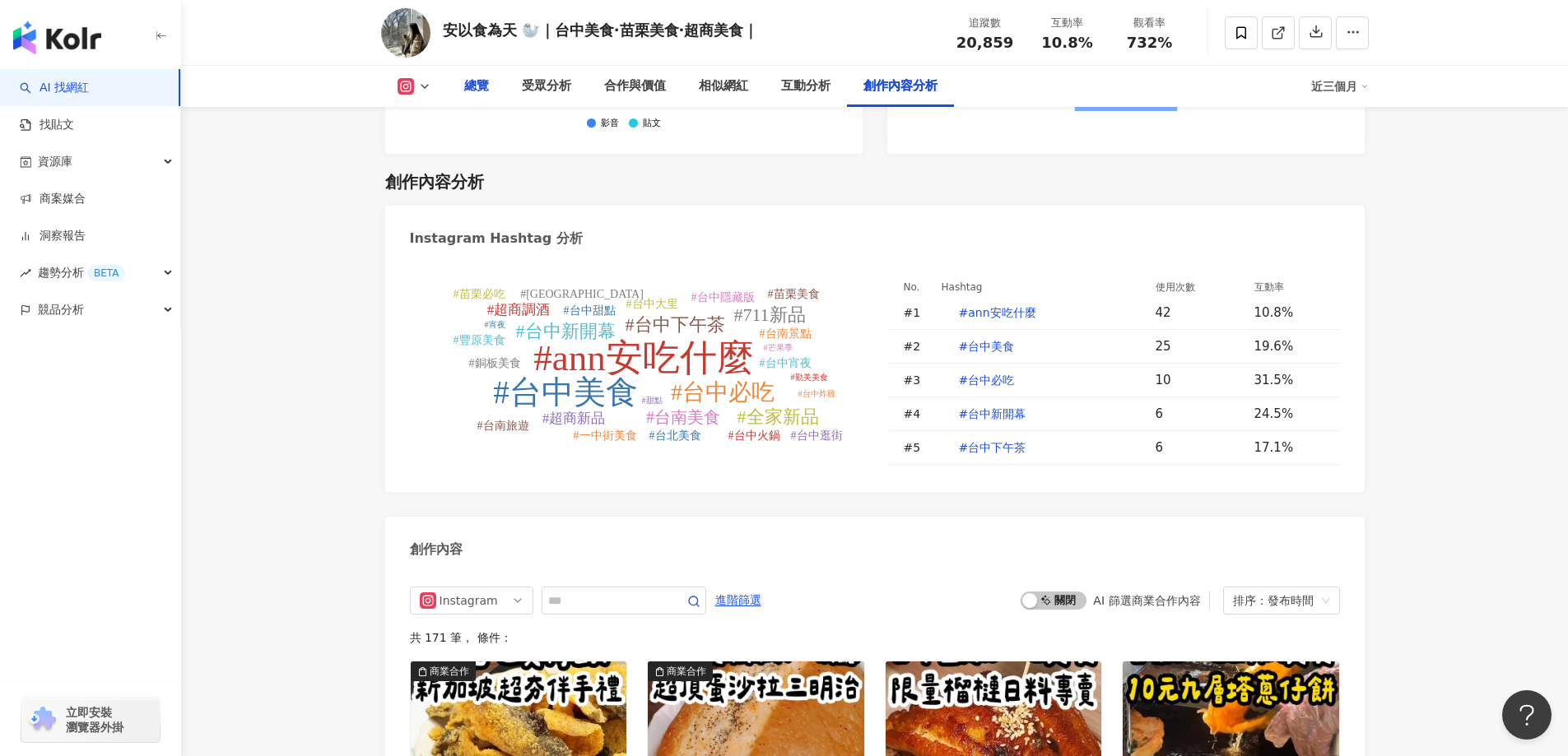
click at [496, 90] on div "總覽" at bounding box center [477, 87] width 58 height 41
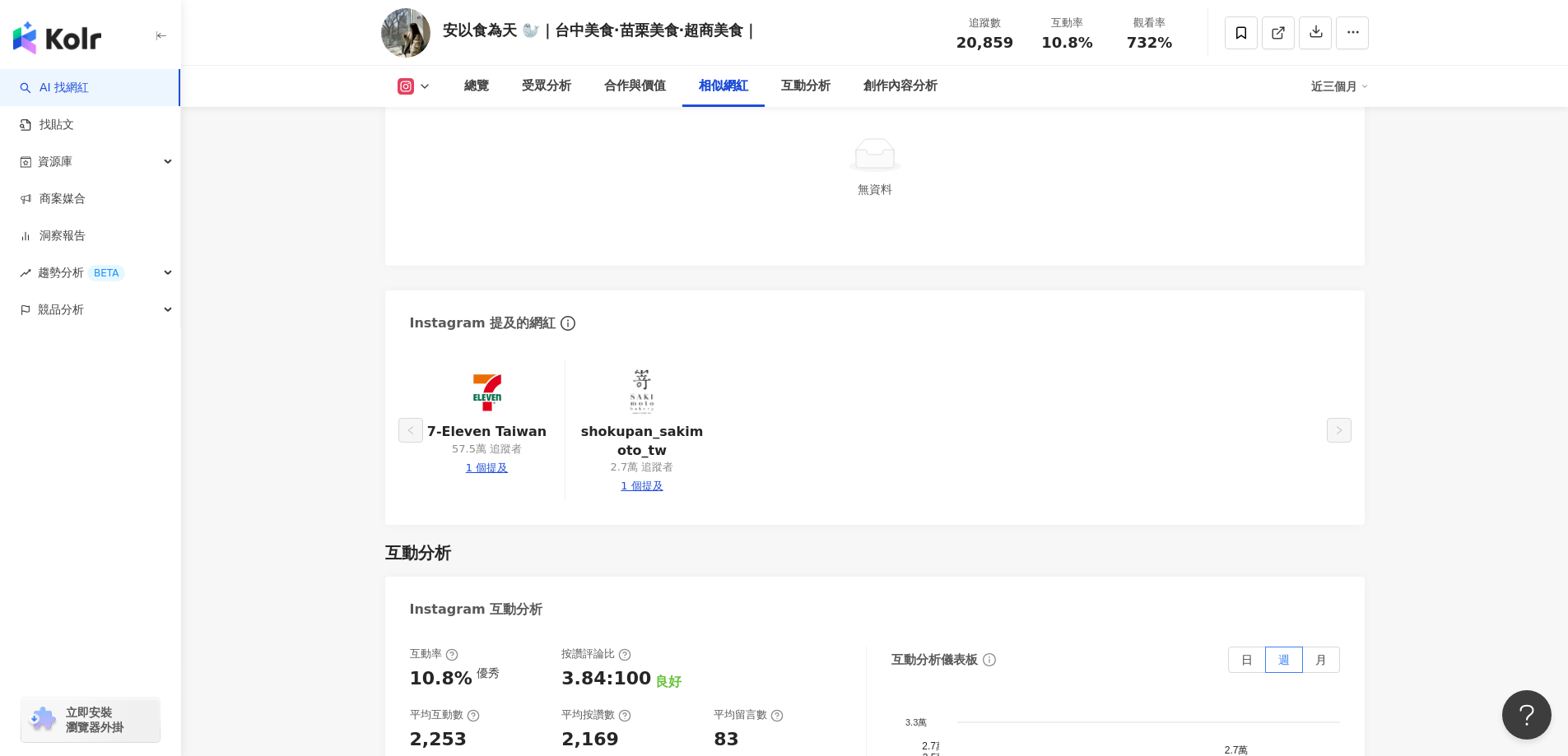
scroll to position [2734, 0]
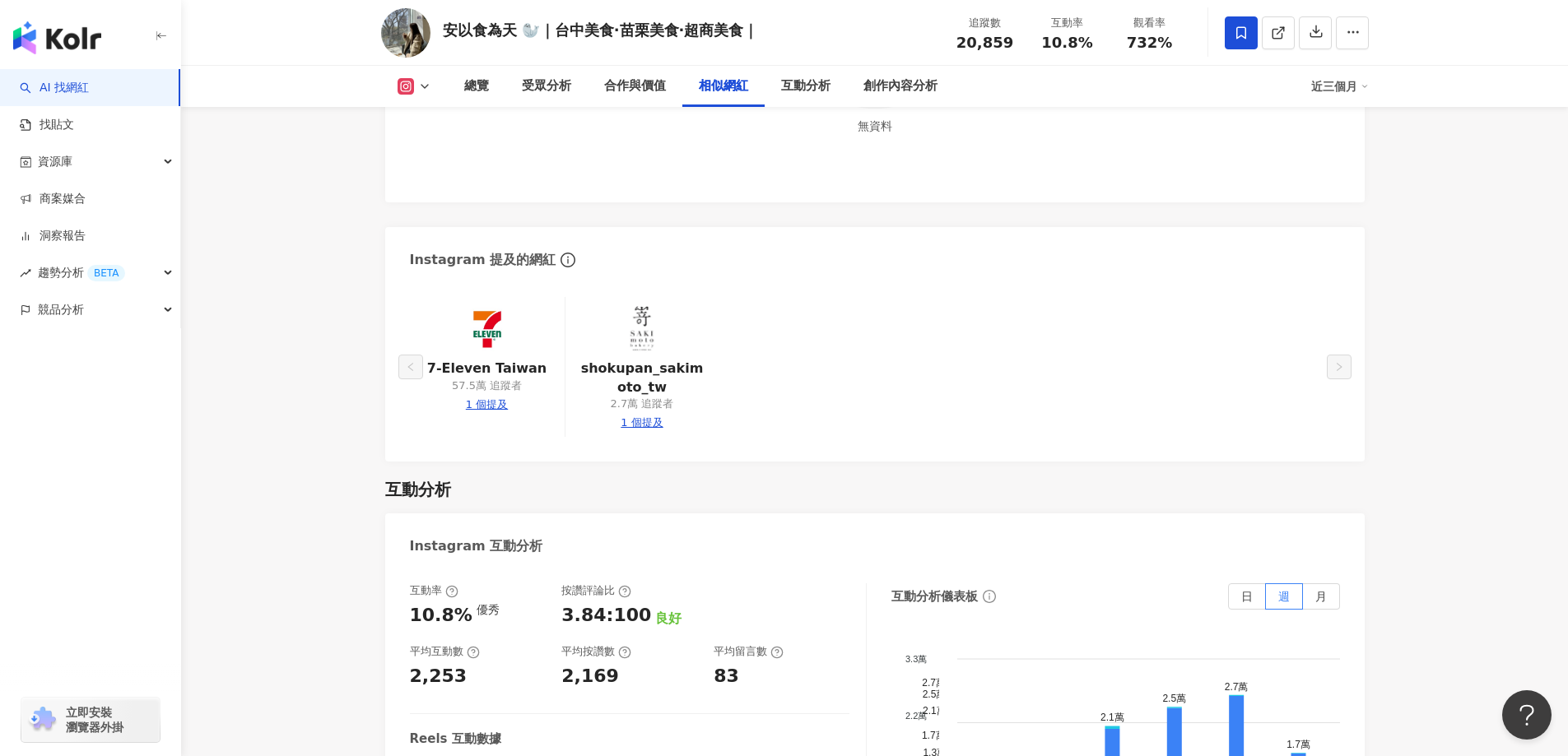
click at [1237, 23] on span at bounding box center [1241, 32] width 33 height 33
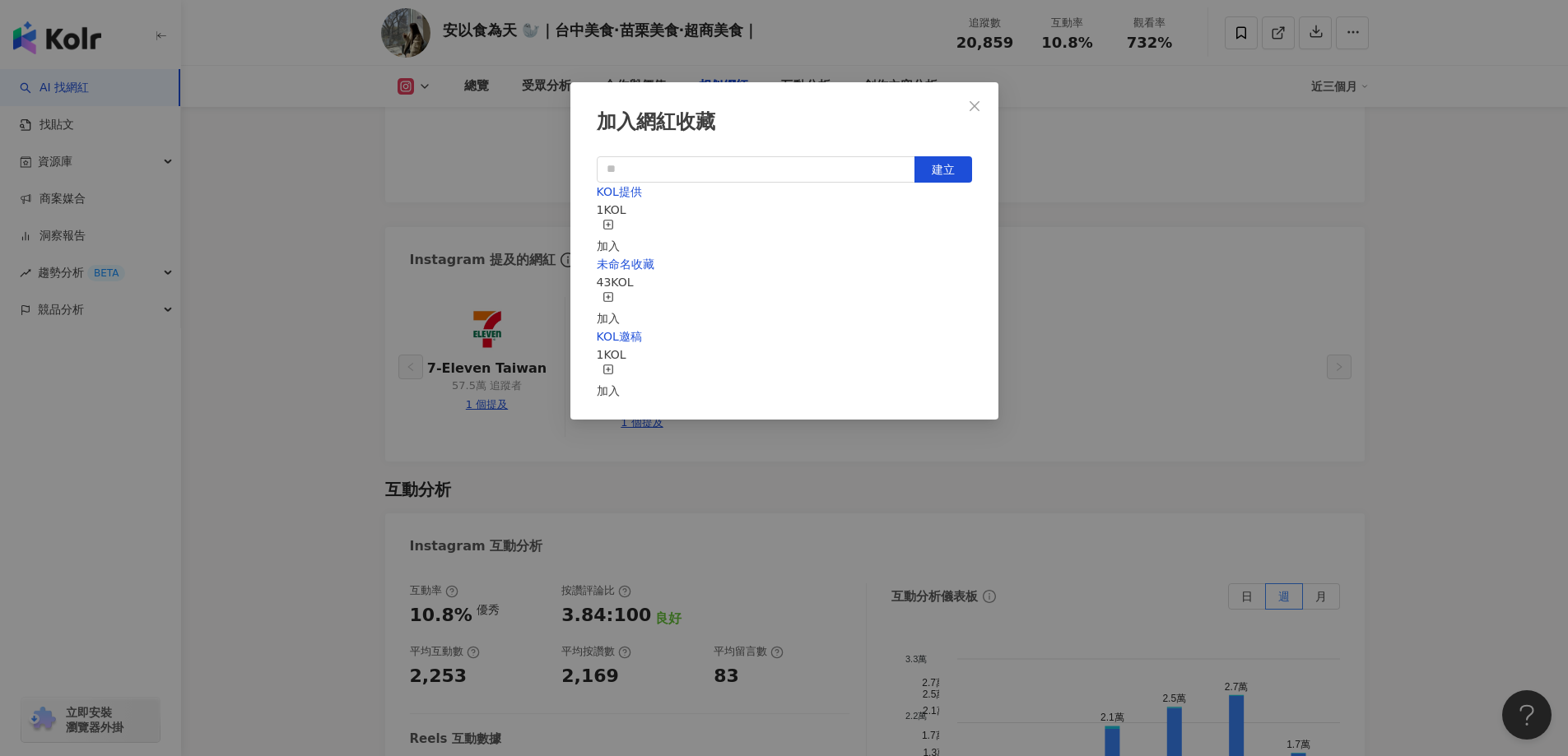
click at [620, 230] on div "加入" at bounding box center [607, 237] width 23 height 37
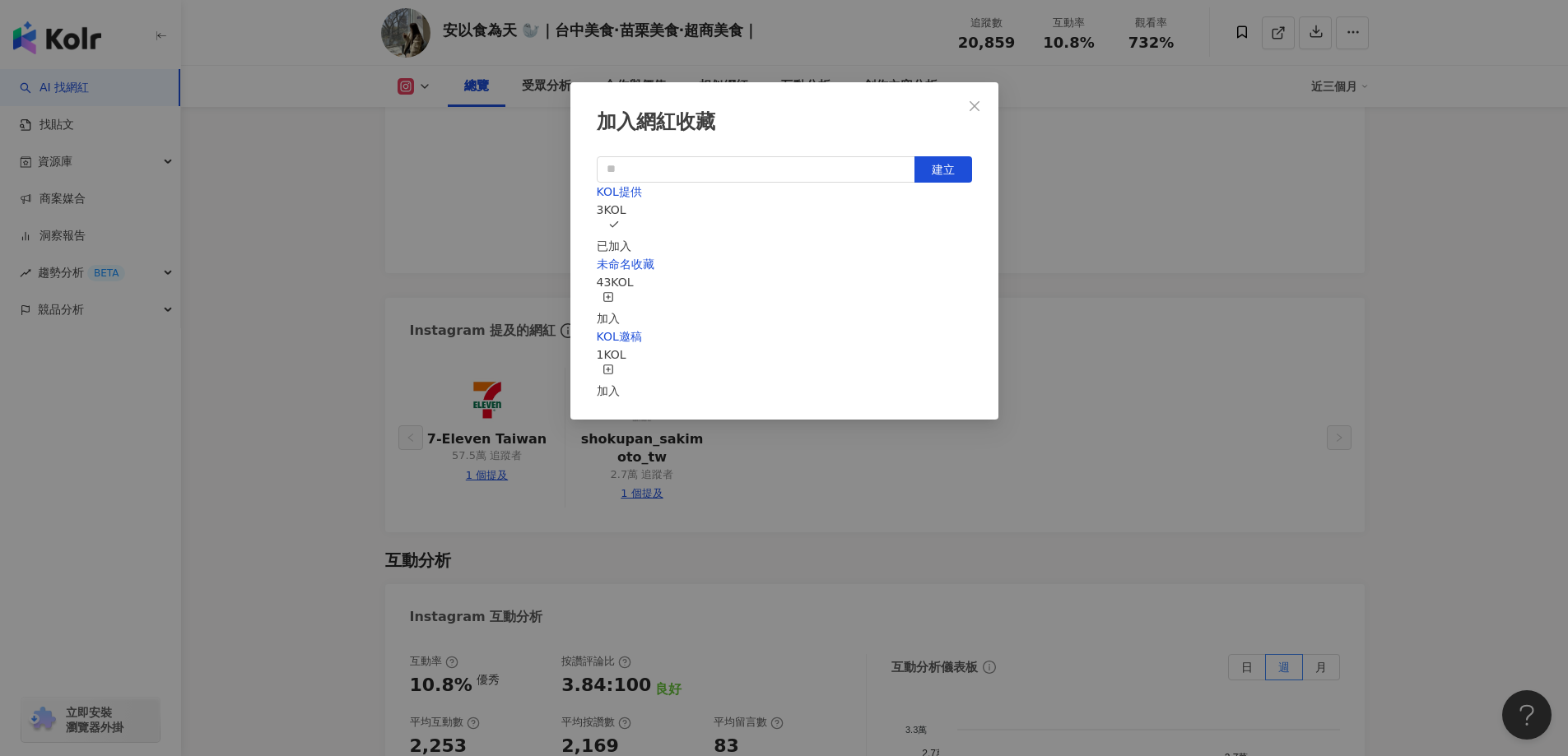
scroll to position [101, 0]
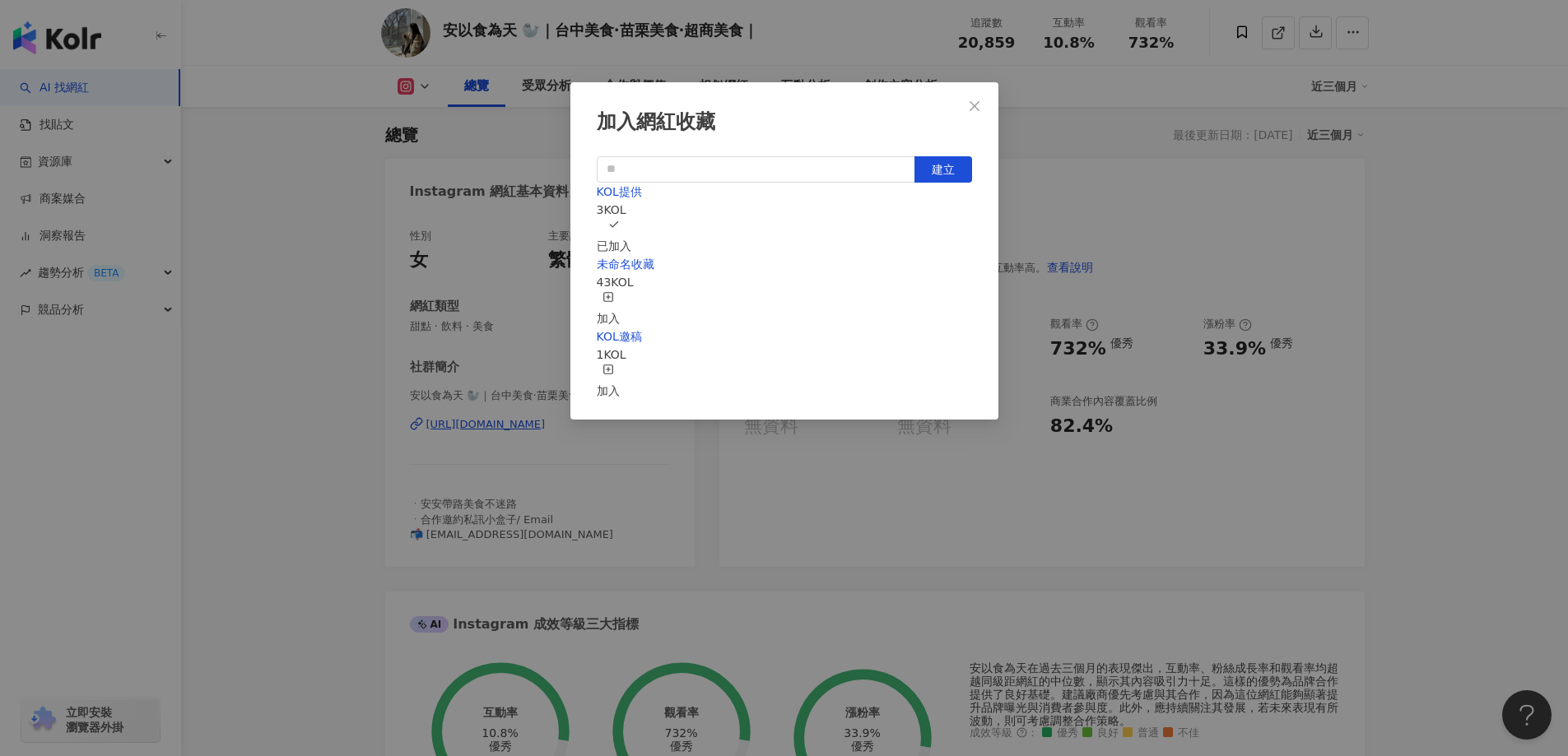
click at [977, 106] on icon "close" at bounding box center [974, 106] width 14 height 14
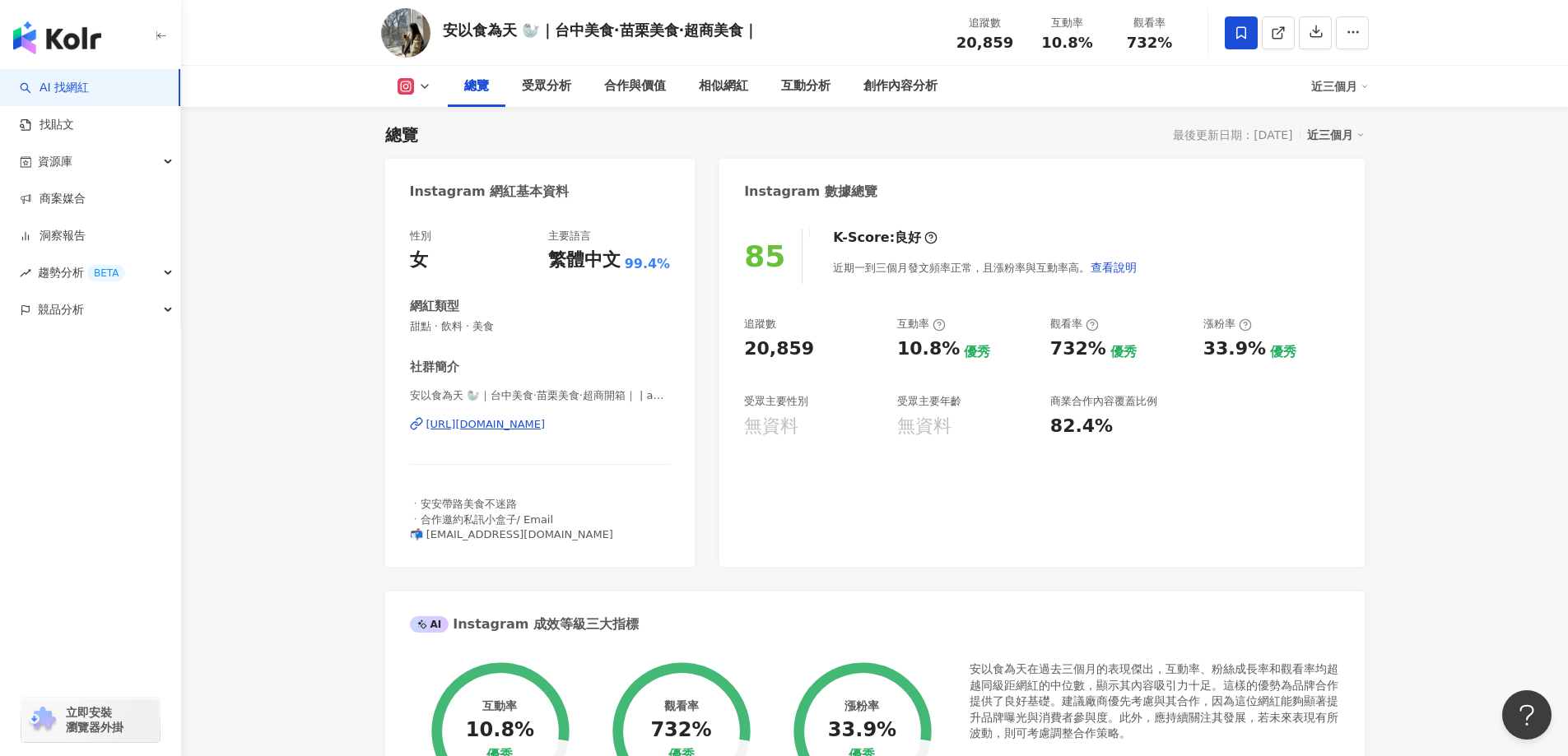
drag, startPoint x: 648, startPoint y: 391, endPoint x: 663, endPoint y: 392, distance: 15.0
click at [651, 391] on span "安以食為天 🦭｜台中美食·苗栗美食·超商開箱｜ | ann_eat_" at bounding box center [539, 395] width 261 height 14
click at [663, 392] on span "安以食為天 🦭｜台中美食·苗栗美食·超商開箱｜ | ann_eat_" at bounding box center [539, 395] width 261 height 14
click at [652, 393] on span "安以食為天 🦭｜台中美食·苗栗美食·超商開箱｜ | ann_eat_" at bounding box center [539, 395] width 261 height 14
click at [660, 392] on span "安以食為天 🦭｜台中美食·苗栗美食·超商開箱｜ | ann_eat_" at bounding box center [539, 395] width 261 height 14
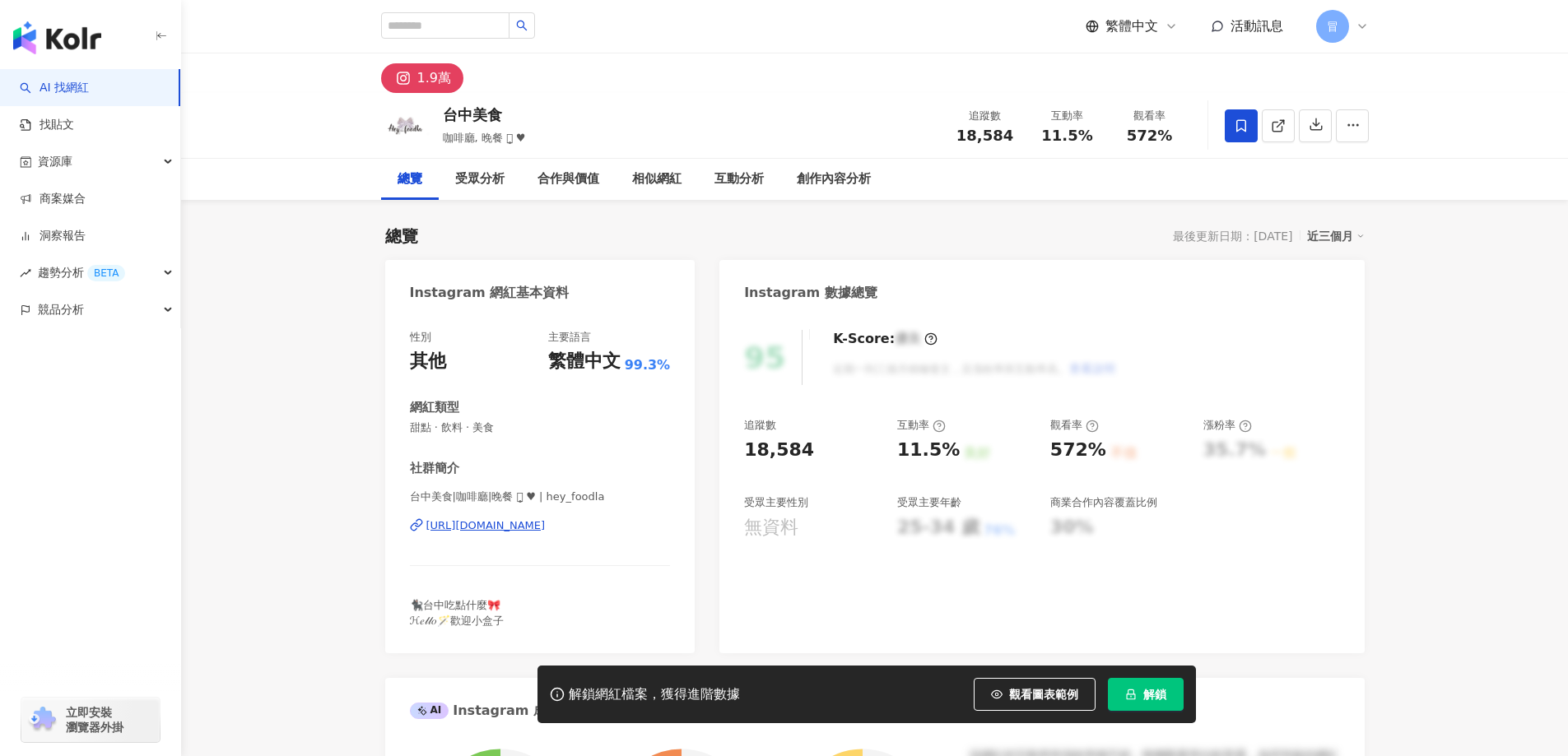
click at [1166, 698] on button "解鎖" at bounding box center [1145, 694] width 76 height 33
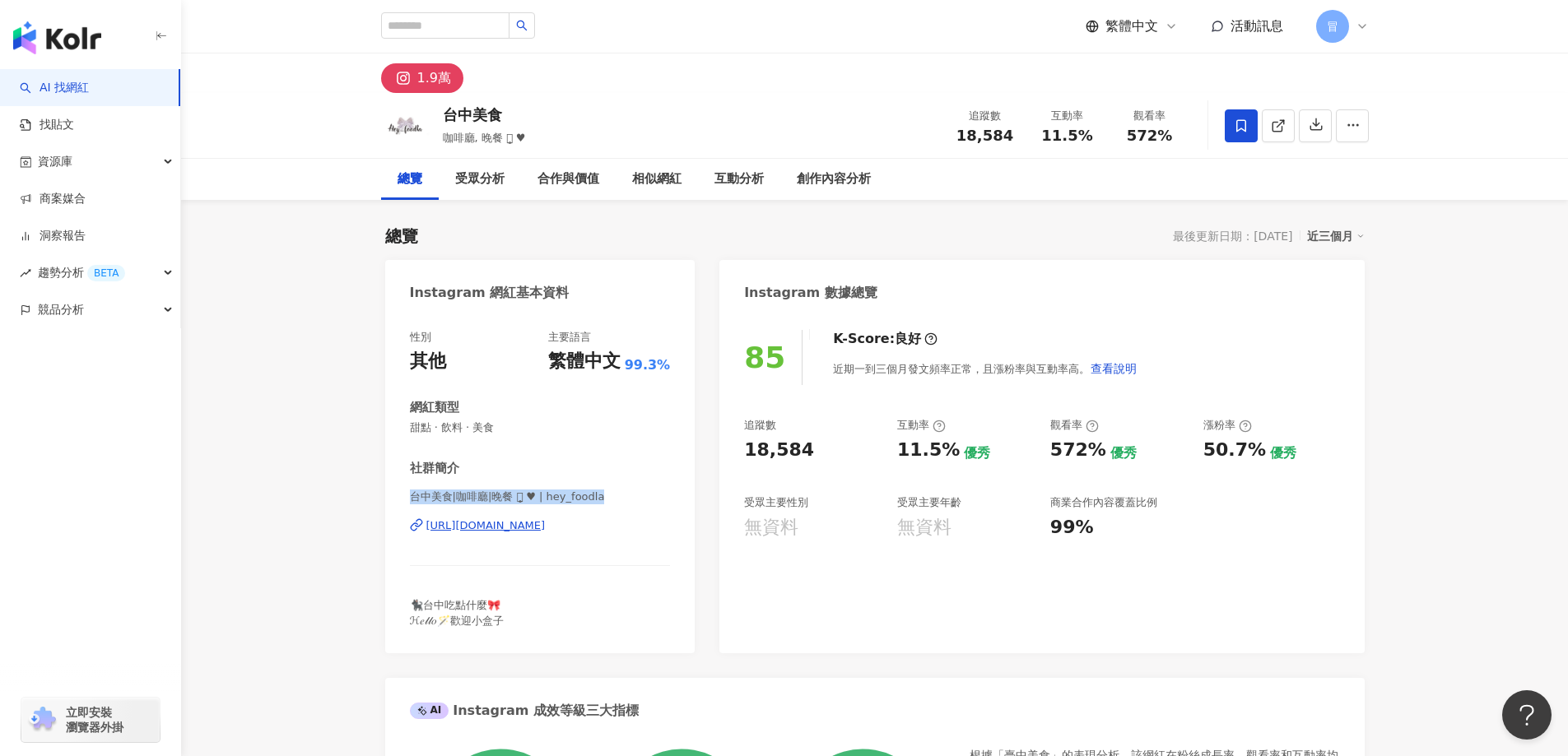
drag, startPoint x: 410, startPoint y: 499, endPoint x: 659, endPoint y: 484, distance: 249.5
click at [659, 484] on div "社群簡介 台中美食|咖啡廳|晚餐 ⺣̤̥ ♥ | hey_foodla [URL][DOMAIN_NAME] 🐈‍⬛台中吃點什麼🎀 ℋ𝑒𝓁𝓁𝑜🪄歡迎小盒子" at bounding box center [539, 544] width 261 height 169
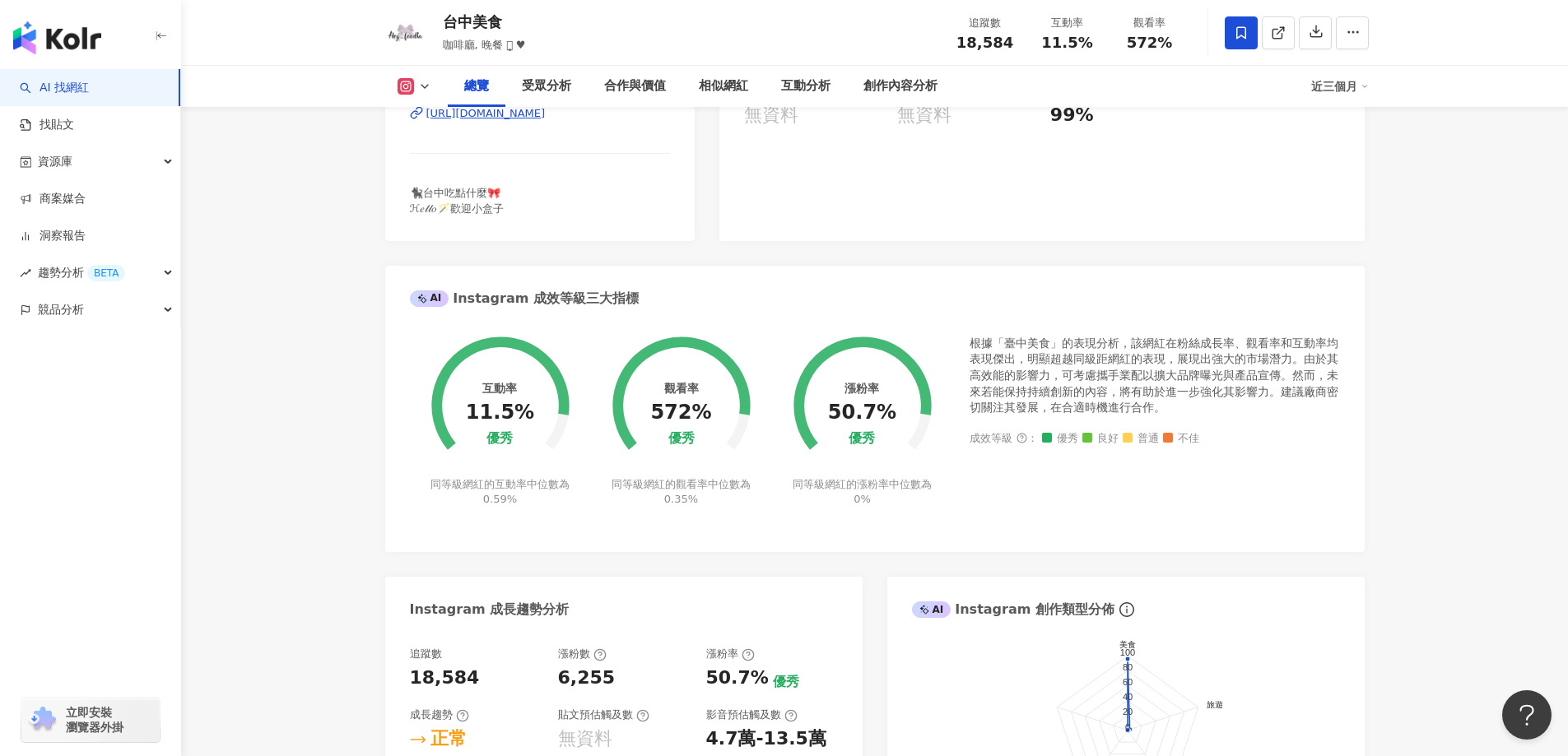
scroll to position [411, 0]
click at [674, 575] on div "Instagram 網紅基本資料 性別 其他 主要語言 繁體中文 99.3% 網紅類型 甜點 · 飲料 · 美食 社群簡介 台中美食|咖啡廳|晚餐 ⺣̤̥ ♥…" at bounding box center [874, 460] width 979 height 1222
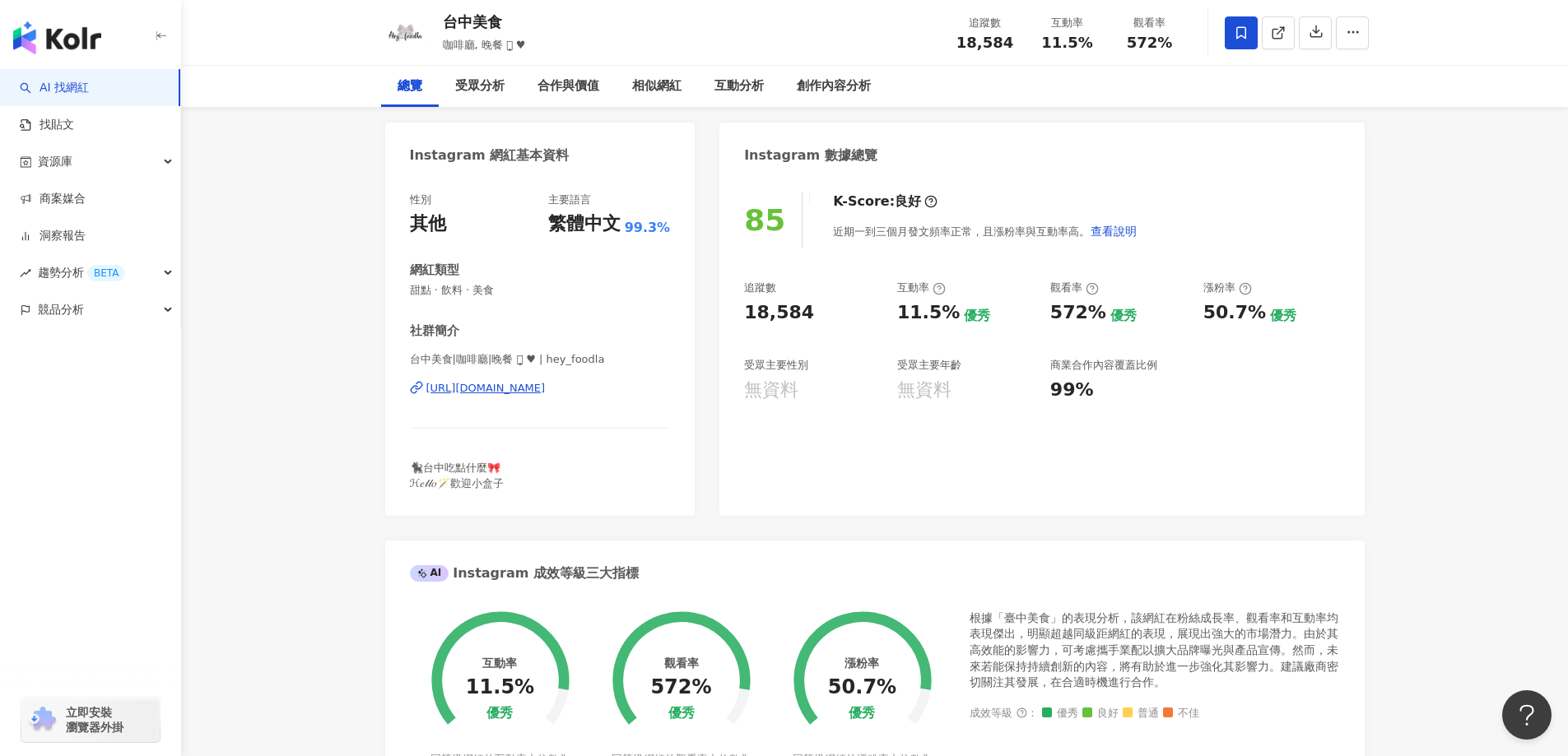
scroll to position [0, 0]
